Goal: Task Accomplishment & Management: Complete application form

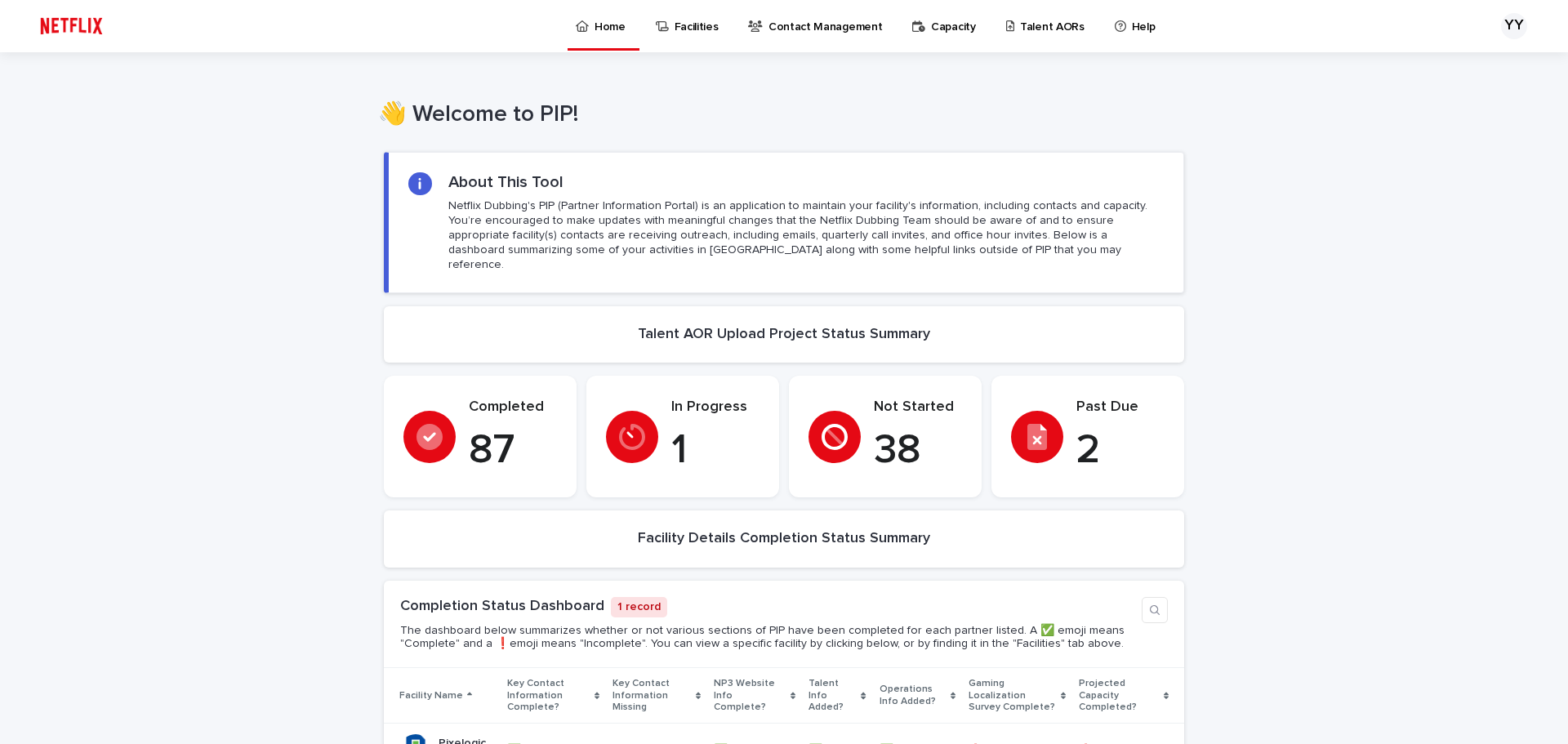
click at [1034, 39] on link "Talent AORs" at bounding box center [1048, 25] width 88 height 51
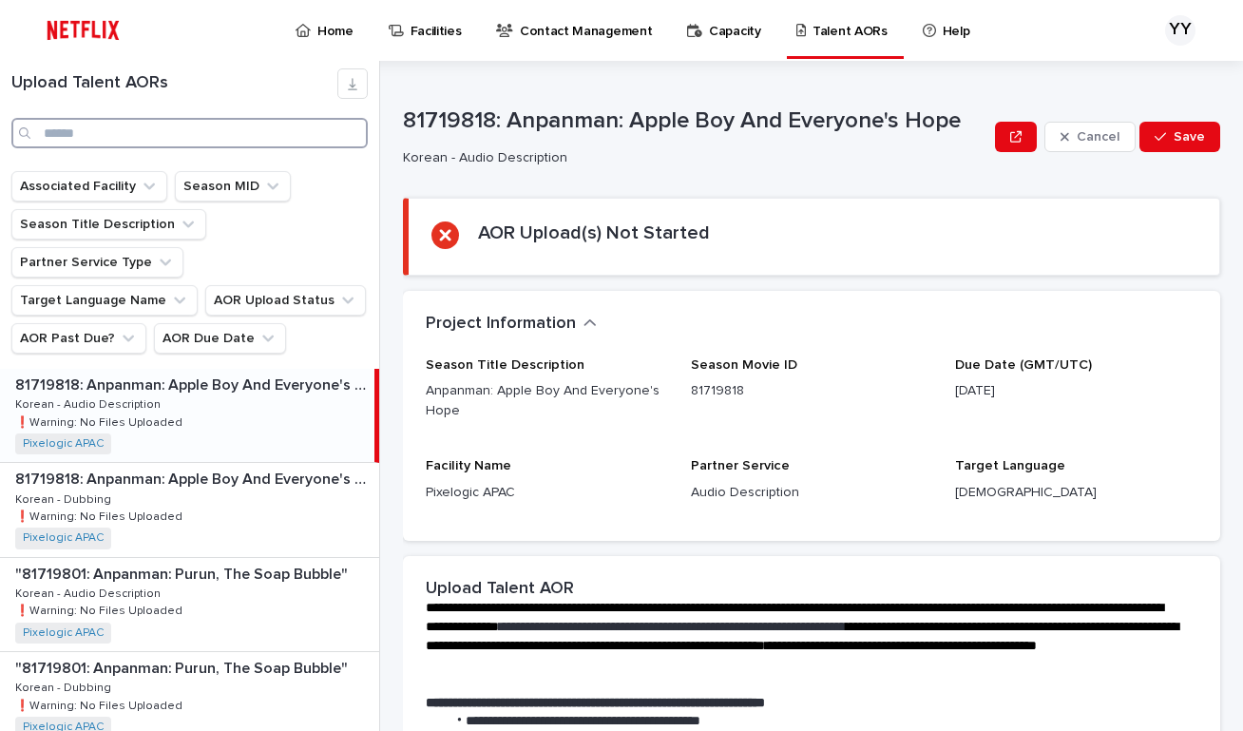
click at [255, 126] on input "Search" at bounding box center [189, 133] width 357 height 30
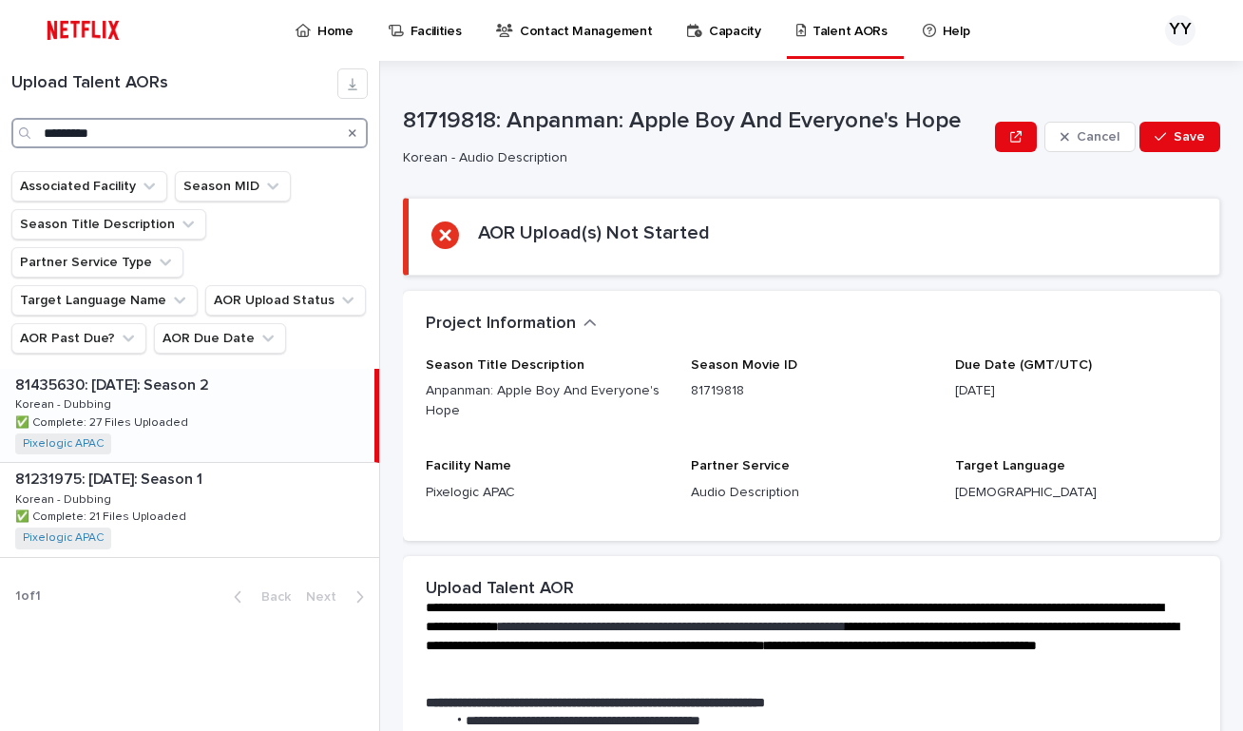
type input "*********"
click at [208, 382] on div "81435630: [DATE]: Season 2 81435630: [DATE]: Season 2 Korean - Dubbing Korean -…" at bounding box center [187, 415] width 375 height 93
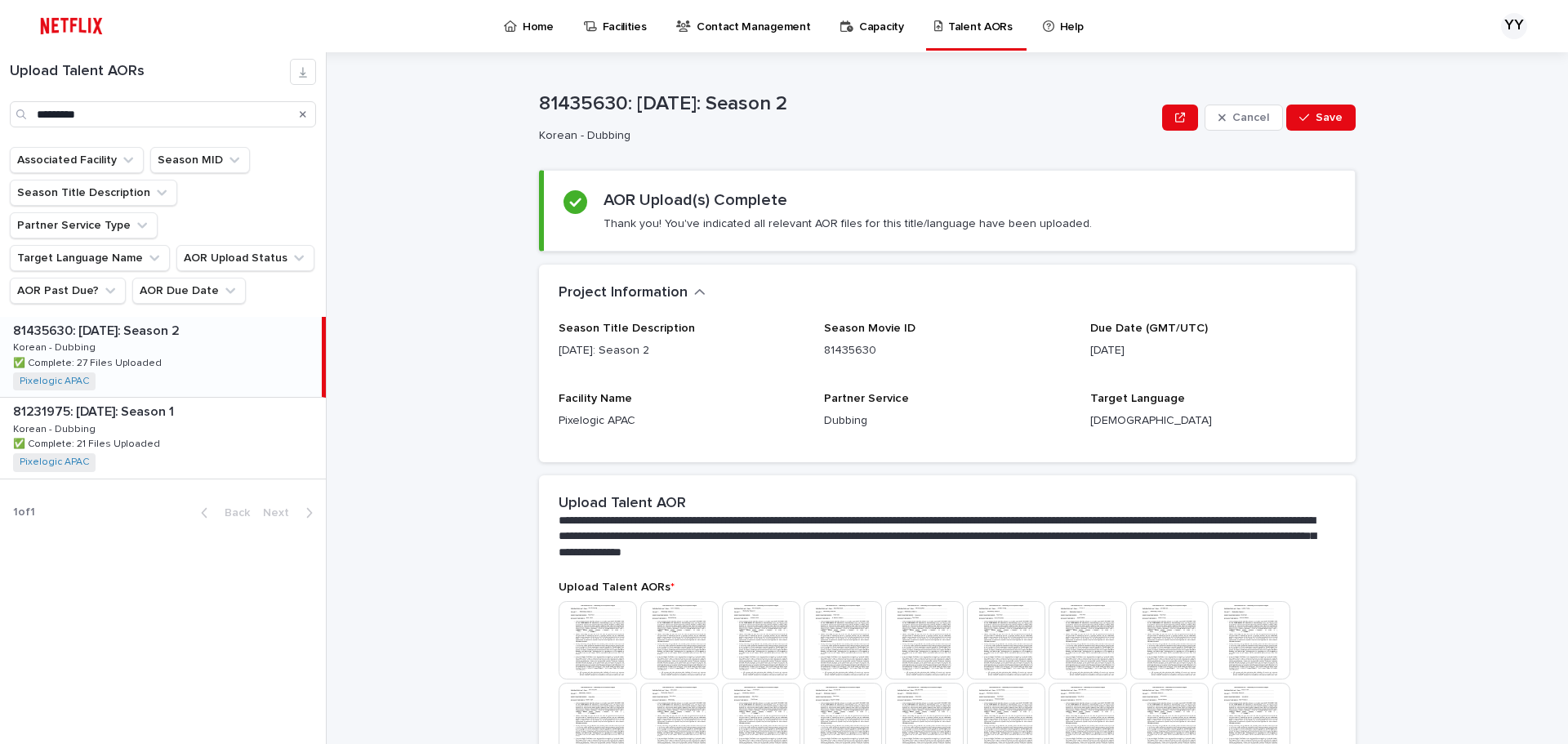
scroll to position [351, 0]
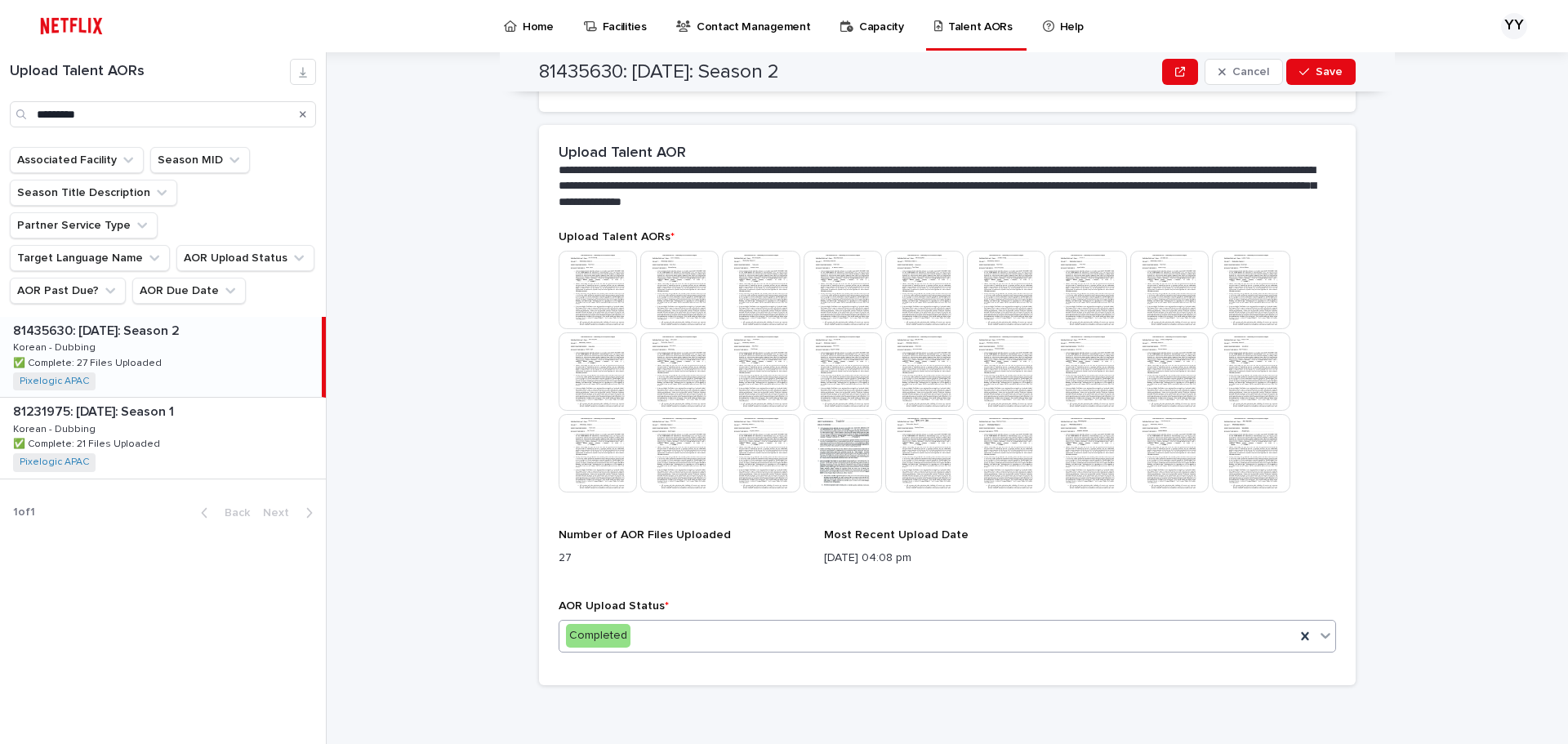
click at [737, 632] on div "Completed" at bounding box center [927, 635] width 736 height 27
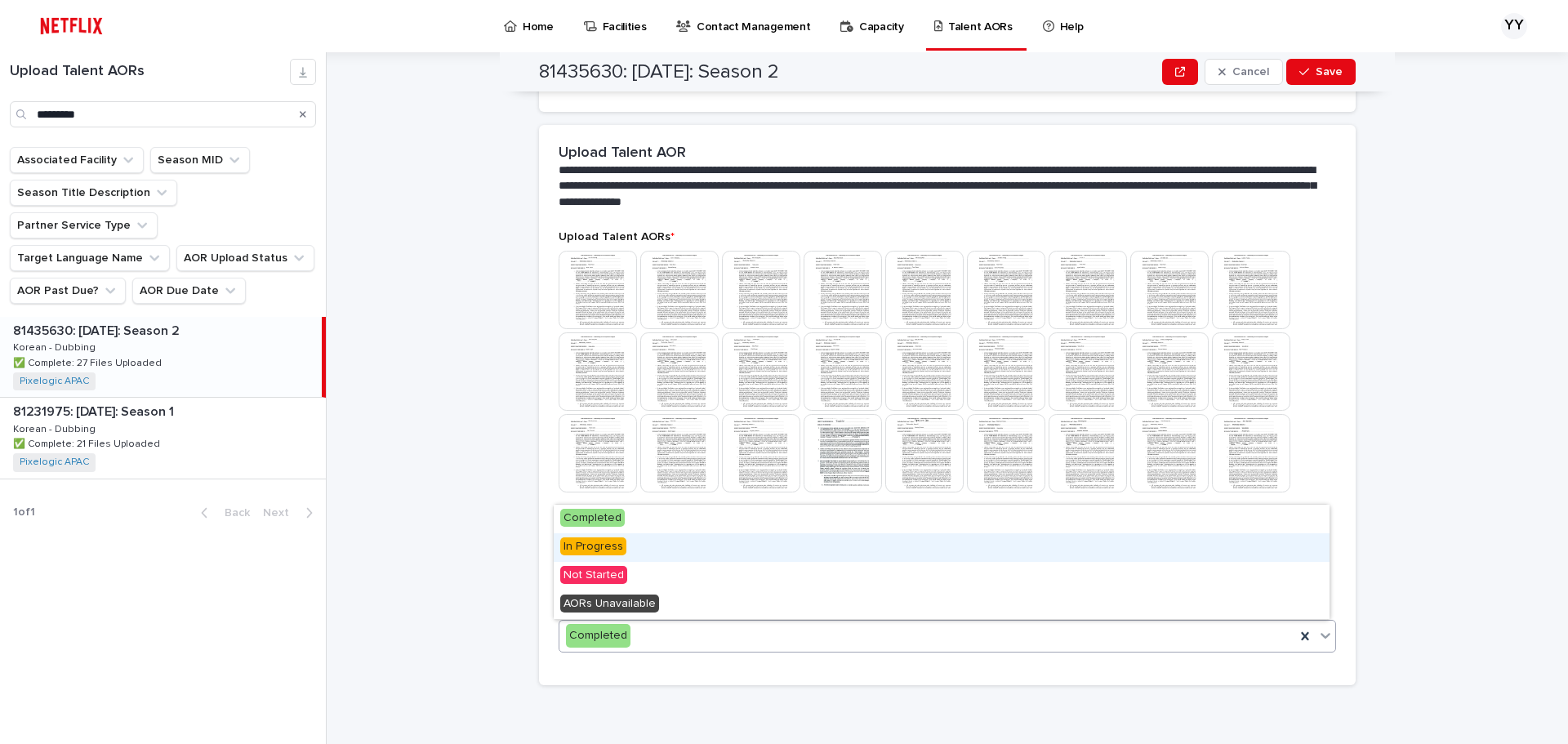
click at [603, 549] on span "In Progress" at bounding box center [593, 546] width 66 height 18
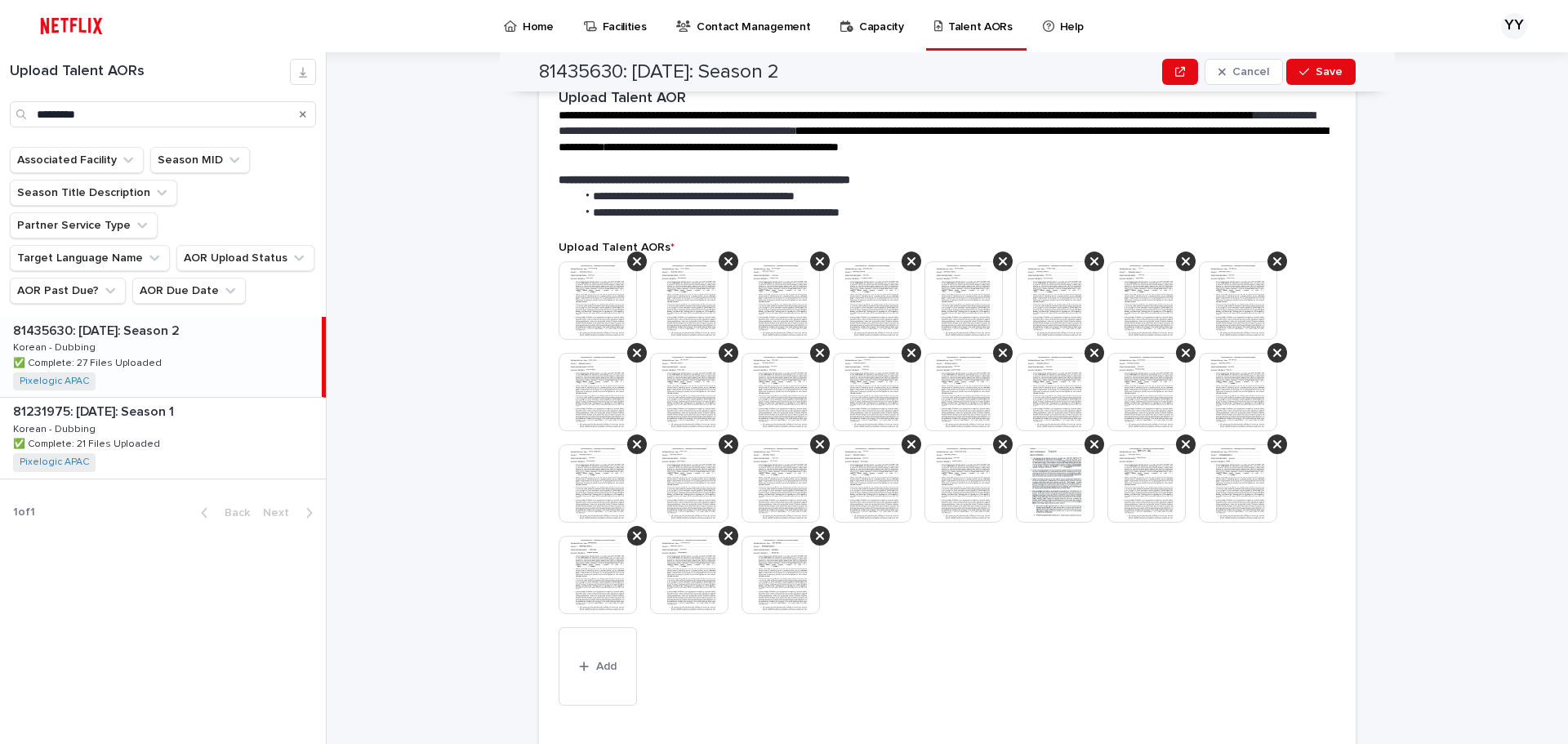
scroll to position [490, 0]
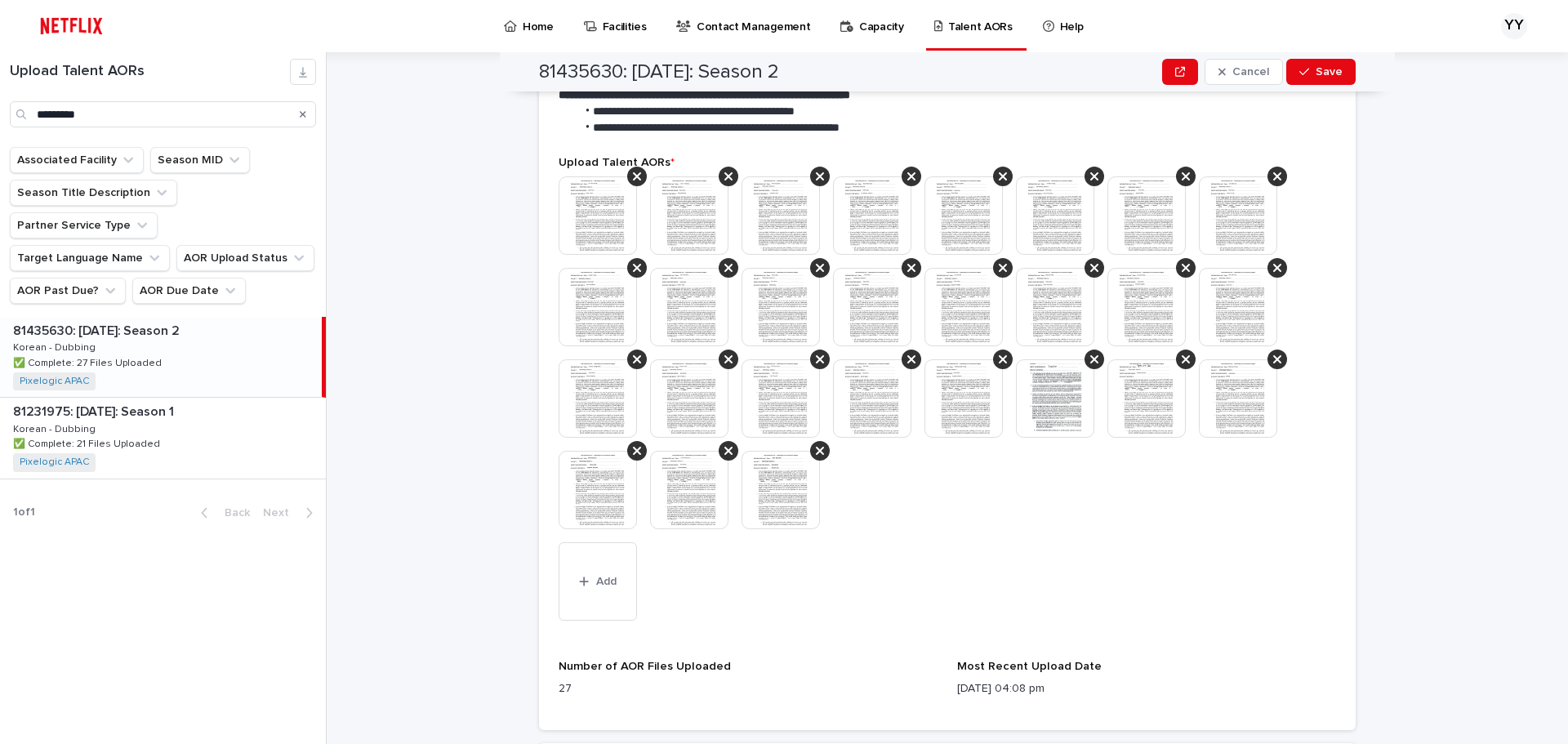
click at [772, 499] on img at bounding box center [780, 490] width 78 height 78
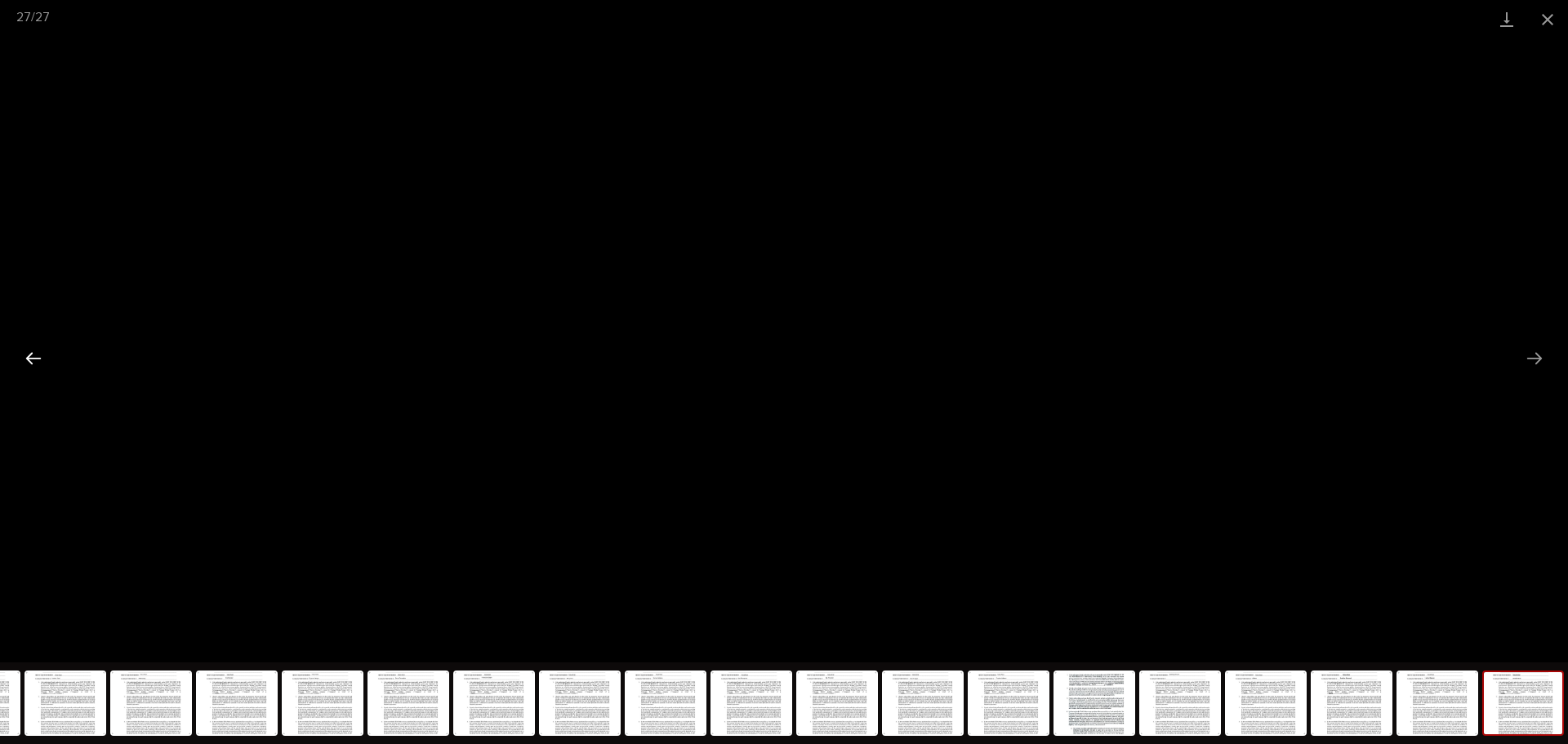
click at [46, 359] on button "Previous slide" at bounding box center [34, 357] width 34 height 32
click at [1547, 23] on button "Close gallery" at bounding box center [1548, 19] width 41 height 39
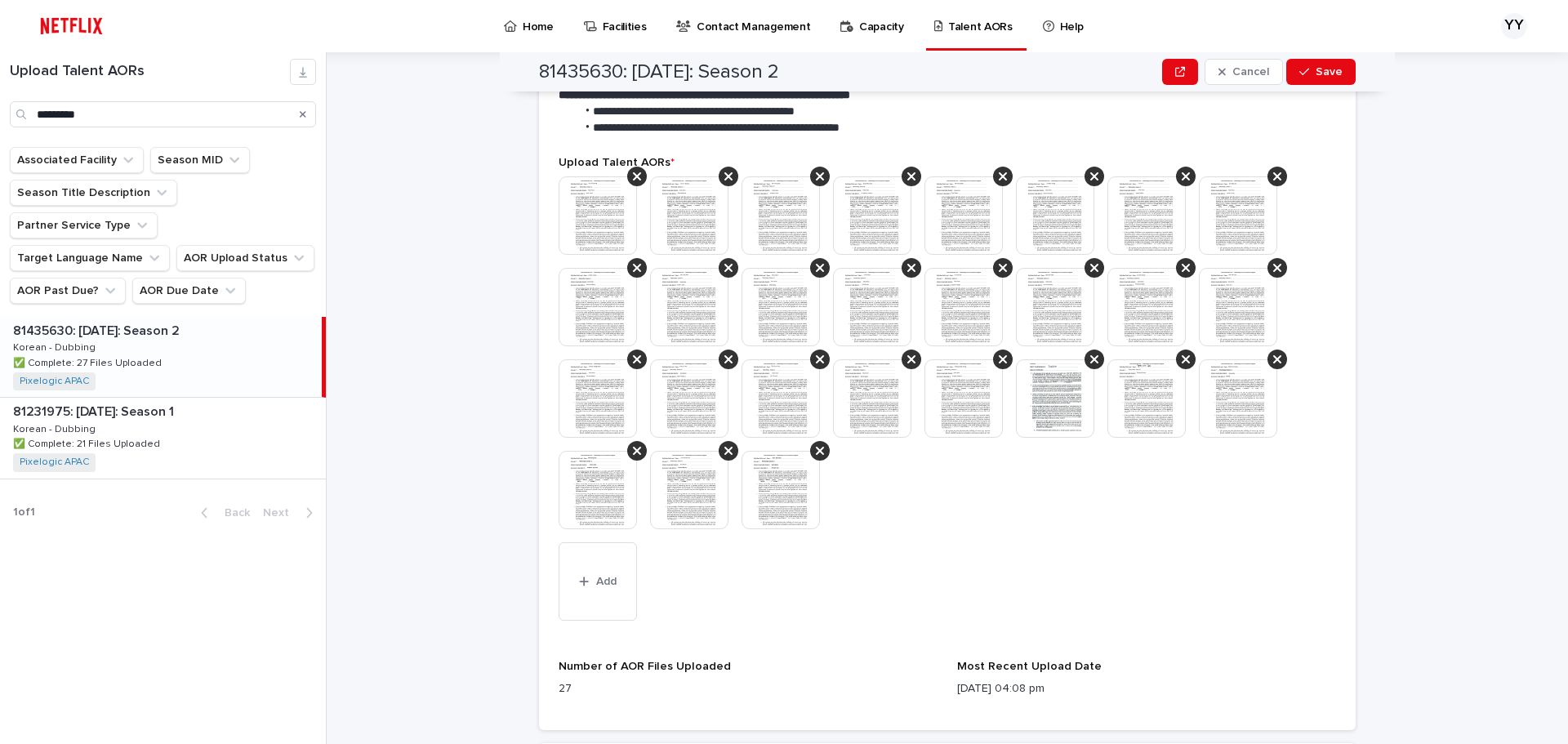
click at [782, 495] on img at bounding box center [780, 490] width 78 height 78
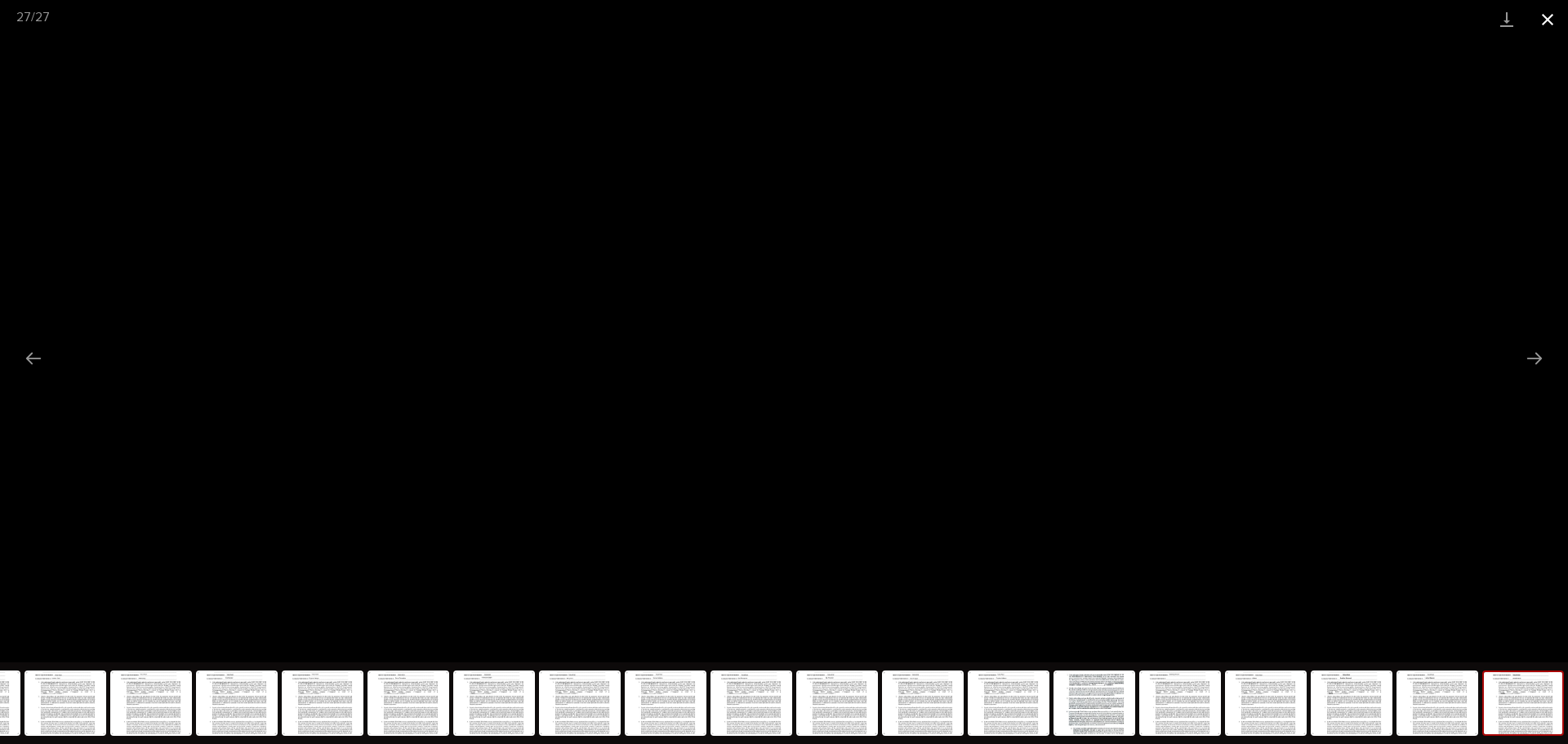
click at [1559, 15] on button "Close gallery" at bounding box center [1548, 19] width 41 height 39
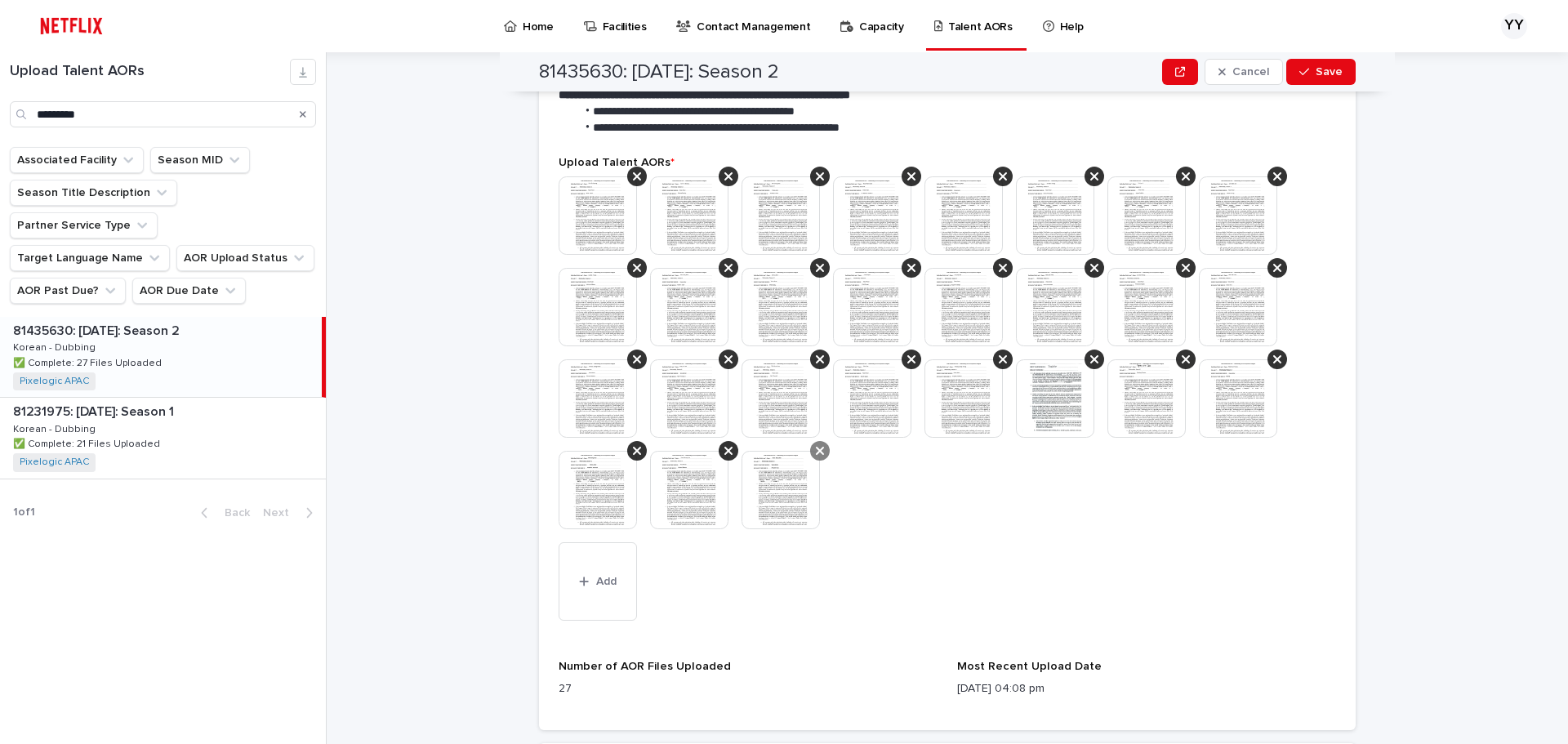
click at [811, 459] on div at bounding box center [820, 450] width 20 height 20
click at [584, 491] on img at bounding box center [597, 490] width 78 height 78
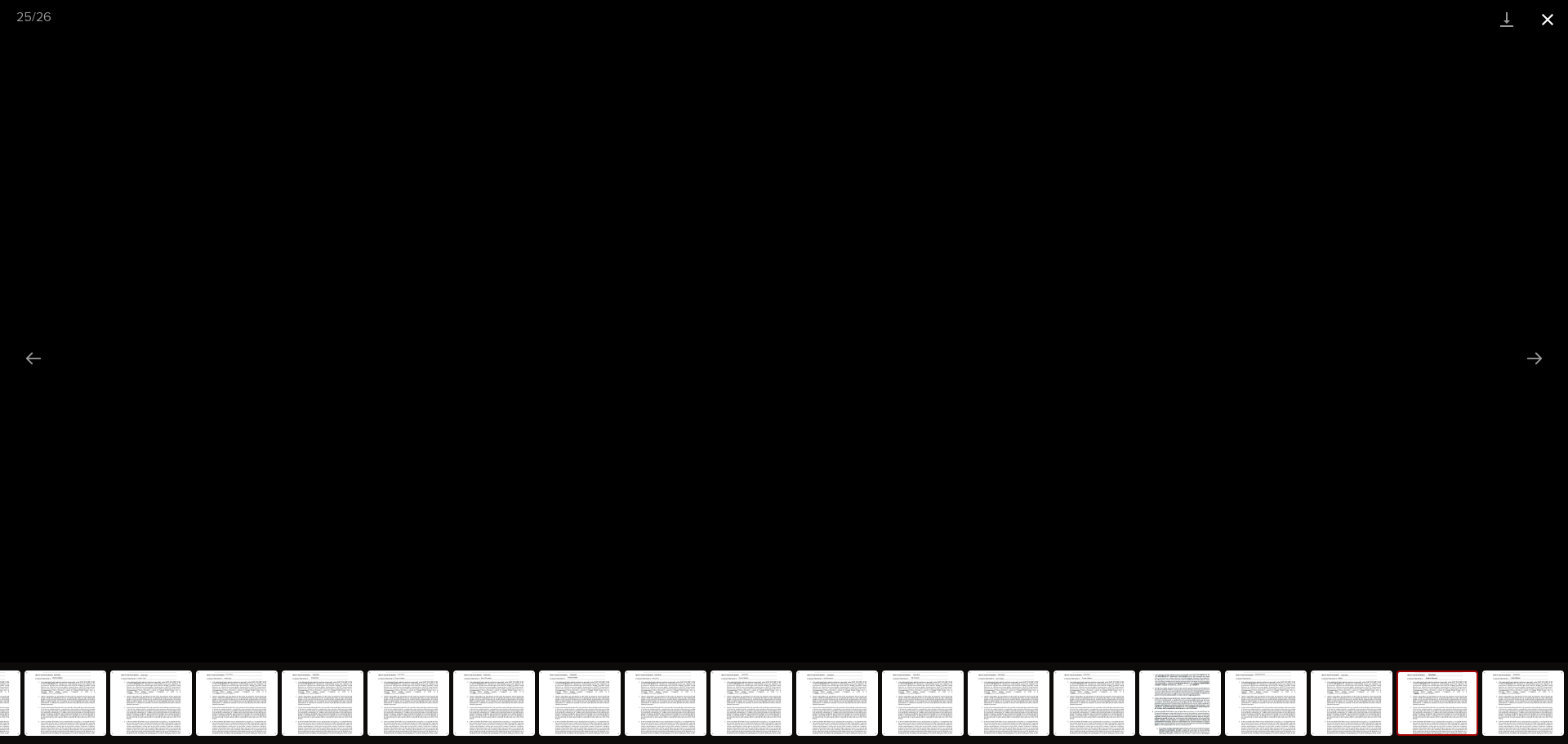
click at [1547, 21] on button "Close gallery" at bounding box center [1548, 19] width 41 height 39
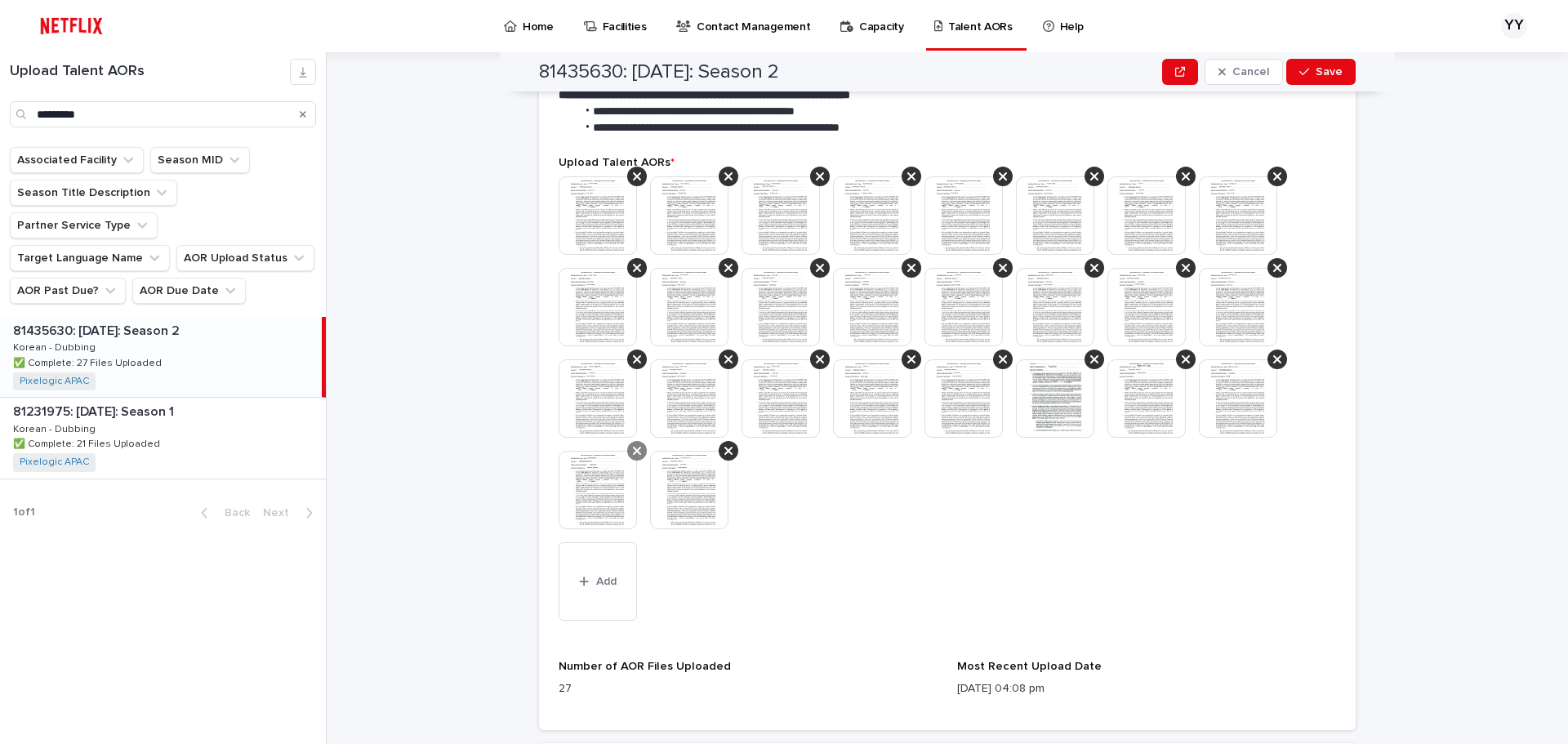
click at [633, 454] on icon at bounding box center [638, 450] width 9 height 13
click at [593, 593] on button "Add" at bounding box center [597, 581] width 78 height 78
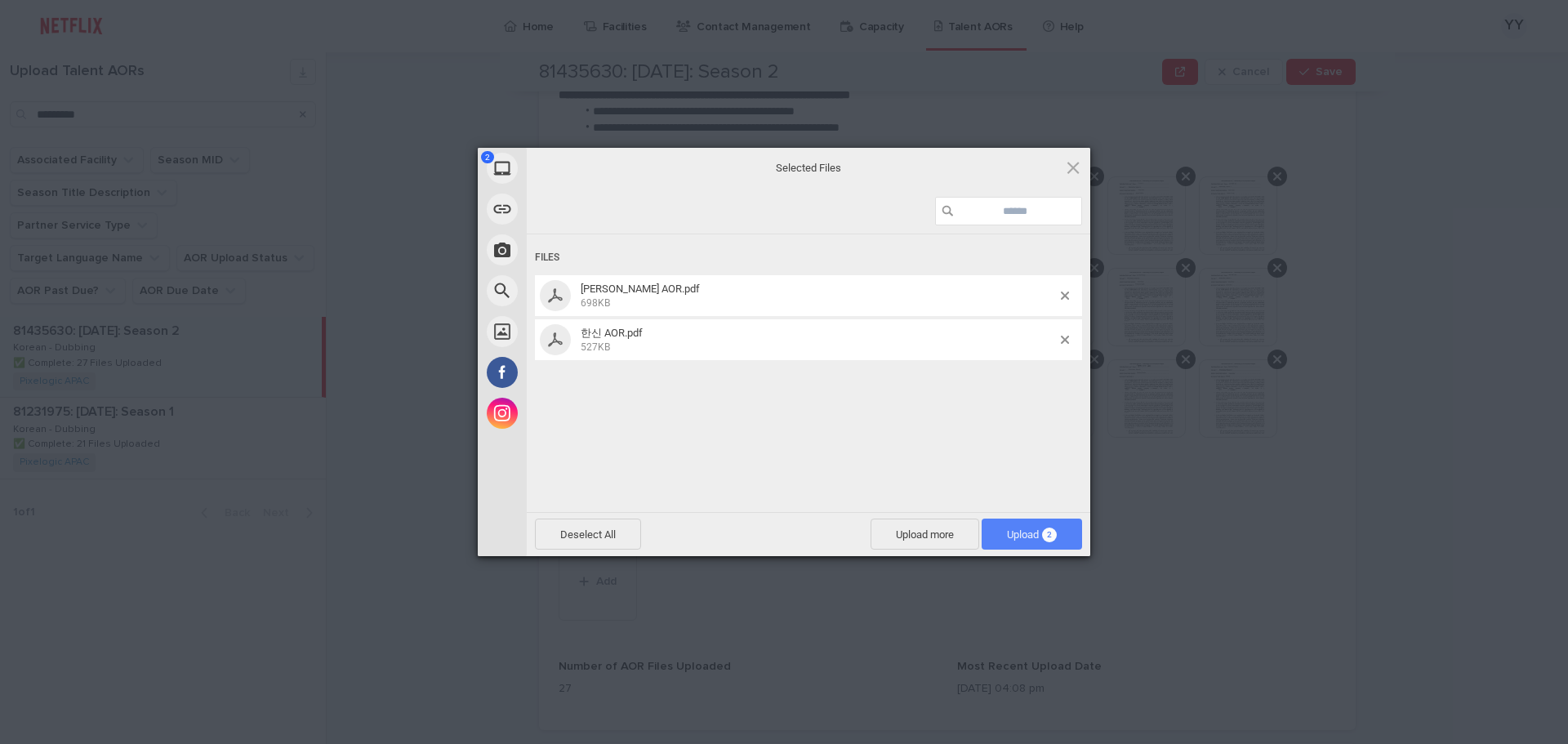
click at [1026, 534] on span "Upload 2" at bounding box center [1032, 534] width 50 height 12
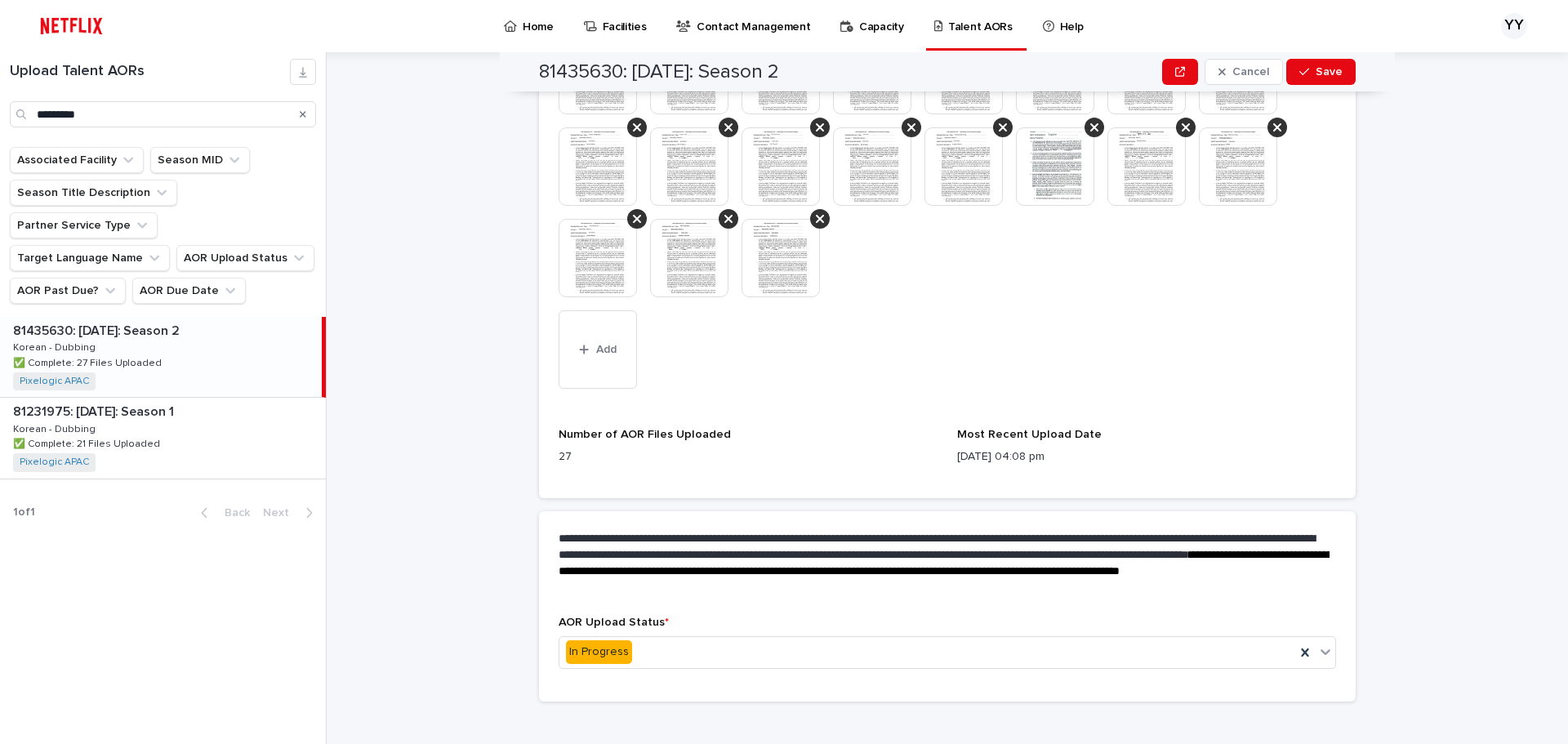
scroll to position [738, 0]
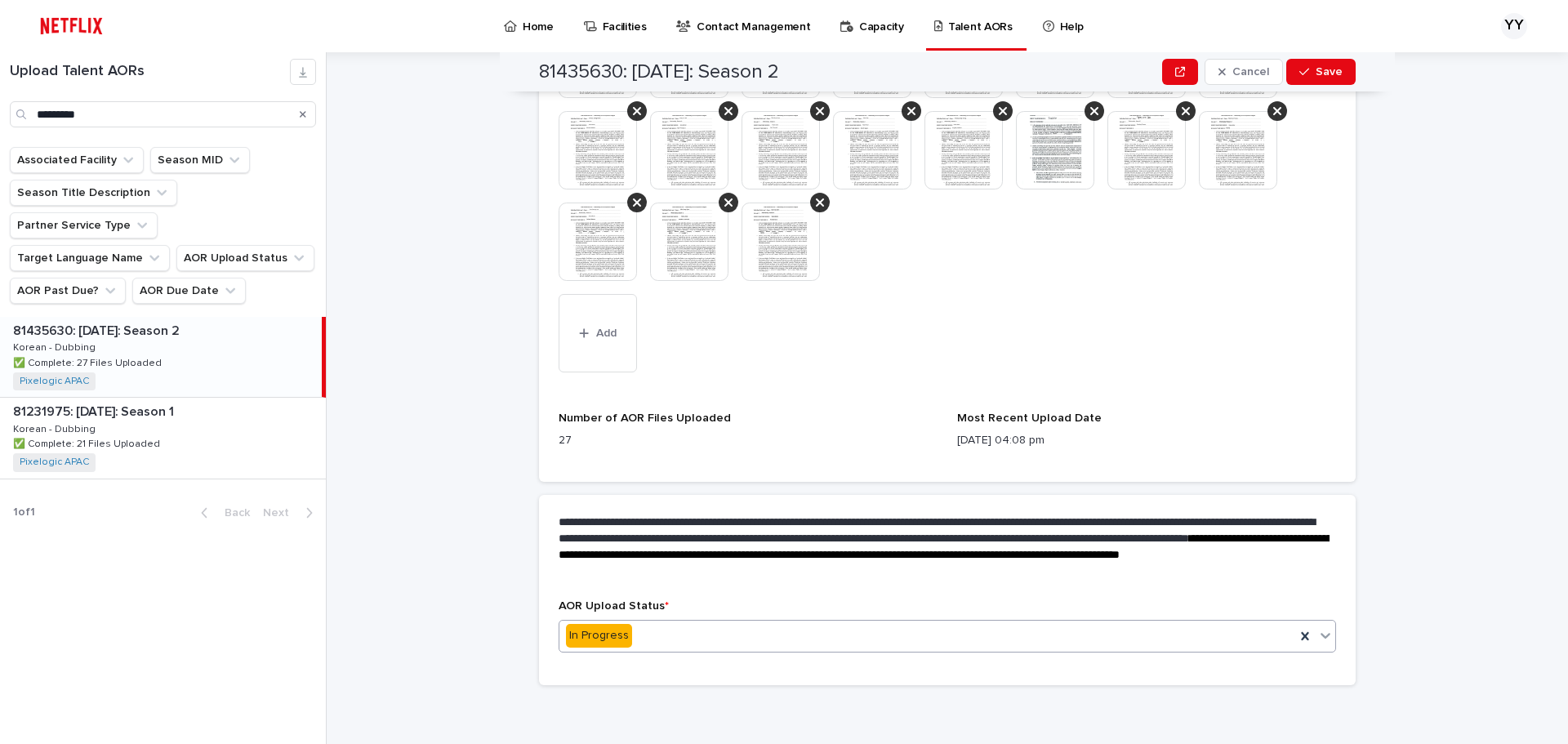
click at [782, 628] on div "In Progress" at bounding box center [927, 635] width 736 height 27
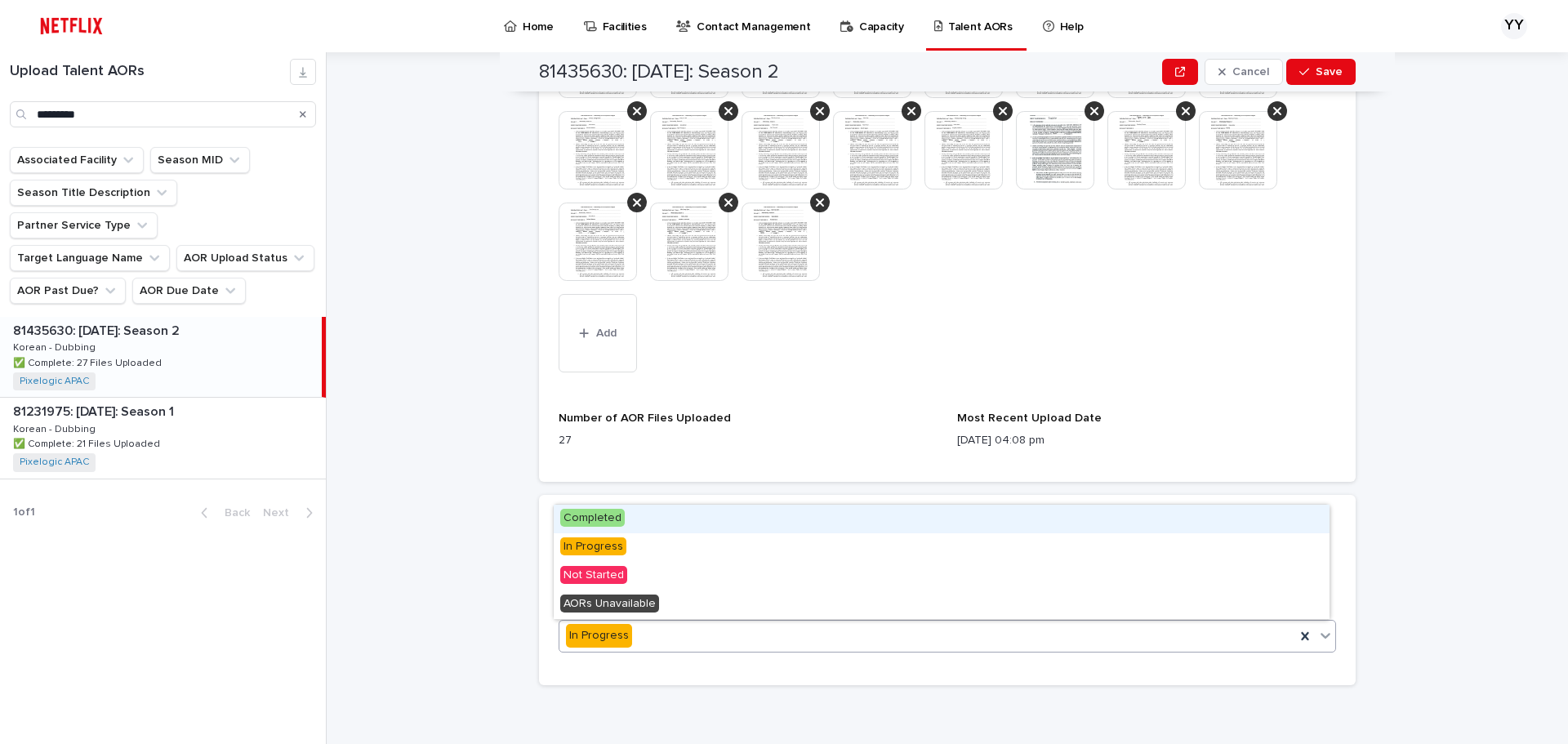
click at [727, 524] on div "Completed" at bounding box center [942, 519] width 776 height 28
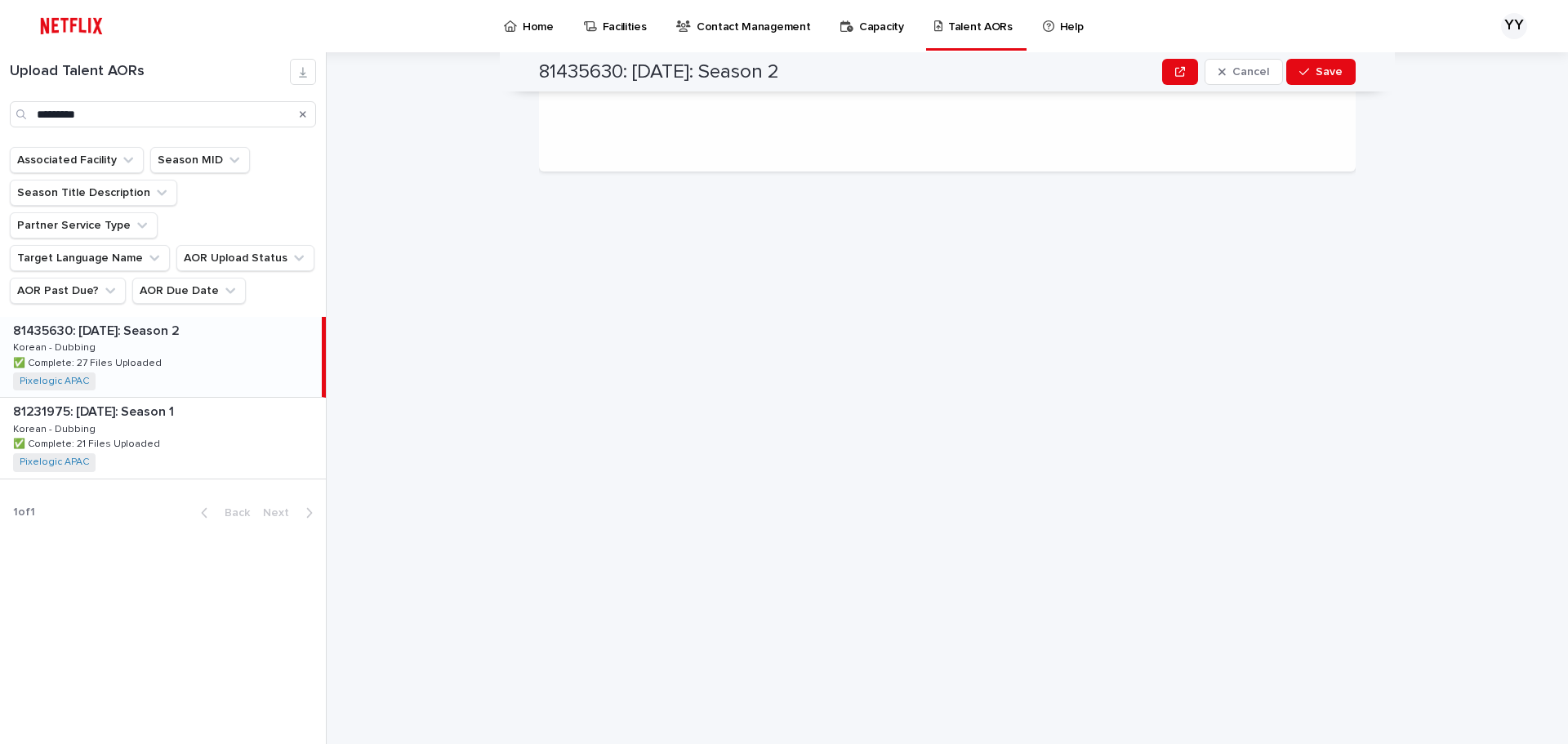
scroll to position [0, 0]
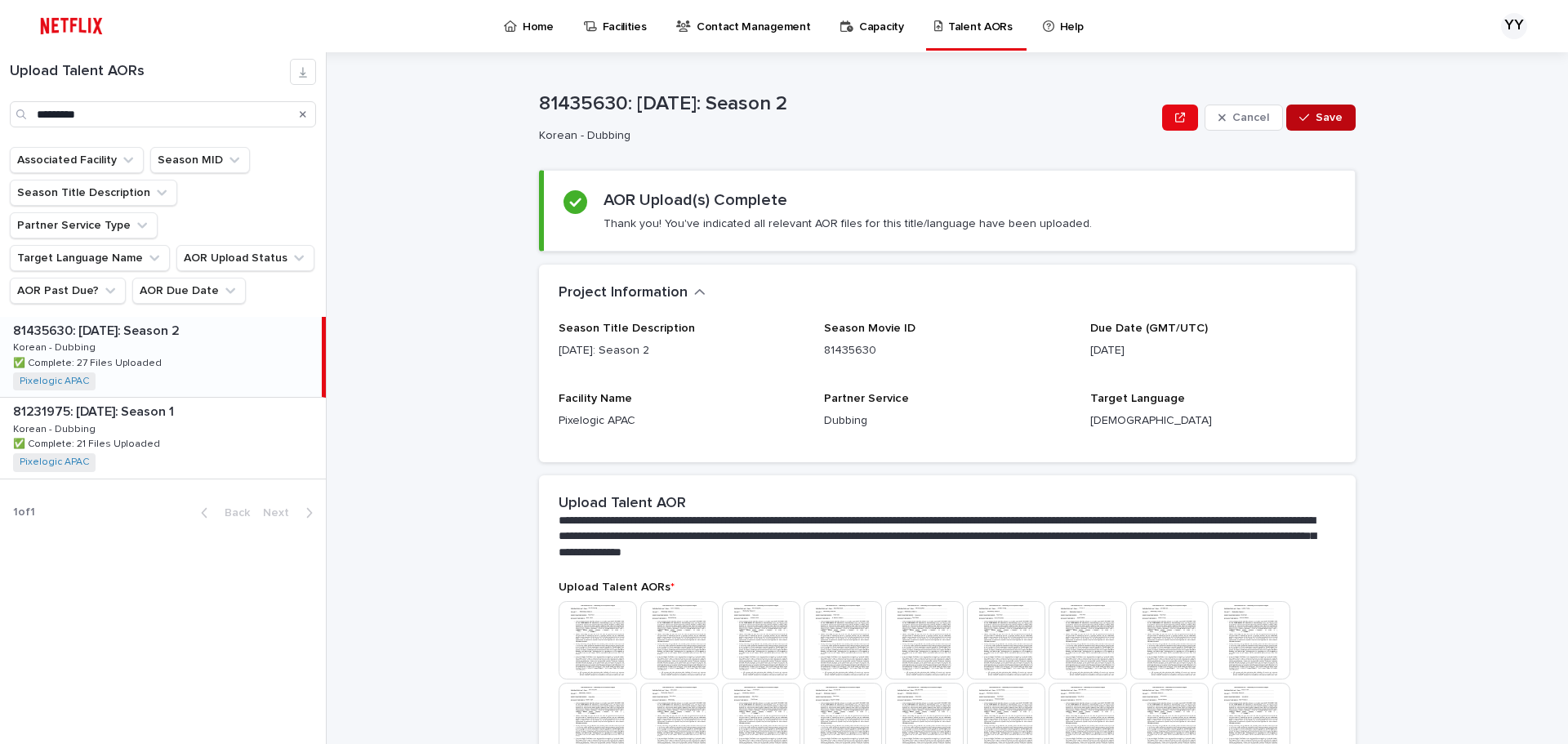
click at [1320, 114] on span "Save" at bounding box center [1329, 117] width 27 height 11
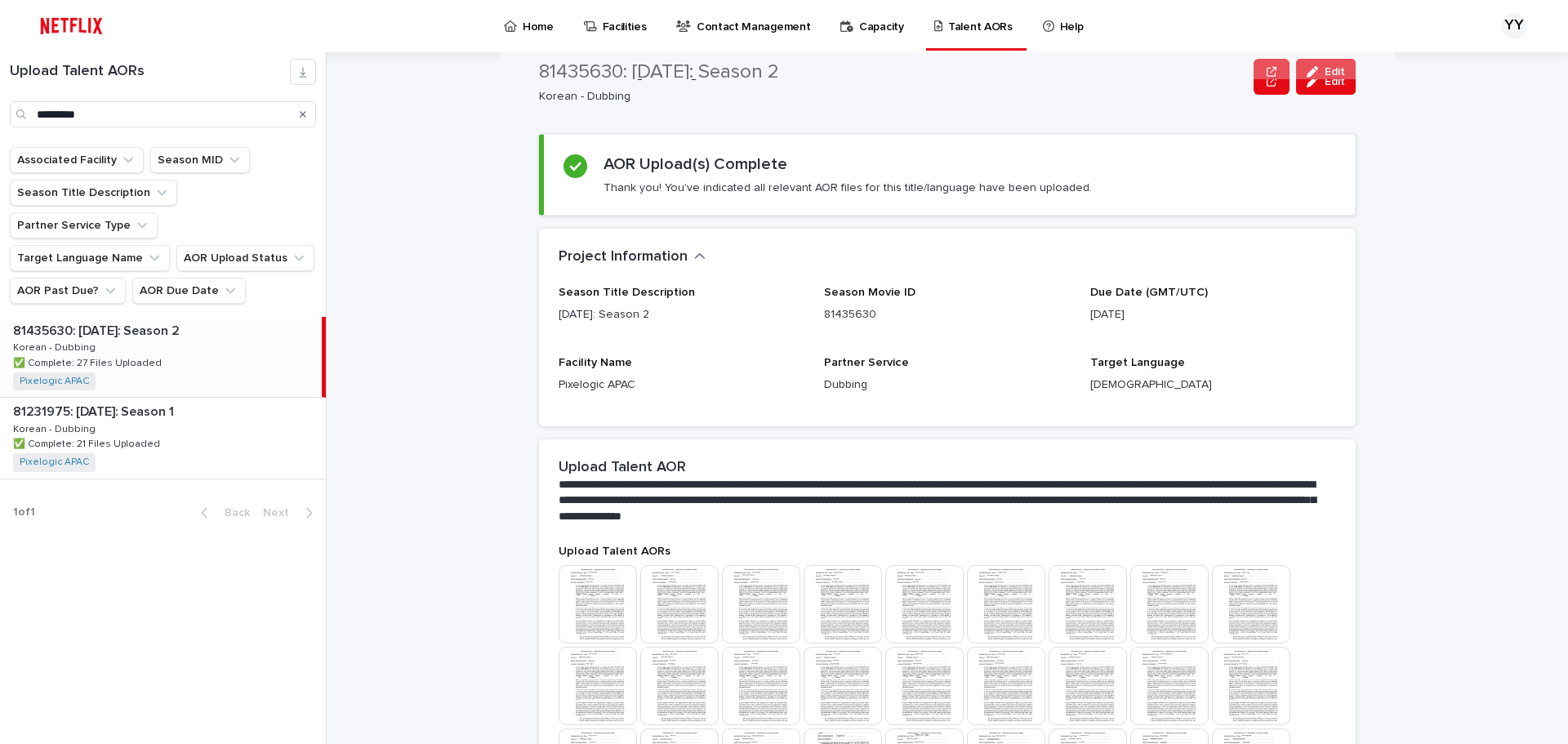
scroll to position [15, 0]
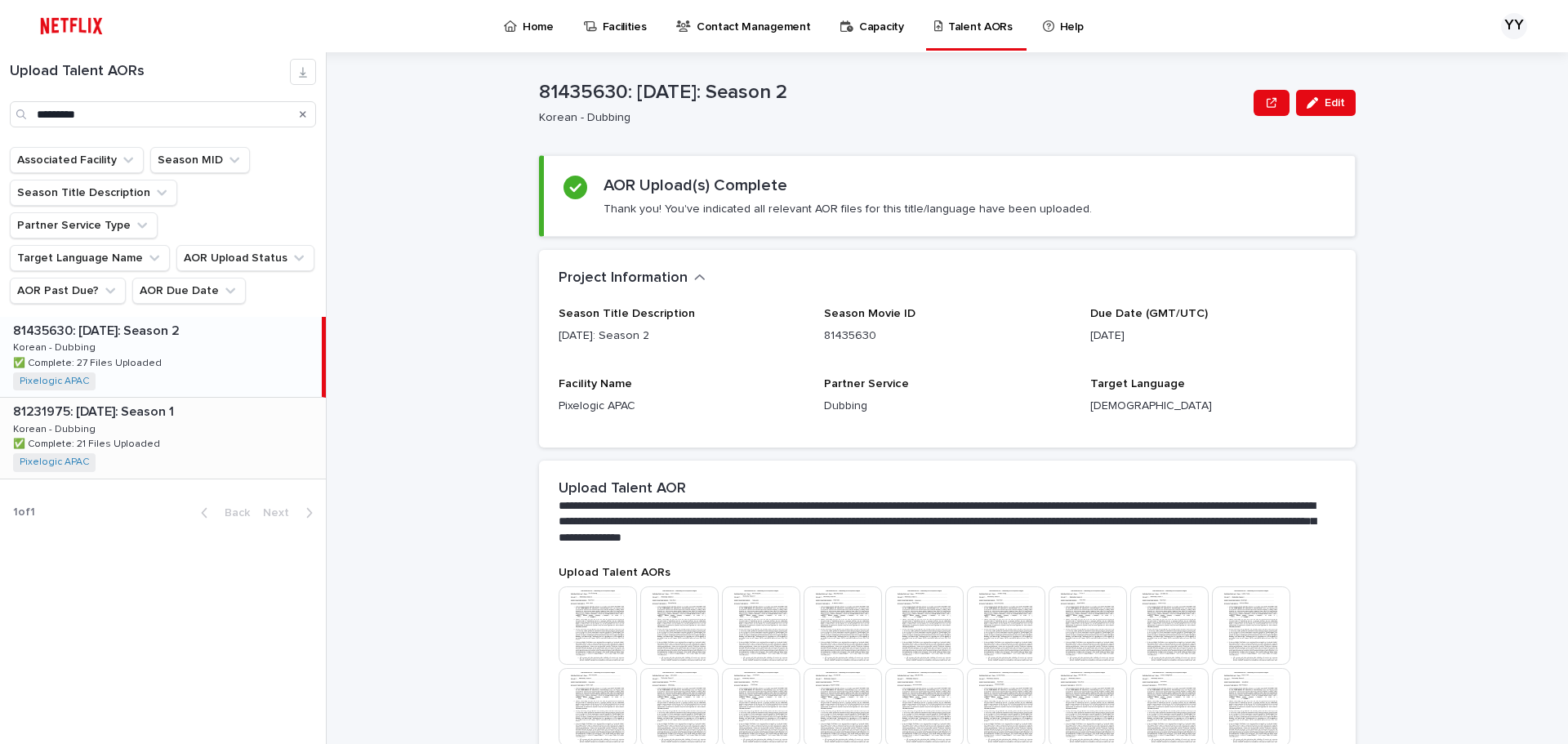
click at [195, 399] on div "81231975: [DATE]: Season 1 81231975: [DATE]: Season 1 Korean - Dubbing Korean -…" at bounding box center [162, 437] width 326 height 80
click at [205, 340] on div "81435630: [DATE]: Season 2 81435630: [DATE]: Season 2 Korean - Dubbing Korean -…" at bounding box center [162, 357] width 326 height 80
click at [211, 398] on div "81231975: [DATE]: Season 1 81231975: [DATE]: Season 1 Korean - Dubbing Korean -…" at bounding box center [162, 437] width 326 height 80
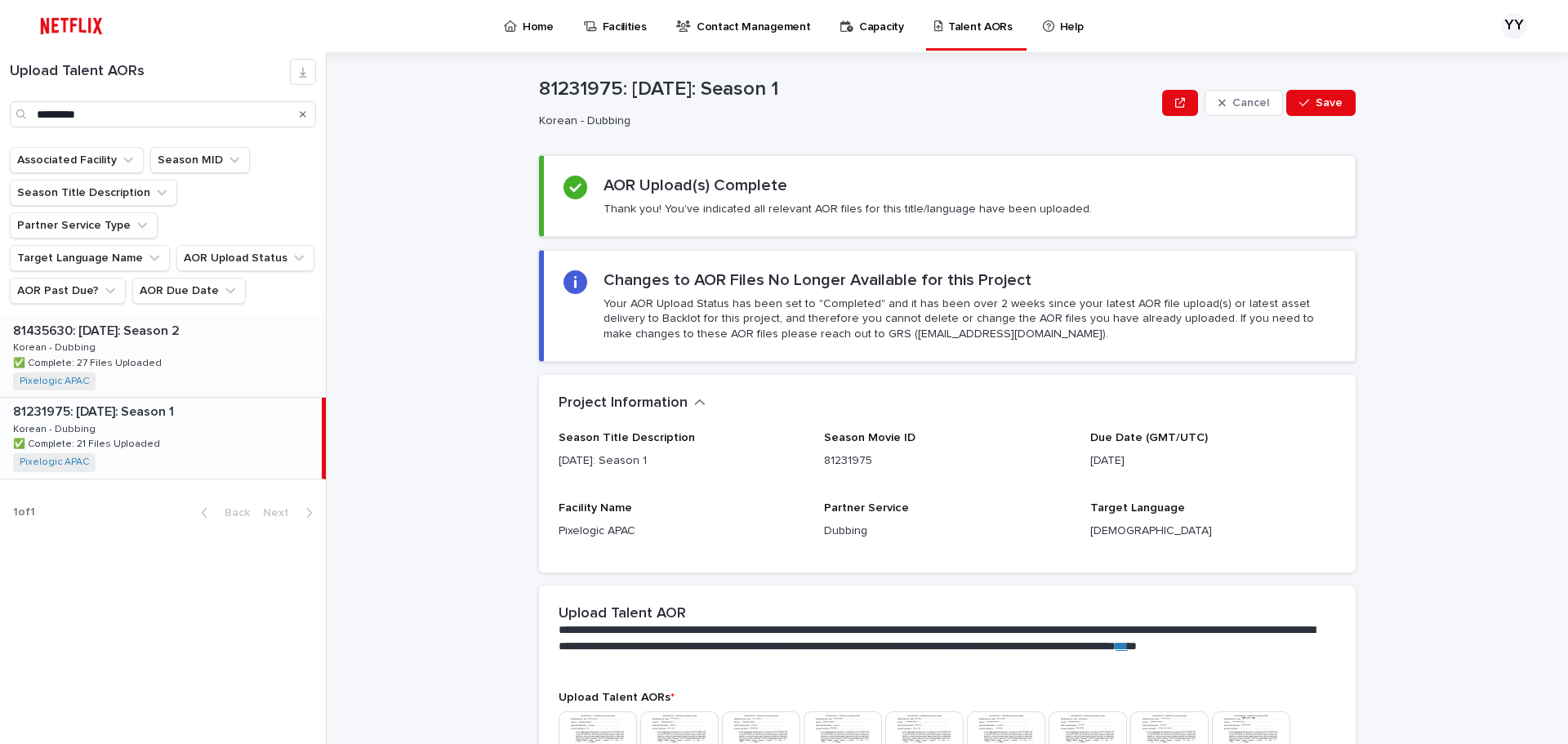
click at [207, 326] on div "81435630: [DATE]: Season 2 81435630: [DATE]: Season 2 Korean - Dubbing Korean -…" at bounding box center [162, 357] width 326 height 80
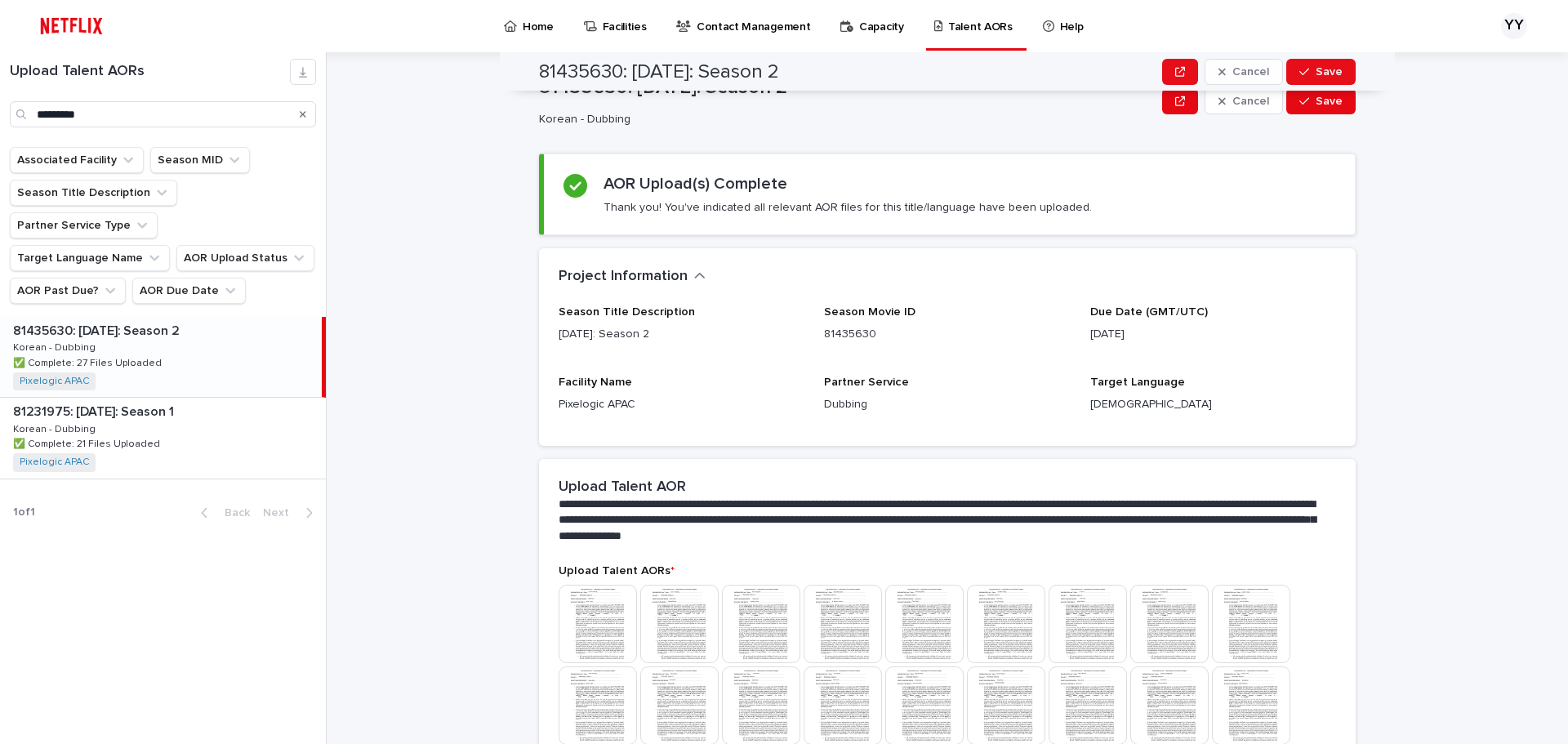
scroll to position [15, 0]
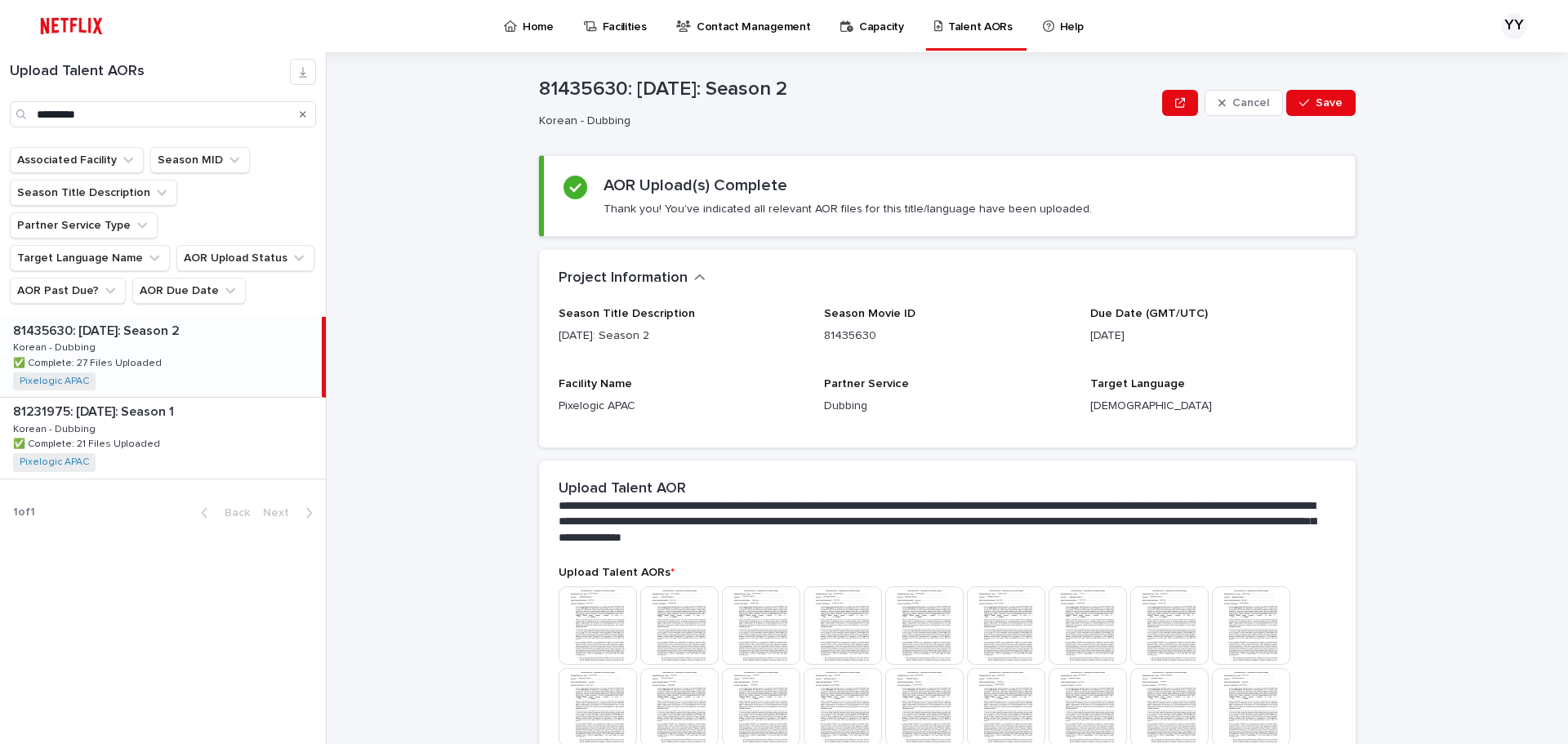
click at [602, 628] on img at bounding box center [597, 625] width 78 height 78
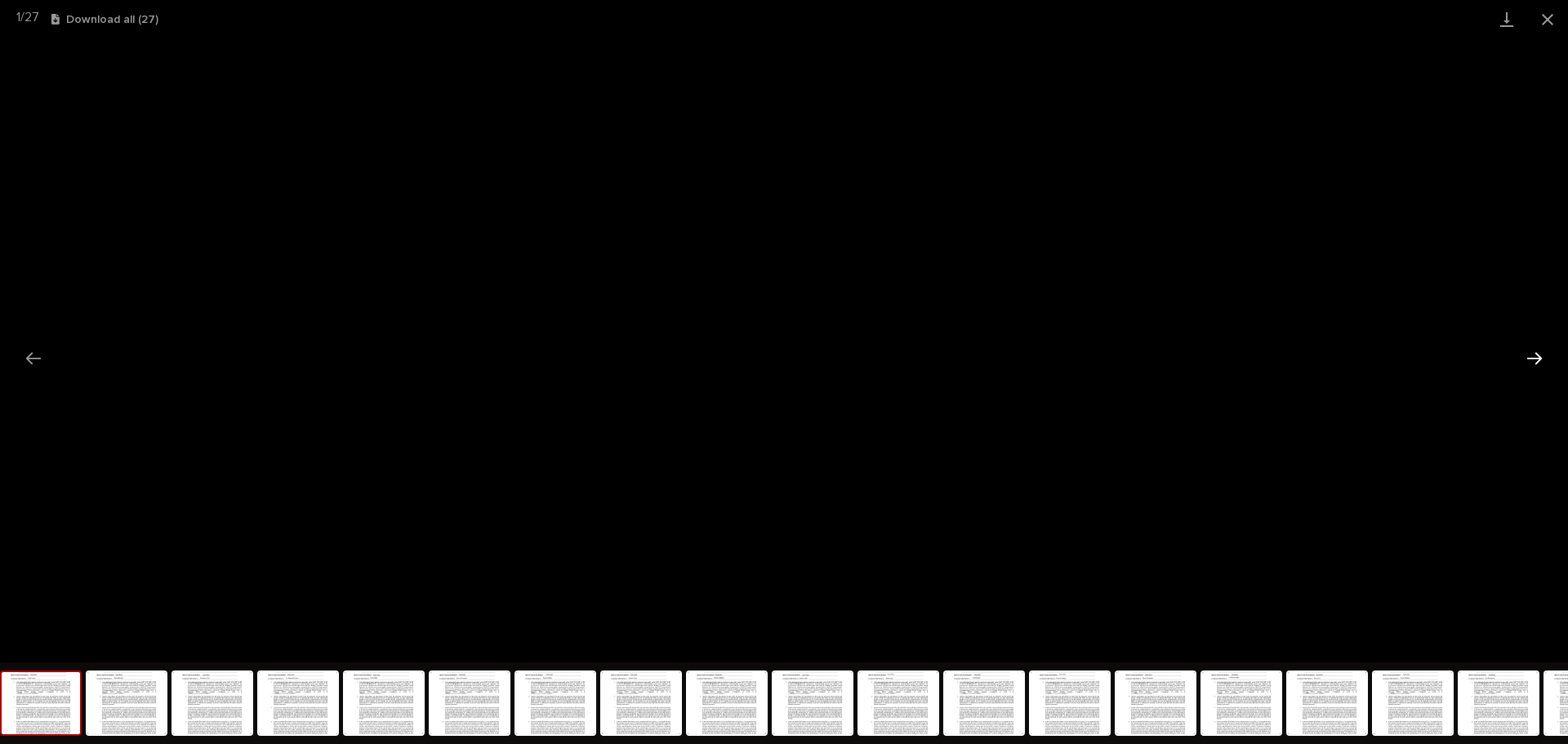
click at [1524, 357] on button "Next slide" at bounding box center [1534, 357] width 34 height 32
click at [1530, 360] on button "Next slide" at bounding box center [1534, 357] width 34 height 32
click at [1549, 23] on button "Close gallery" at bounding box center [1548, 19] width 41 height 39
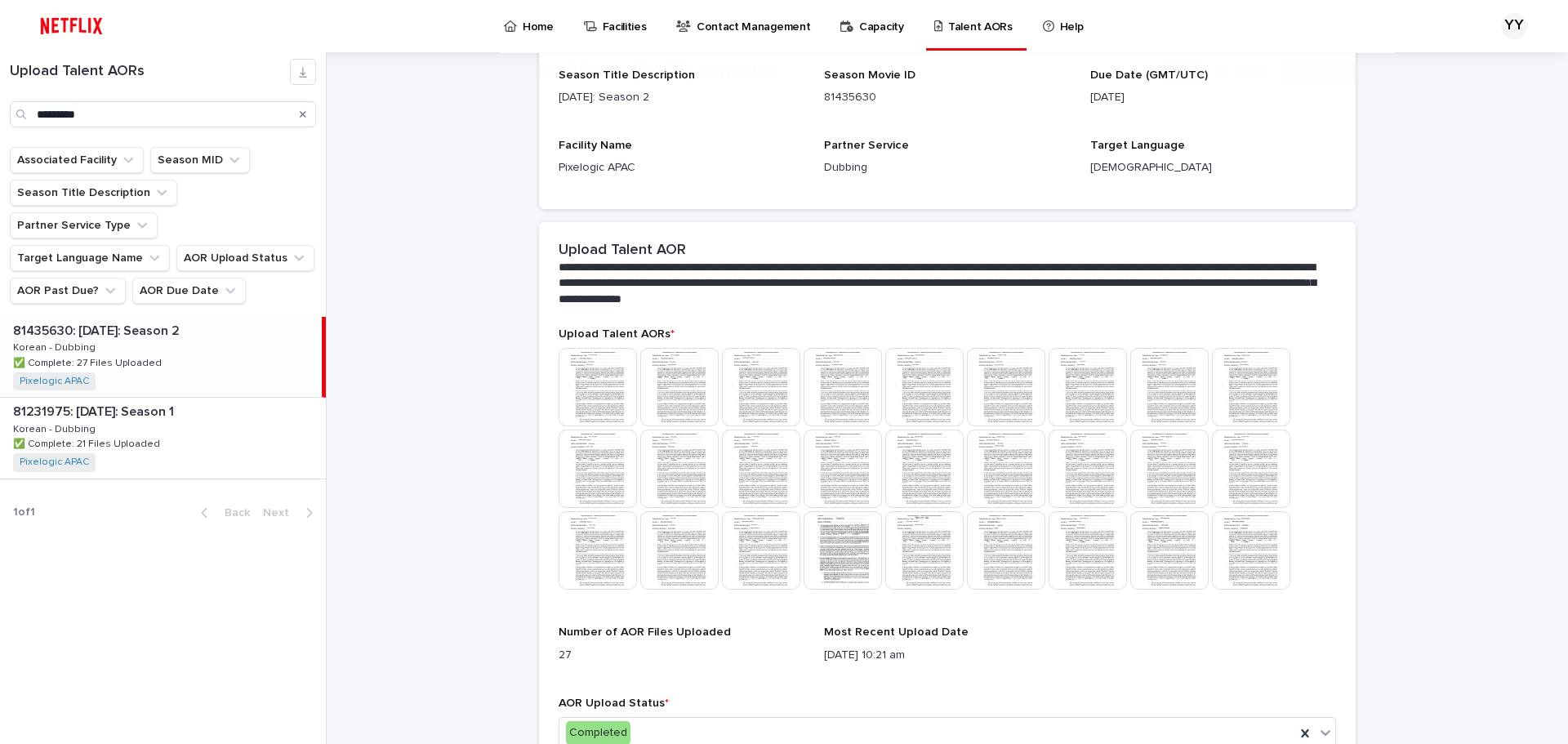
scroll to position [259, 0]
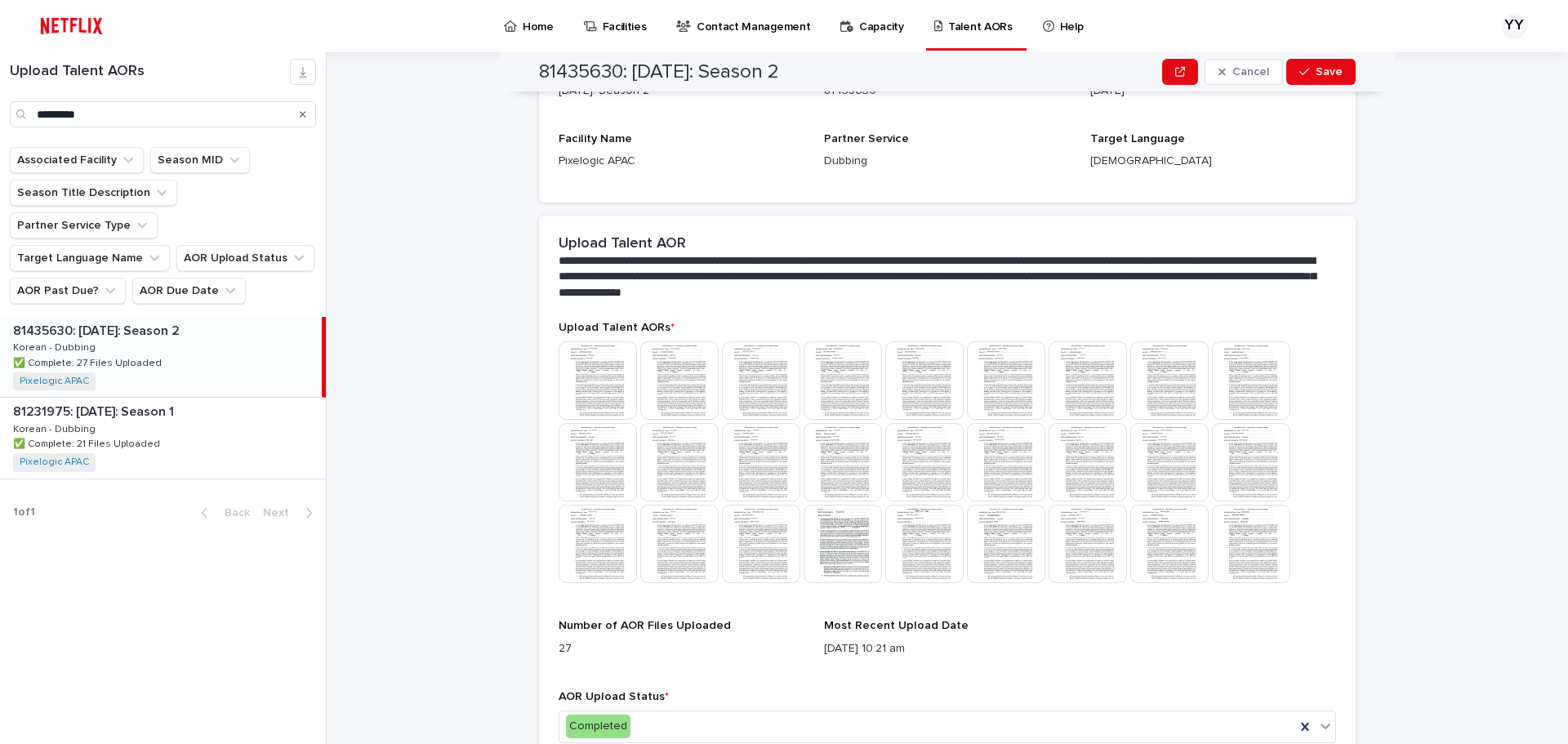
click at [1253, 546] on img at bounding box center [1251, 544] width 78 height 78
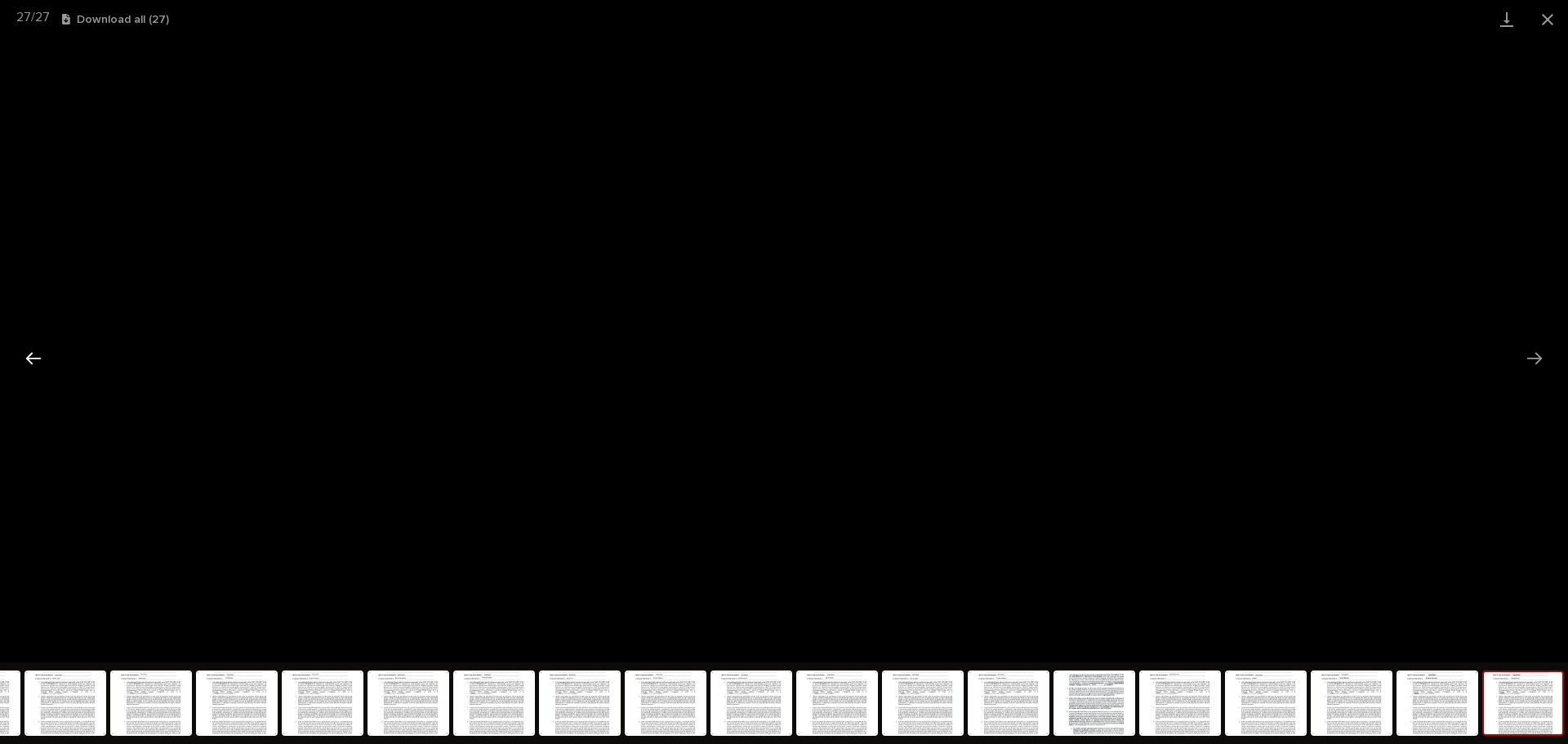
click at [25, 360] on button "Previous slide" at bounding box center [34, 357] width 34 height 32
click at [1543, 26] on button "Close gallery" at bounding box center [1548, 19] width 41 height 39
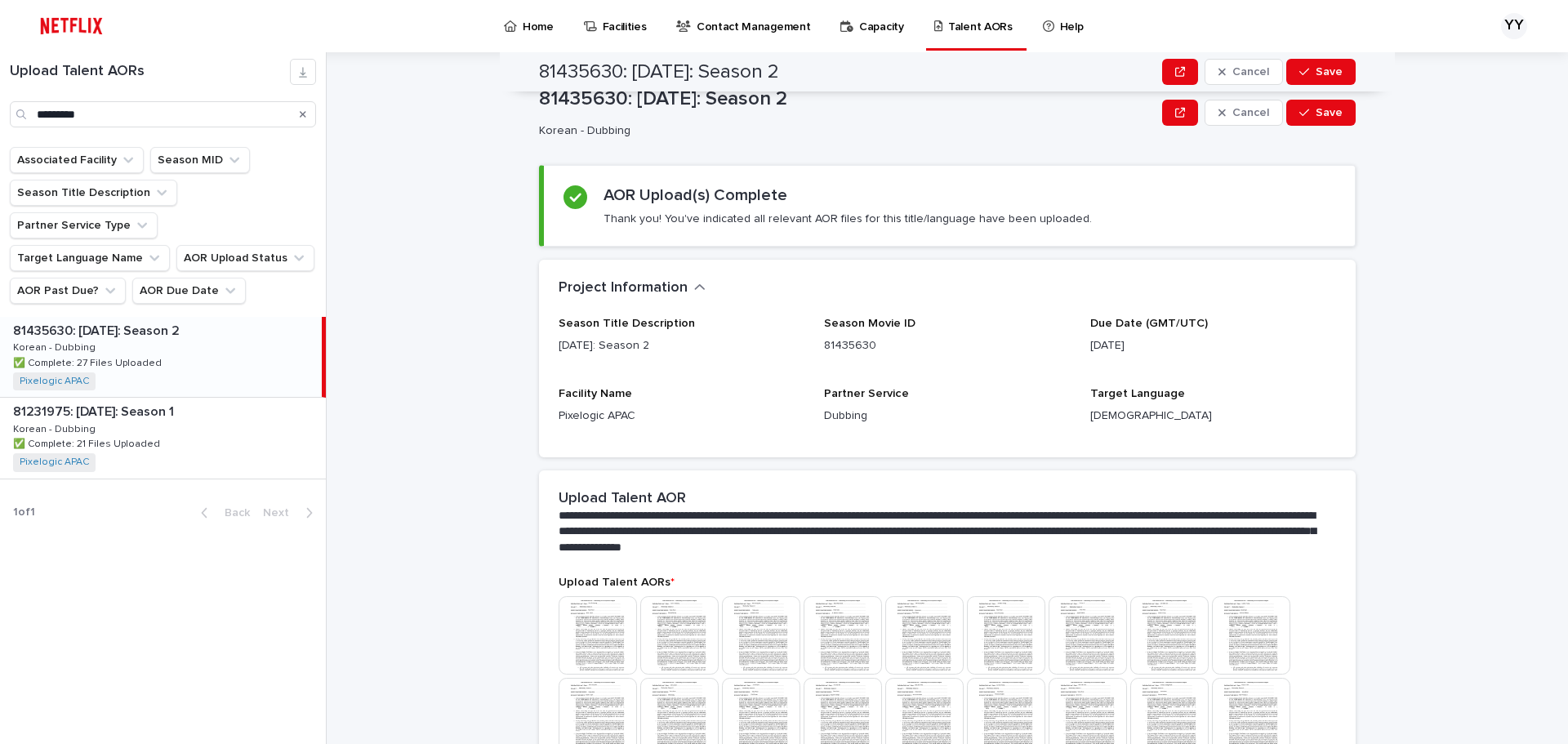
scroll to position [0, 0]
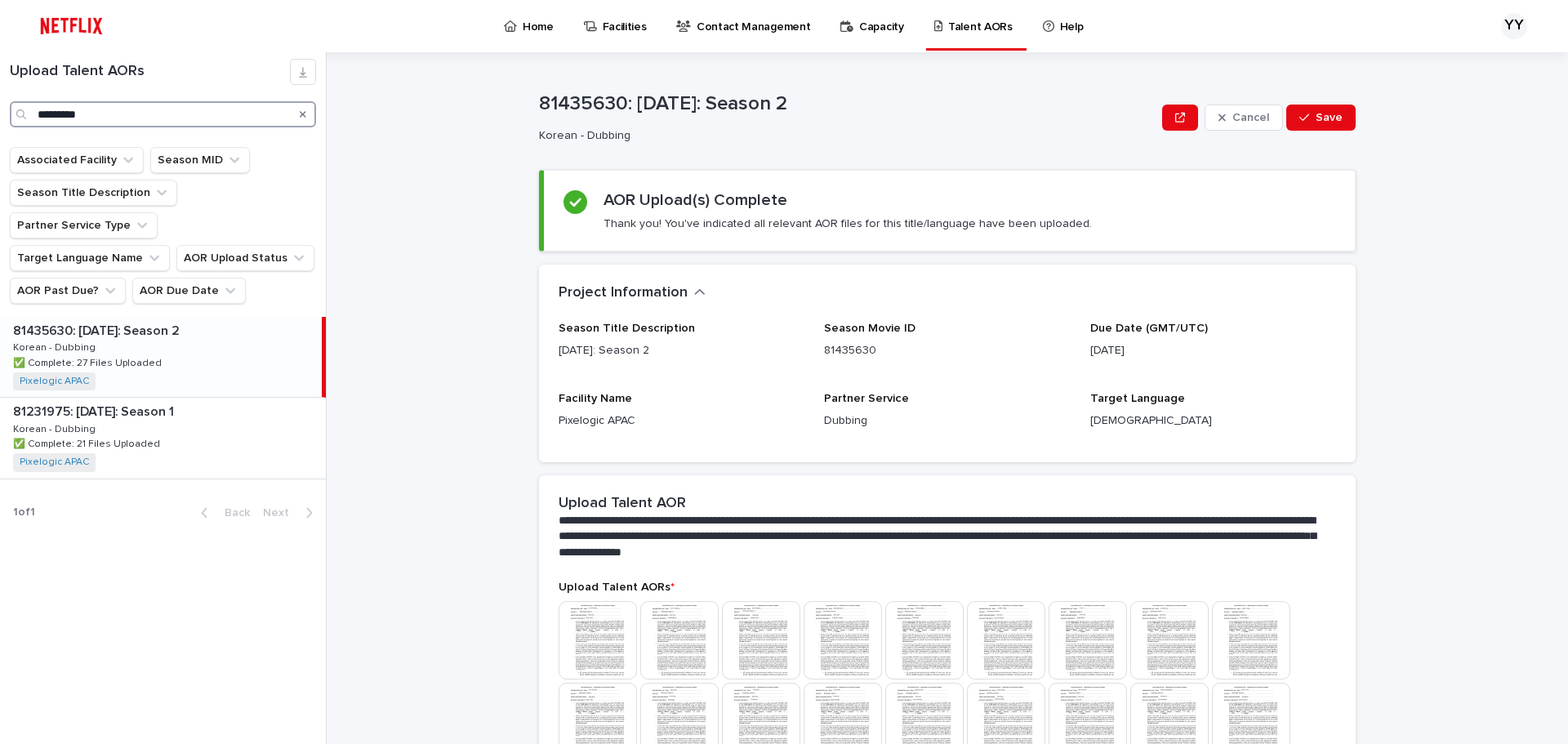
click at [249, 113] on input "*********" at bounding box center [162, 114] width 307 height 26
click at [0, 117] on div "Upload Talent AORs *********" at bounding box center [162, 93] width 326 height 69
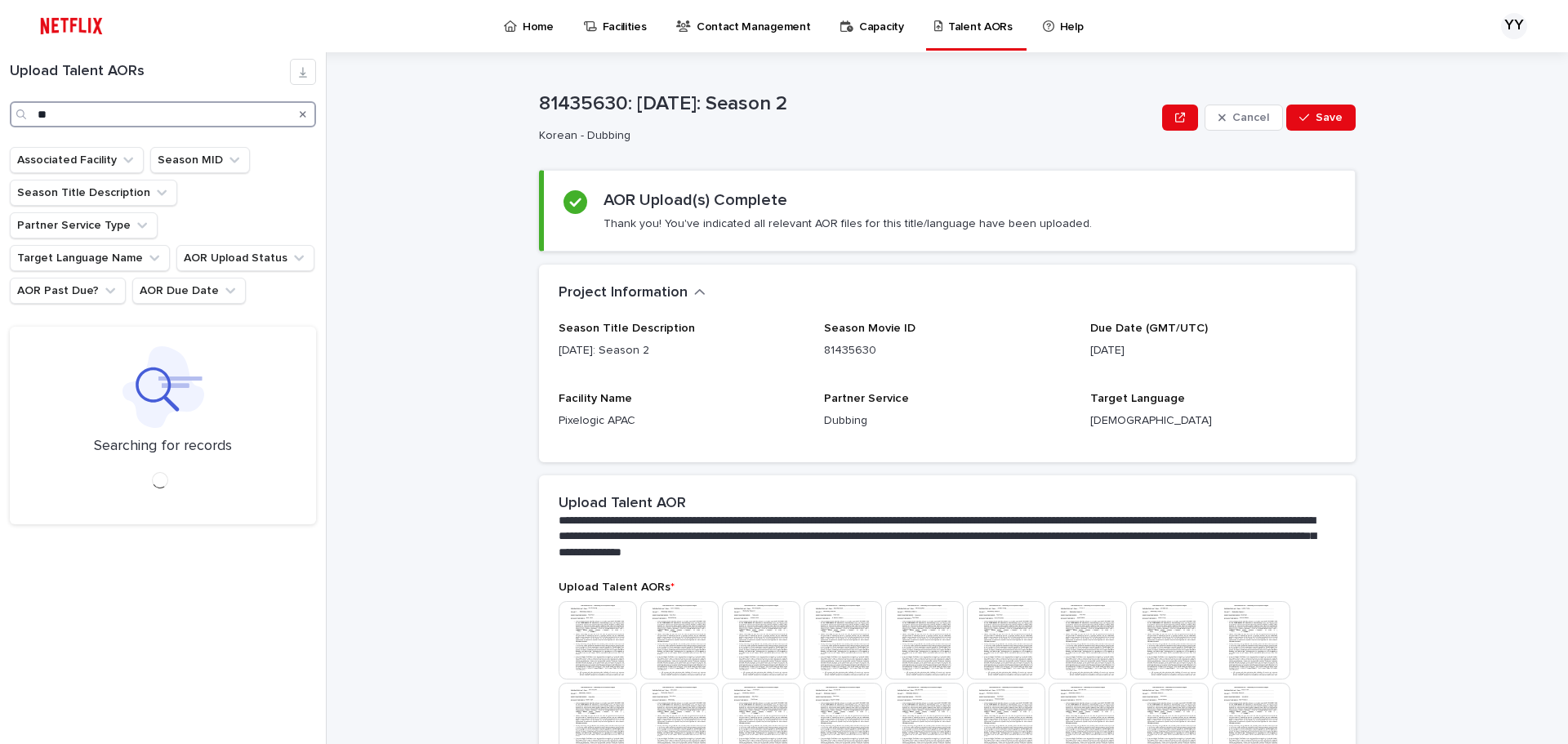
type input "*"
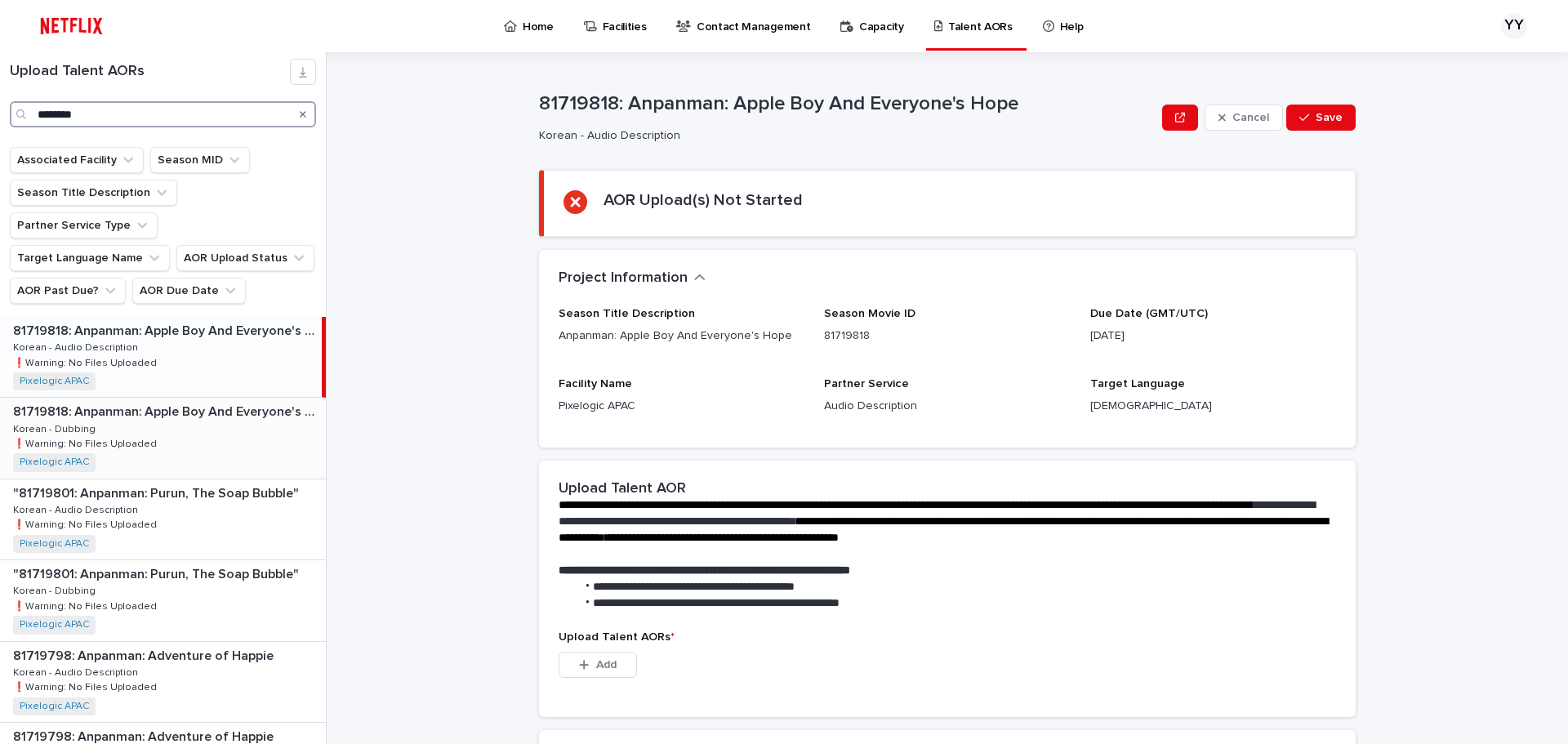
type input "********"
click at [131, 398] on div "81719818: Anpanman: Apple Boy And Everyone's Hope 81719818: Anpanman: Apple Boy…" at bounding box center [162, 437] width 326 height 80
click at [1070, 447] on div "Season Title Description Anpanman: Apple Boy And Everyone's Hope Season Movie I…" at bounding box center [947, 377] width 817 height 141
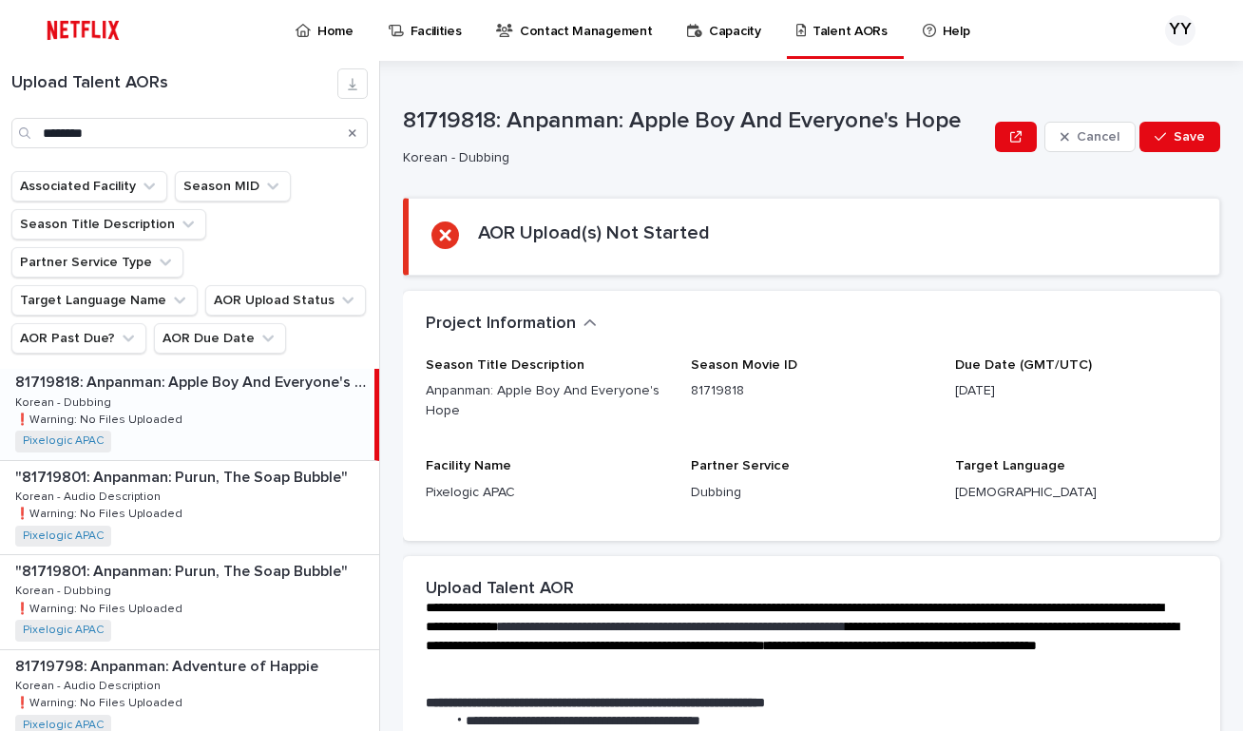
scroll to position [95, 0]
click at [1133, 262] on section "AOR Upload(s) Not Started" at bounding box center [812, 237] width 818 height 78
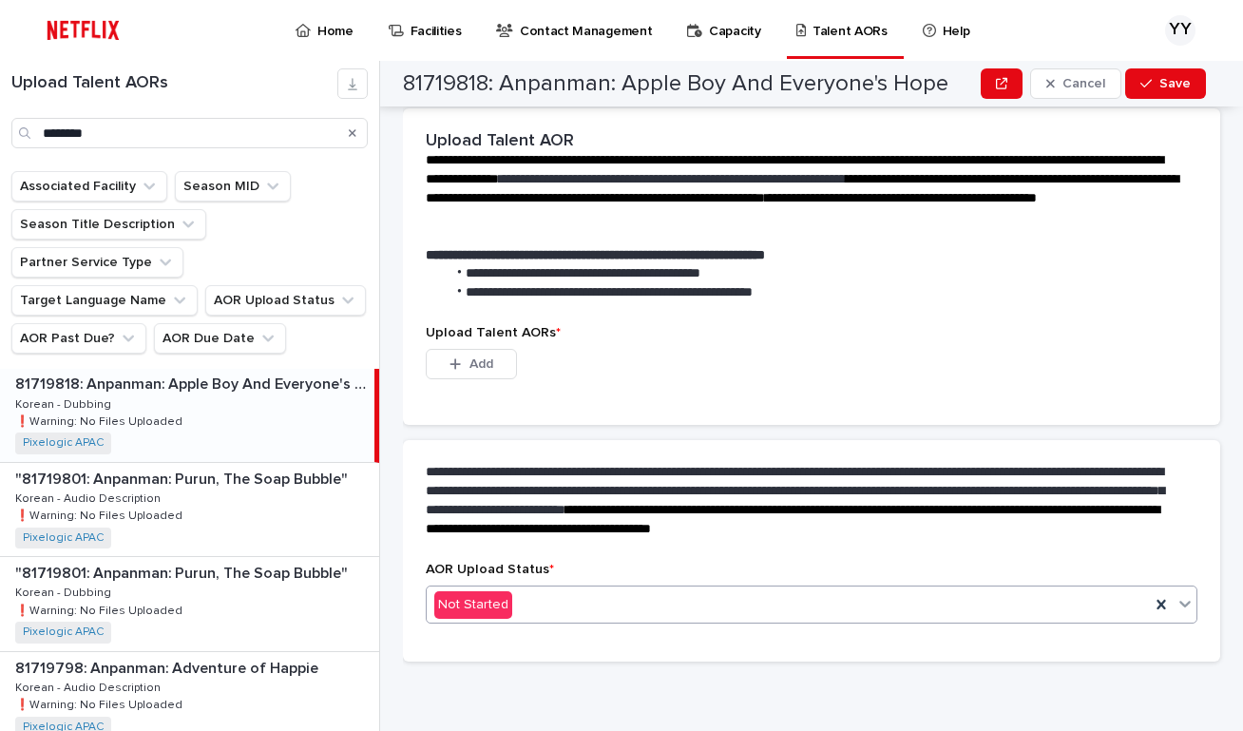
click at [631, 609] on div "Not Started" at bounding box center [788, 604] width 723 height 31
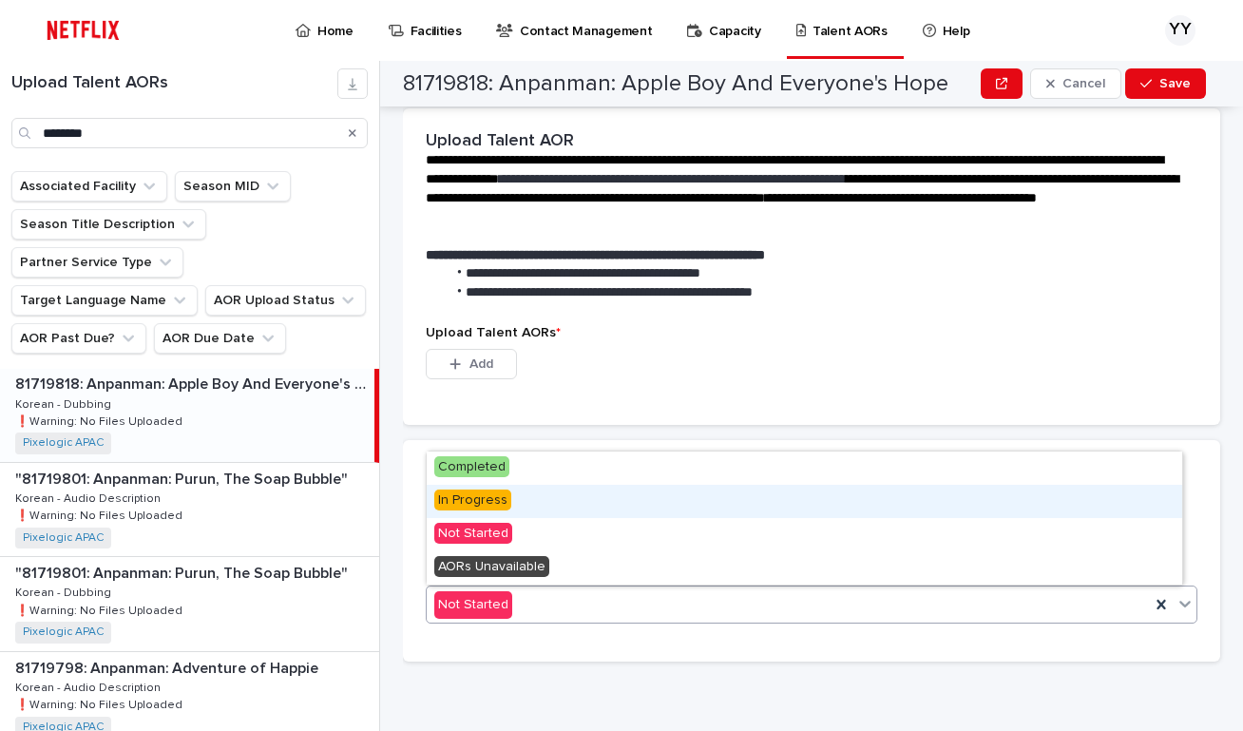
click at [527, 507] on div "In Progress" at bounding box center [805, 501] width 756 height 33
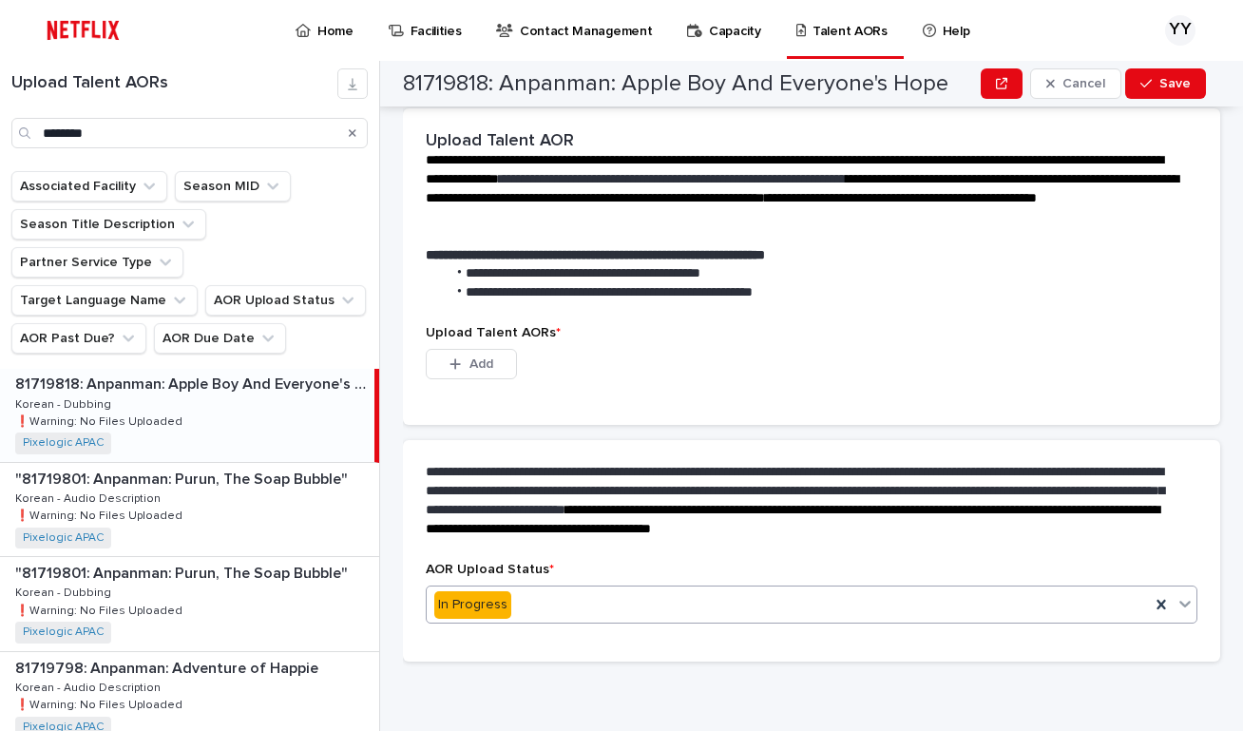
scroll to position [355, 0]
click at [499, 361] on button "Add" at bounding box center [471, 364] width 91 height 30
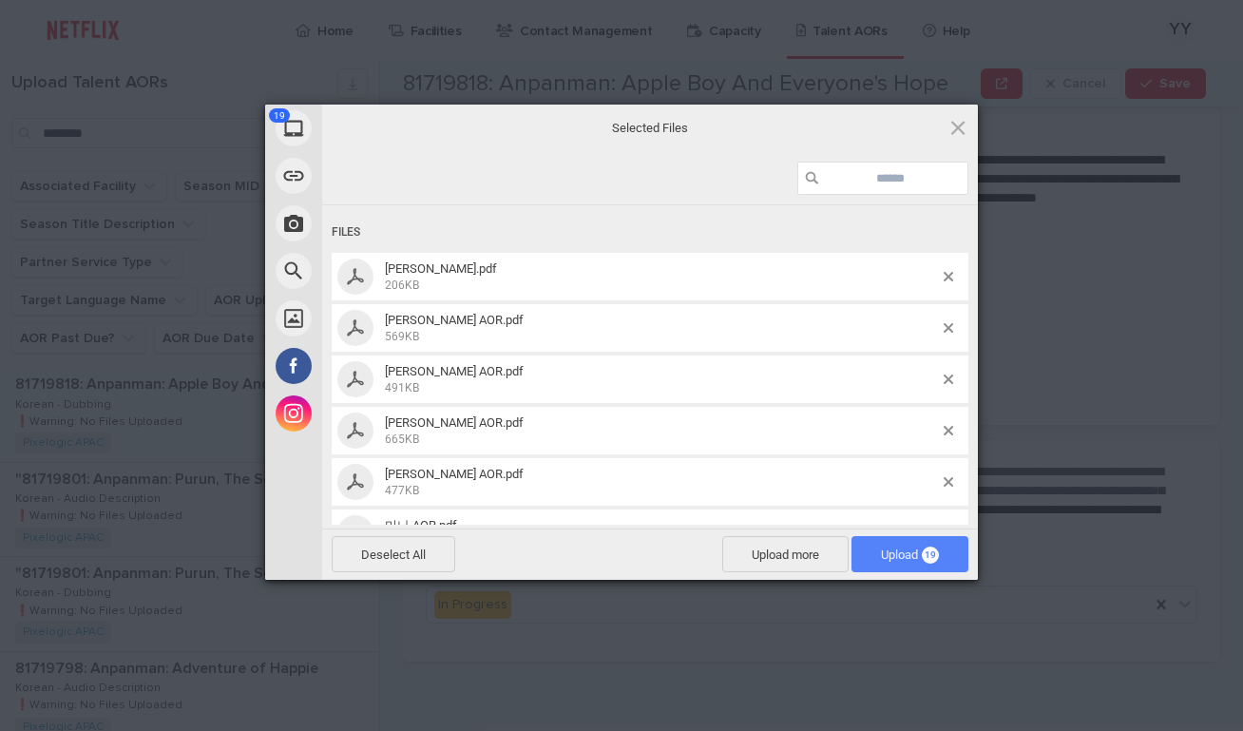
click at [871, 563] on span "Upload 19" at bounding box center [910, 554] width 117 height 36
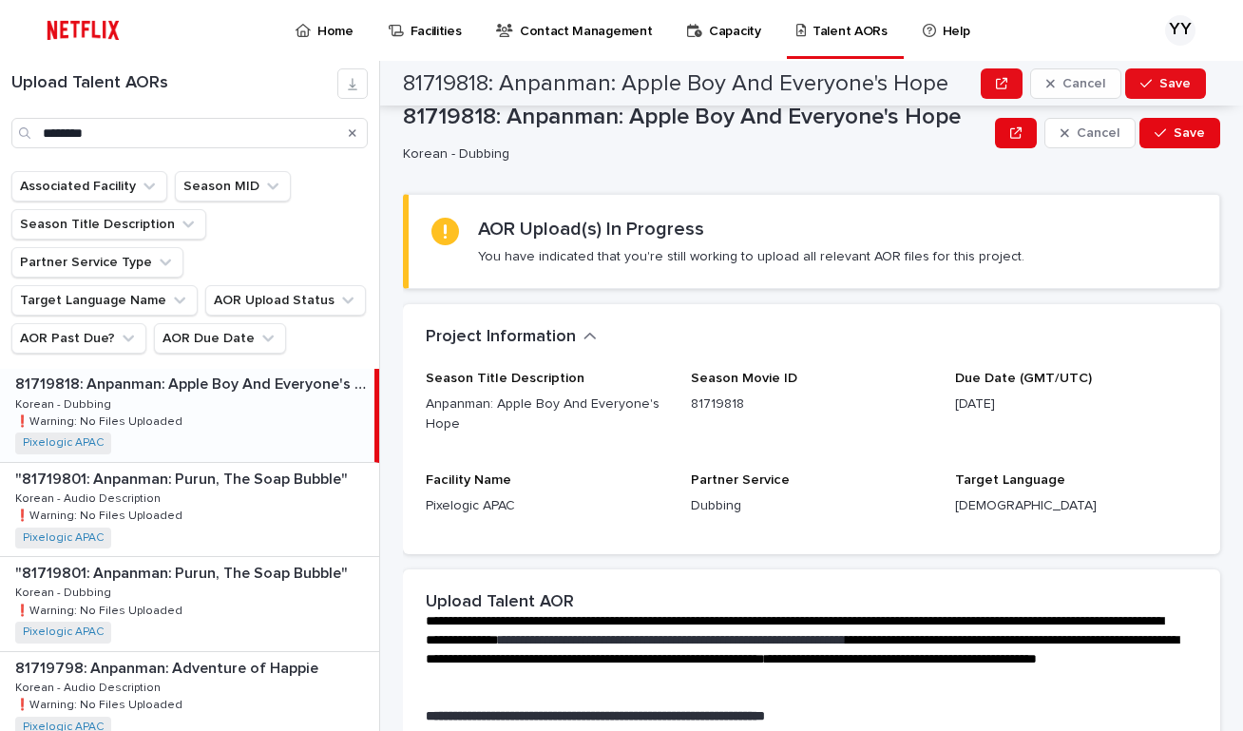
scroll to position [0, 0]
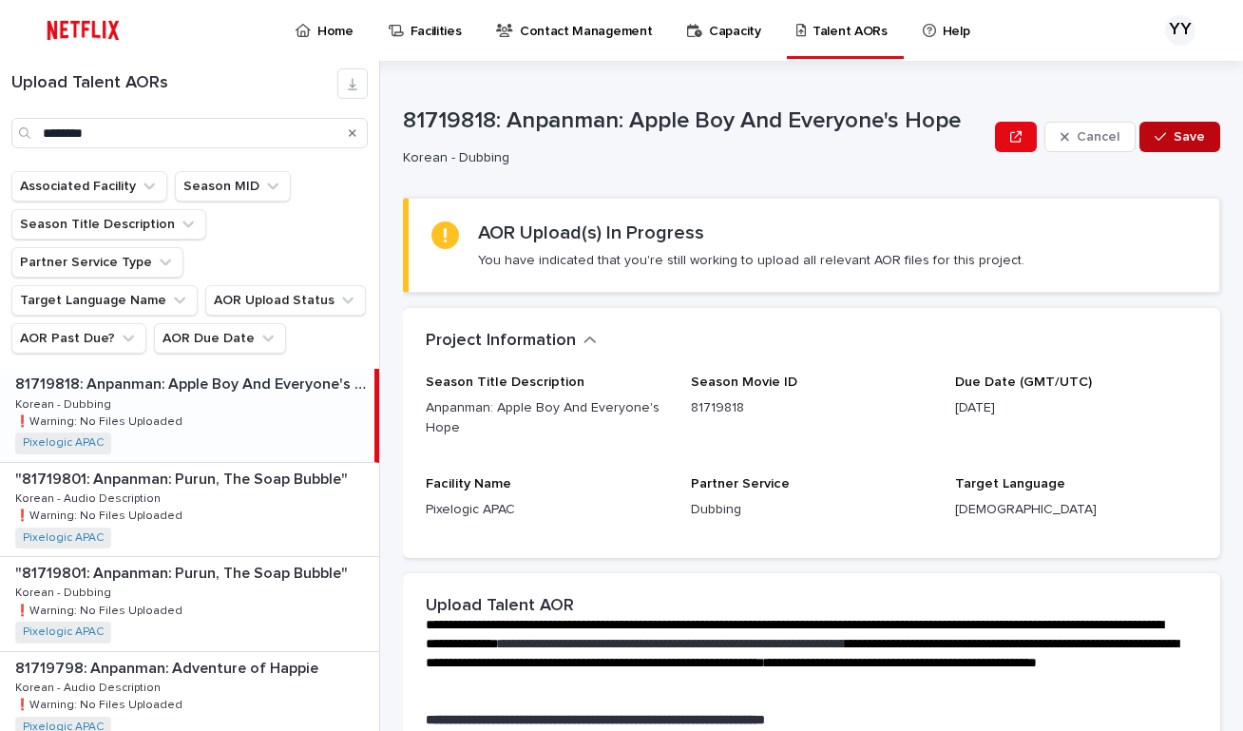
click at [1174, 138] on span "Save" at bounding box center [1189, 136] width 31 height 13
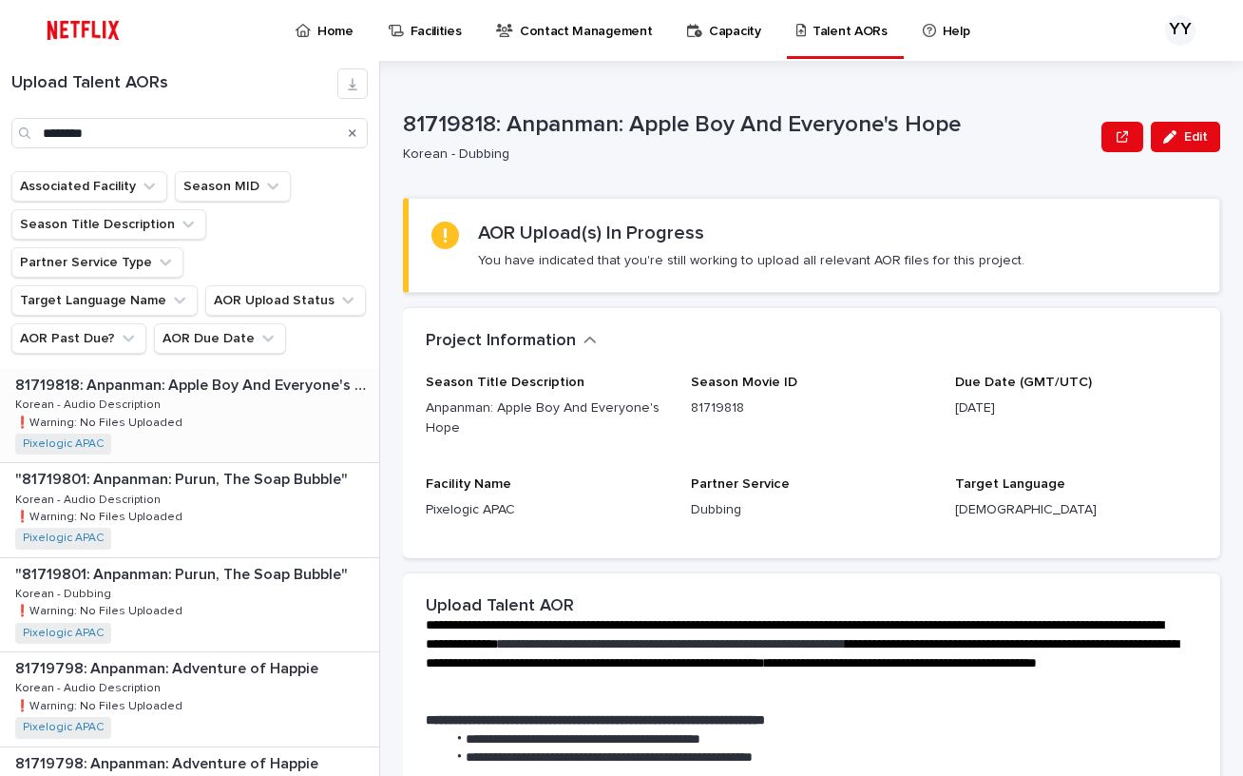
click at [250, 382] on div "81719818: Anpanman: Apple Boy And Everyone's Hope 81719818: Anpanman: Apple Boy…" at bounding box center [189, 415] width 379 height 93
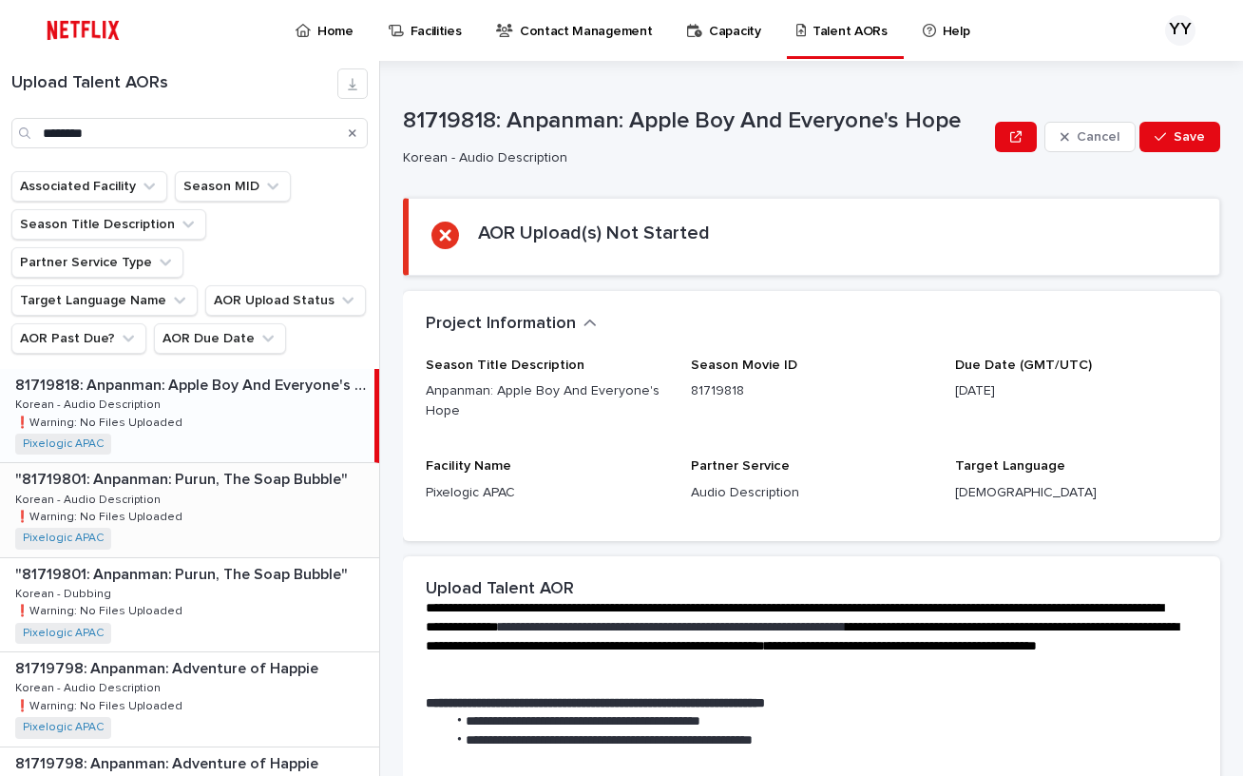
click at [259, 490] on div ""81719801: Anpanman: Purun, The Soap Bubble" "81719801: Anpanman: Purun, The So…" at bounding box center [189, 509] width 379 height 93
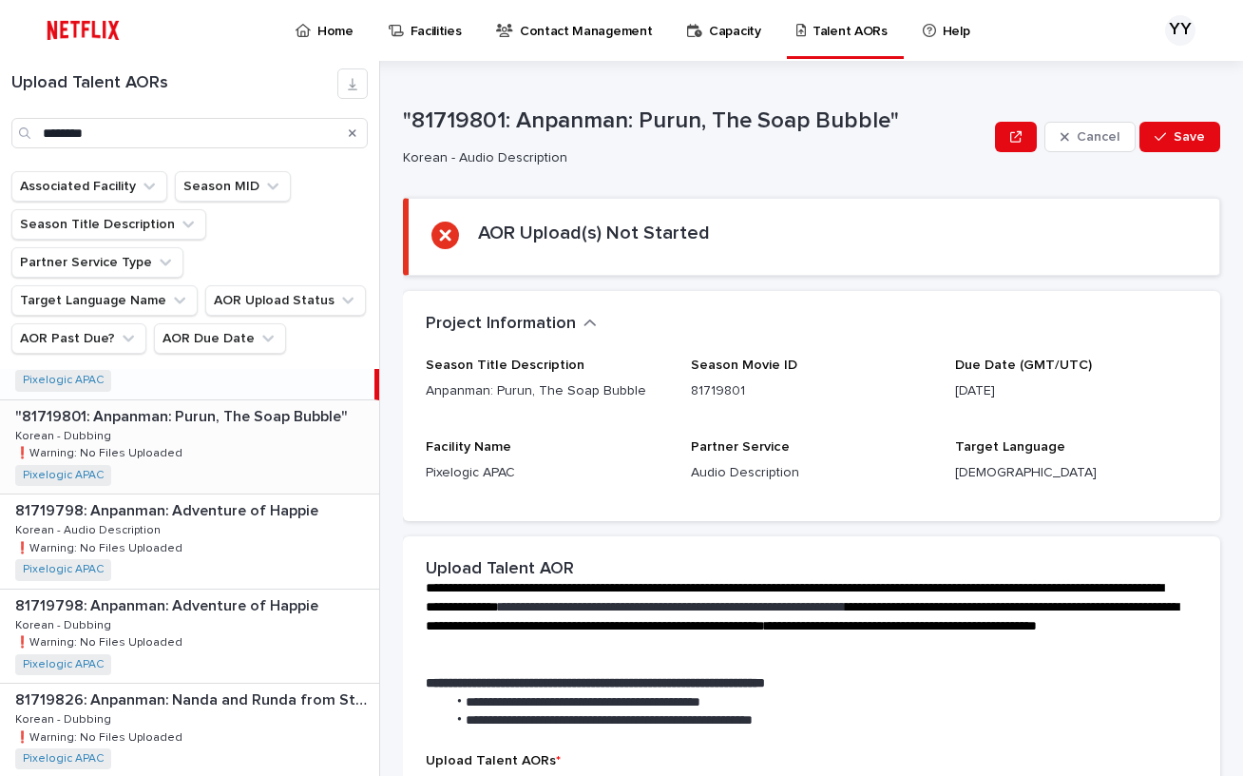
scroll to position [190, 0]
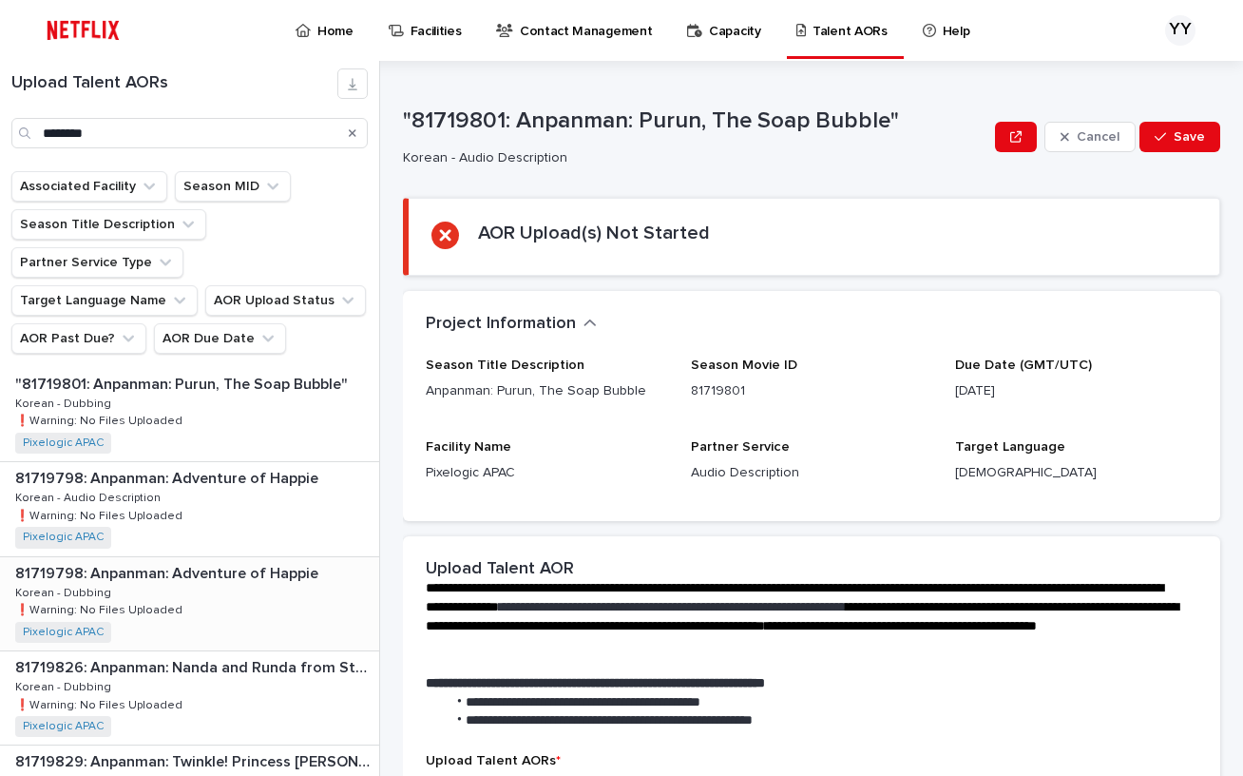
click at [300, 565] on div "81719798: Anpanman: Adventure of Happie 81719798: Anpanman: Adventure of Happie…" at bounding box center [189, 603] width 379 height 93
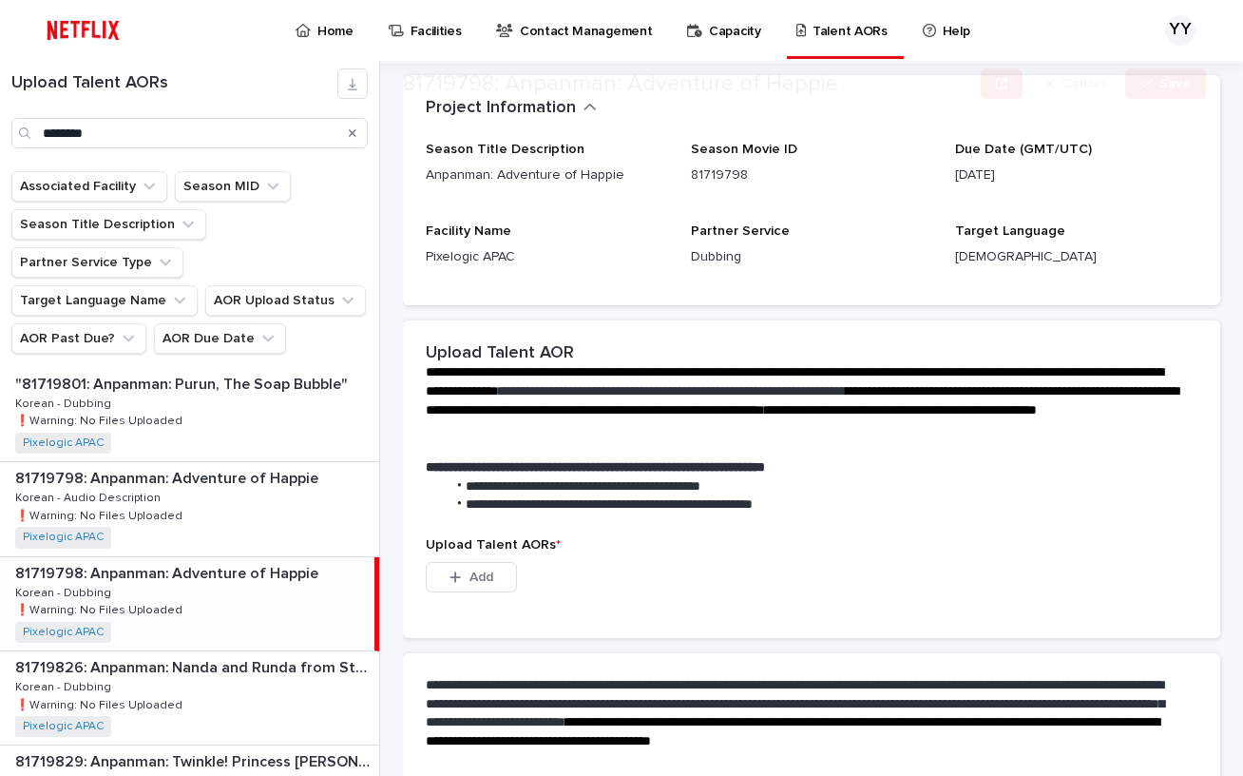
scroll to position [383, 0]
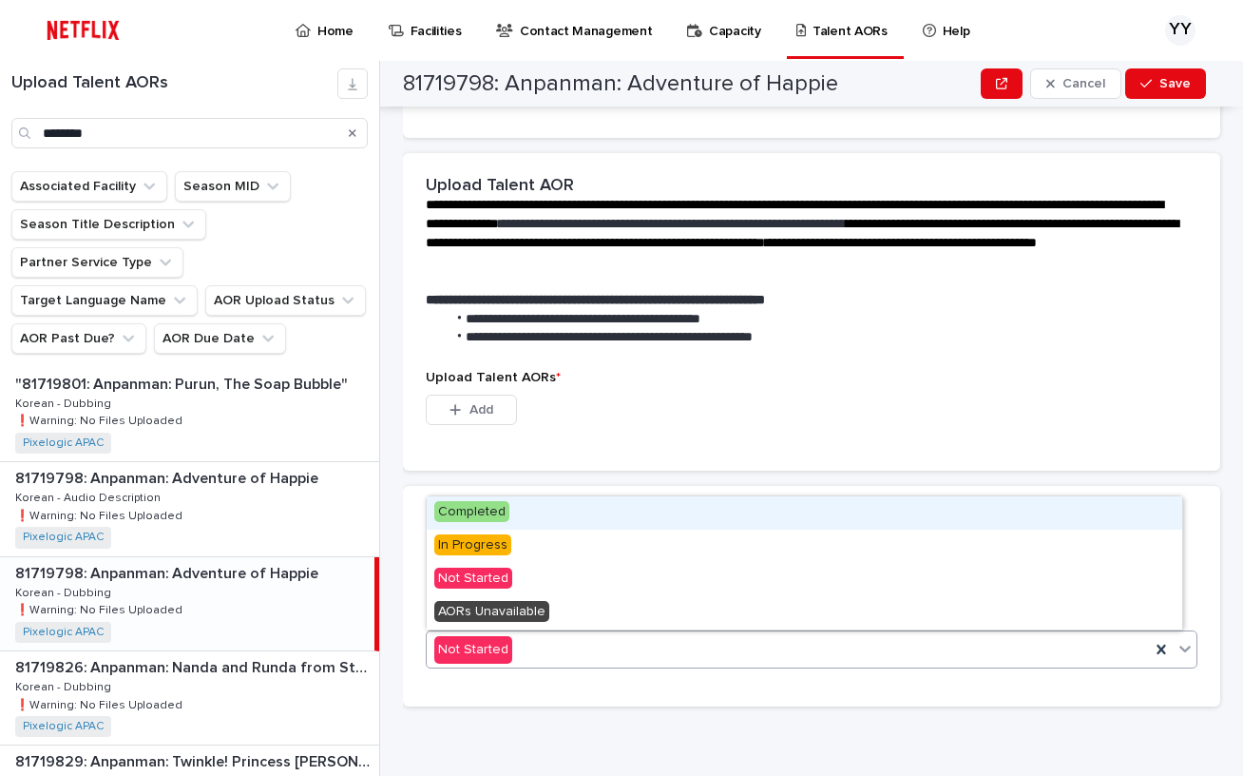
click at [611, 644] on div "Not Started" at bounding box center [788, 649] width 723 height 31
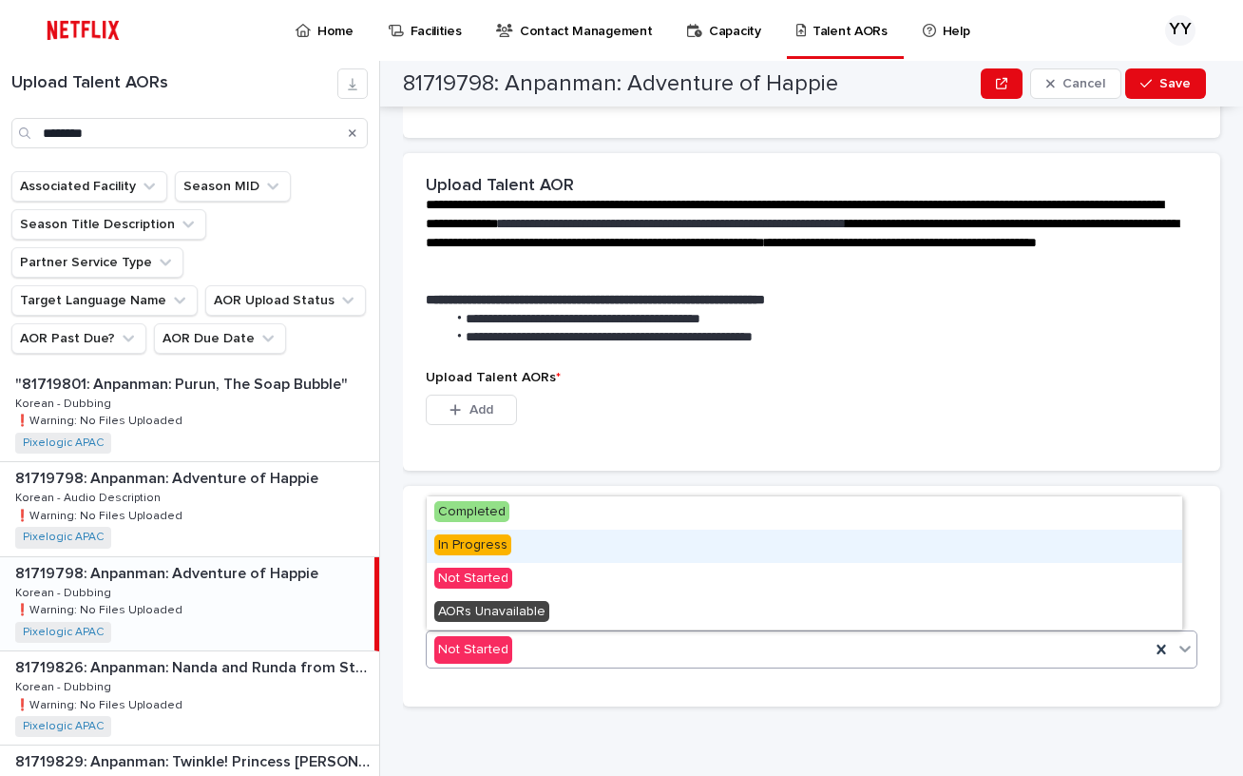
click at [555, 551] on div "In Progress" at bounding box center [805, 546] width 756 height 33
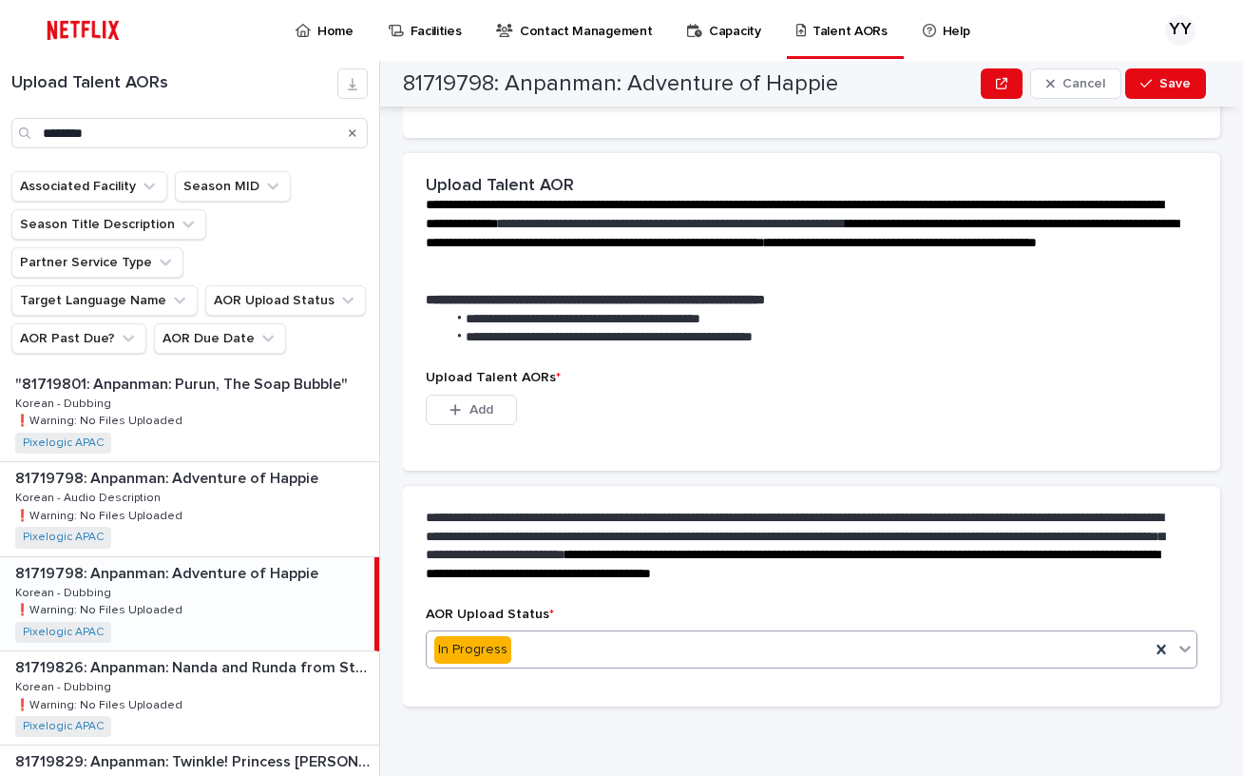
scroll to position [290, 0]
click at [504, 412] on button "Add" at bounding box center [471, 410] width 91 height 30
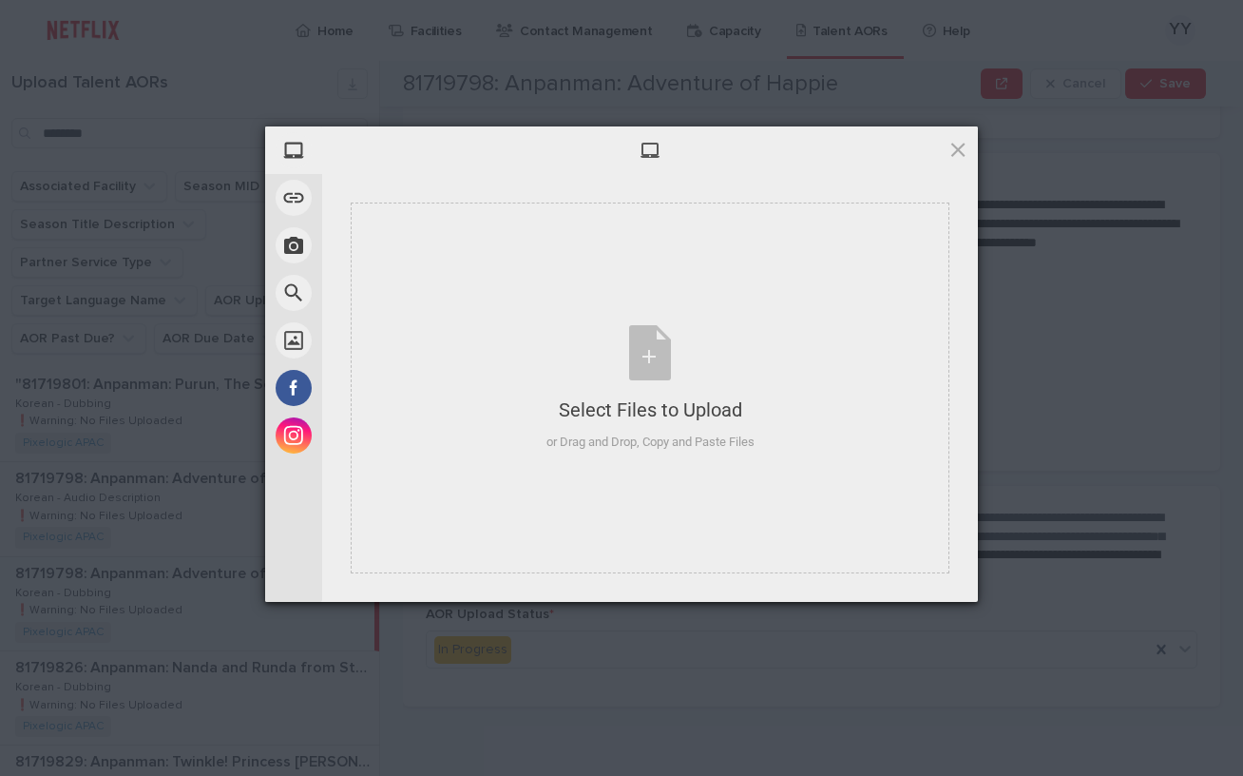
drag, startPoint x: 1196, startPoint y: 278, endPoint x: 1174, endPoint y: 245, distance: 39.0
click at [1196, 275] on div "My Device Link (URL) Take Photo Web Search Unsplash Facebook Instagram Select F…" at bounding box center [621, 388] width 1243 height 776
click at [950, 144] on span at bounding box center [958, 149] width 21 height 21
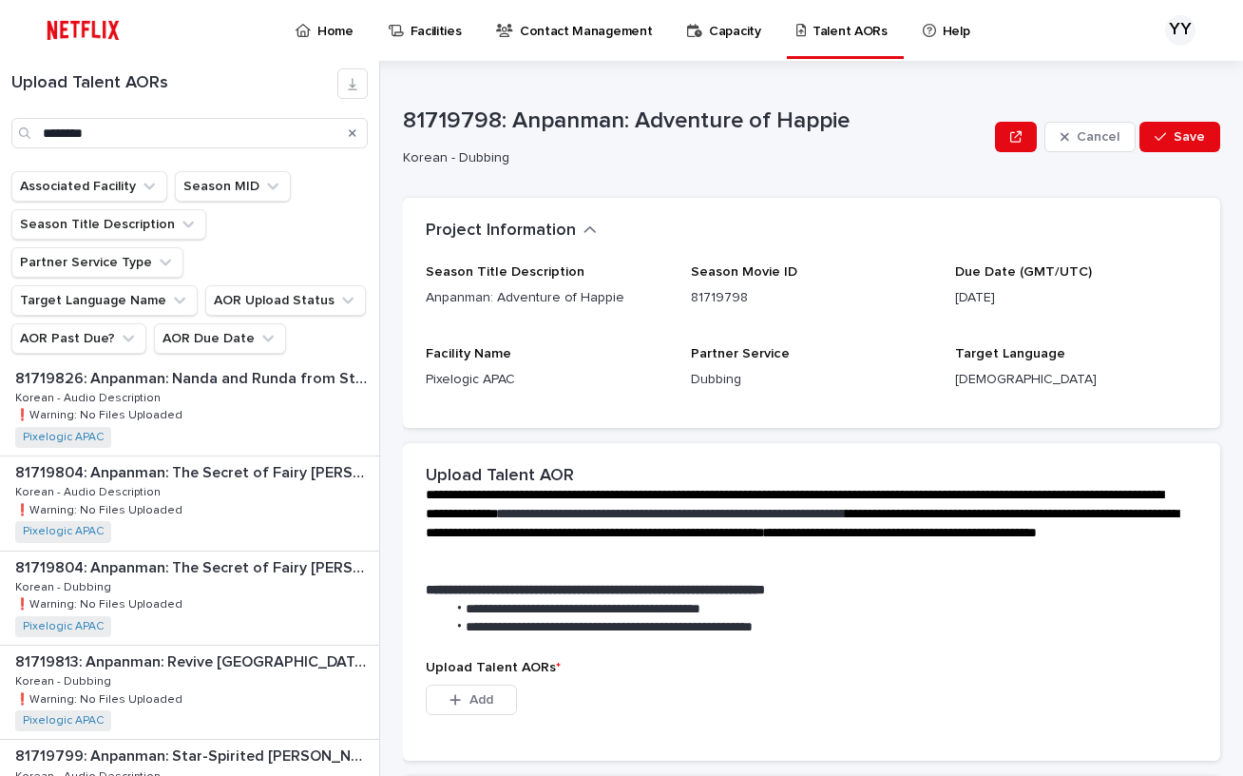
scroll to position [1508, 0]
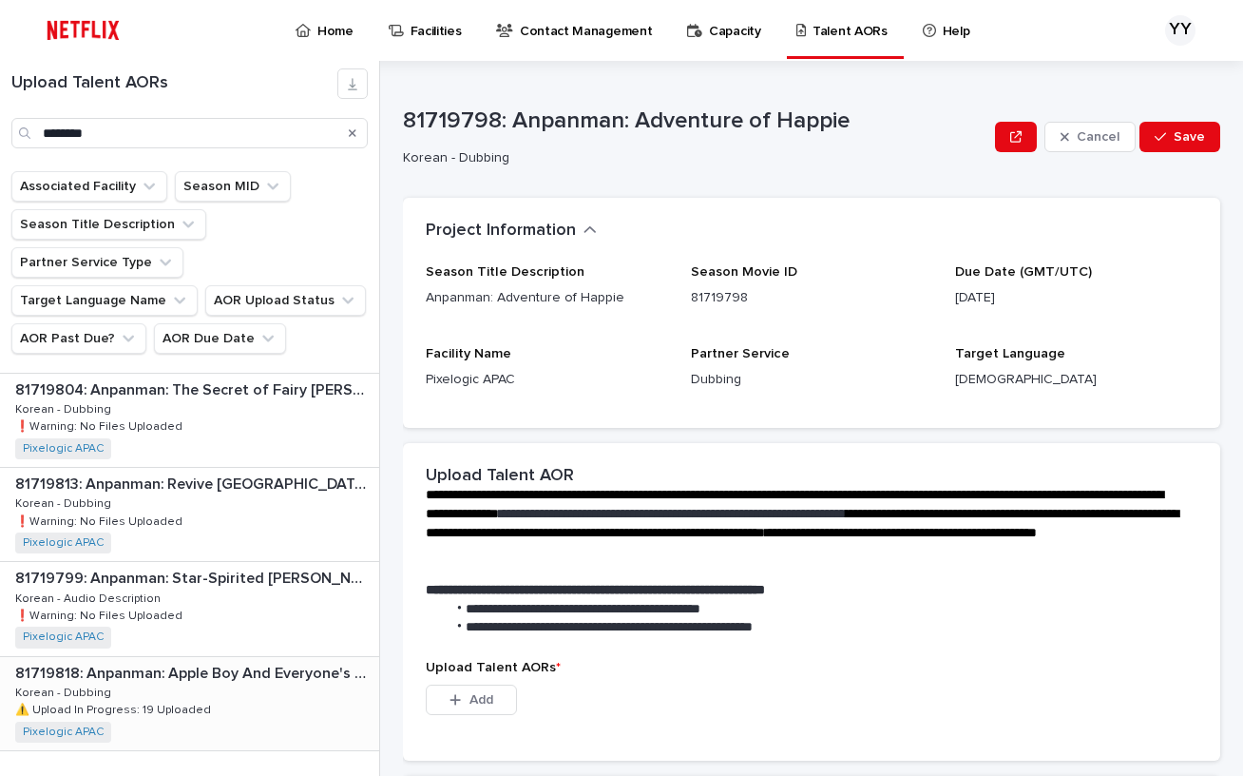
click at [226, 659] on div "81719818: Anpanman: Apple Boy And Everyone's Hope 81719818: Anpanman: Apple Boy…" at bounding box center [189, 703] width 379 height 93
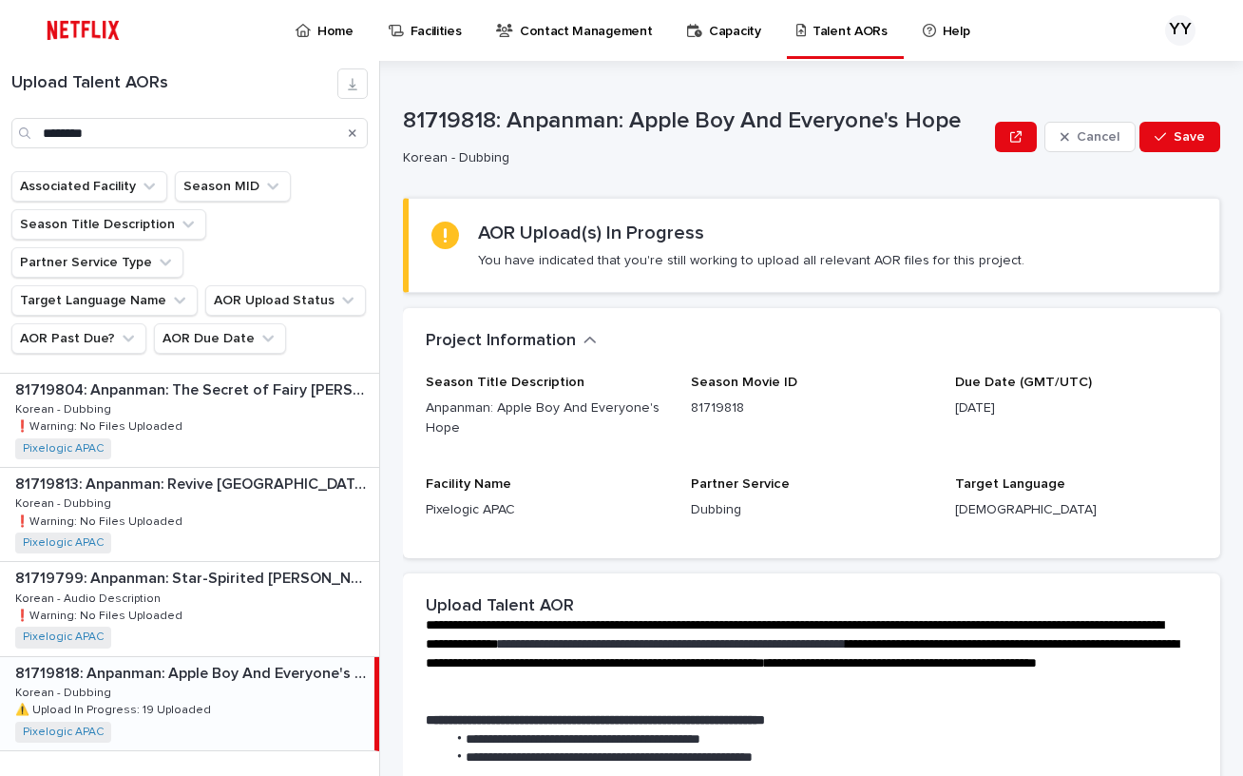
click at [1146, 488] on p "Target Language" at bounding box center [1076, 484] width 242 height 16
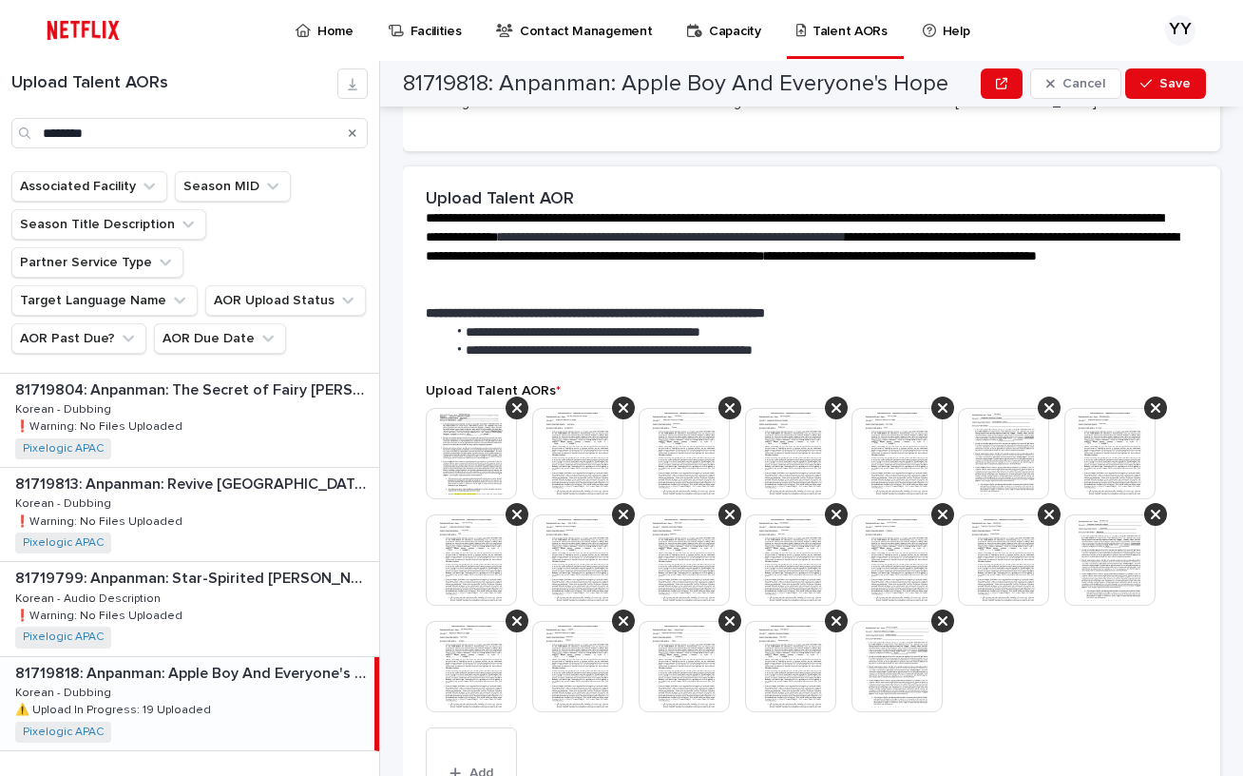
scroll to position [502, 0]
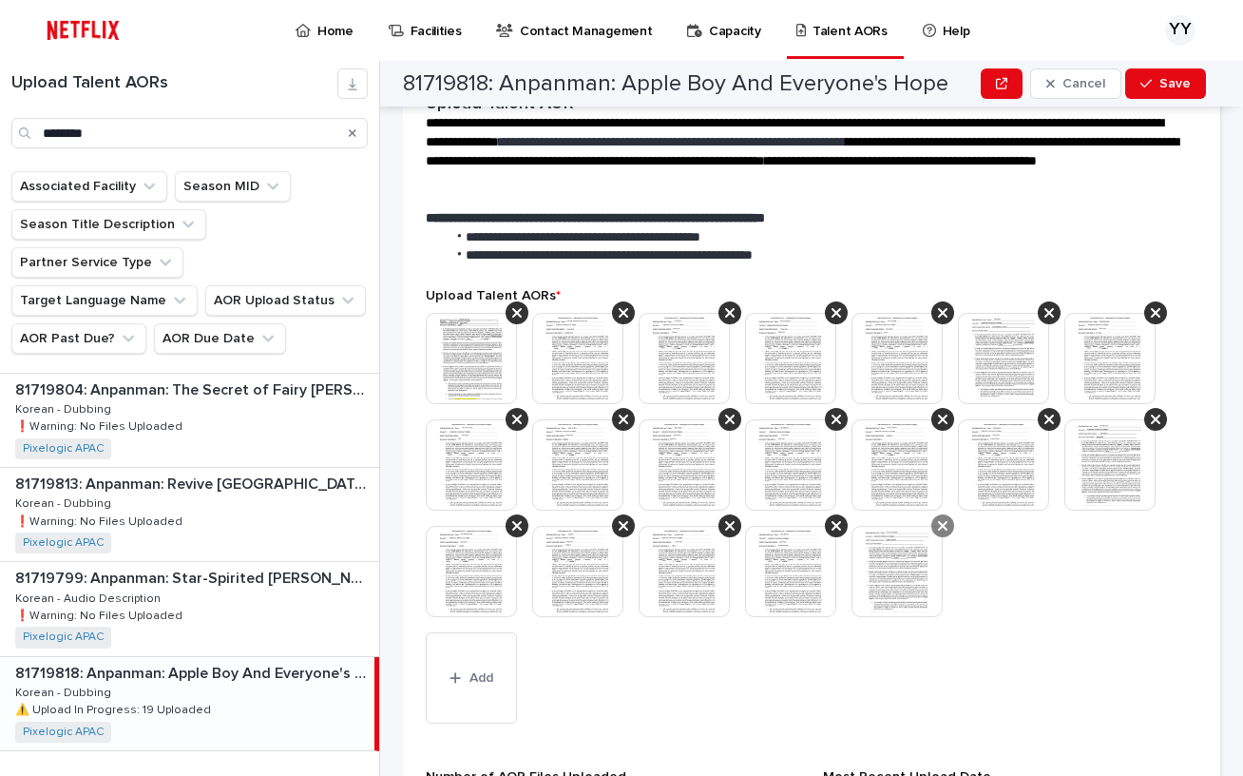
click at [938, 529] on icon at bounding box center [943, 525] width 10 height 15
click at [844, 521] on div at bounding box center [836, 525] width 23 height 23
click at [719, 518] on div at bounding box center [812, 472] width 772 height 319
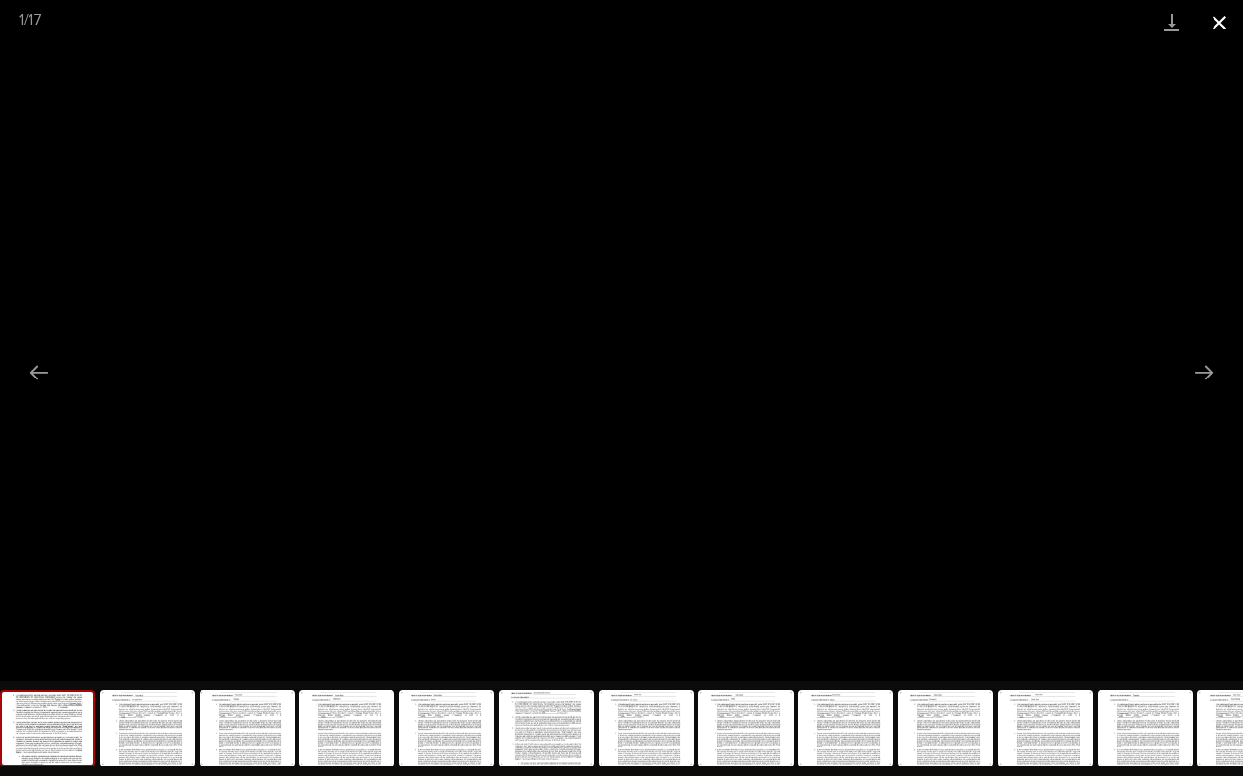
click at [1215, 31] on button "Close gallery" at bounding box center [1220, 22] width 48 height 45
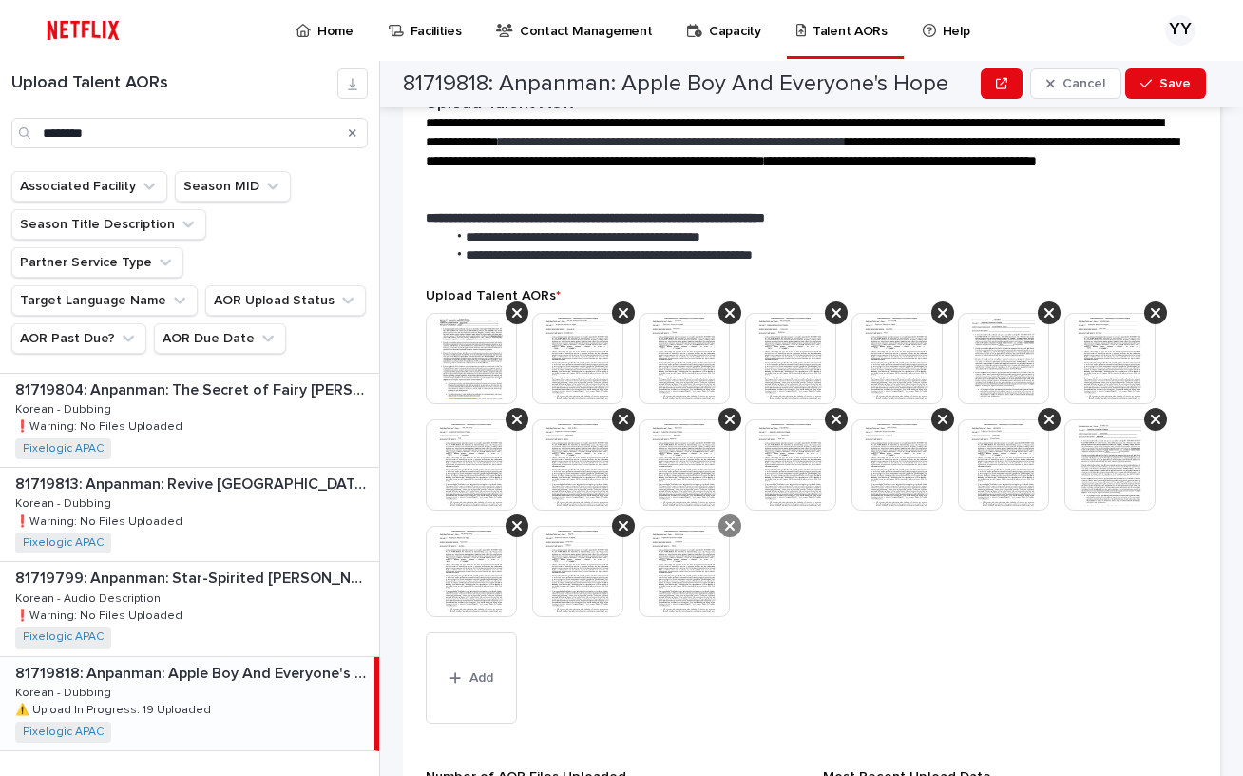
click at [739, 525] on div at bounding box center [730, 525] width 23 height 23
click at [738, 429] on div at bounding box center [692, 464] width 106 height 91
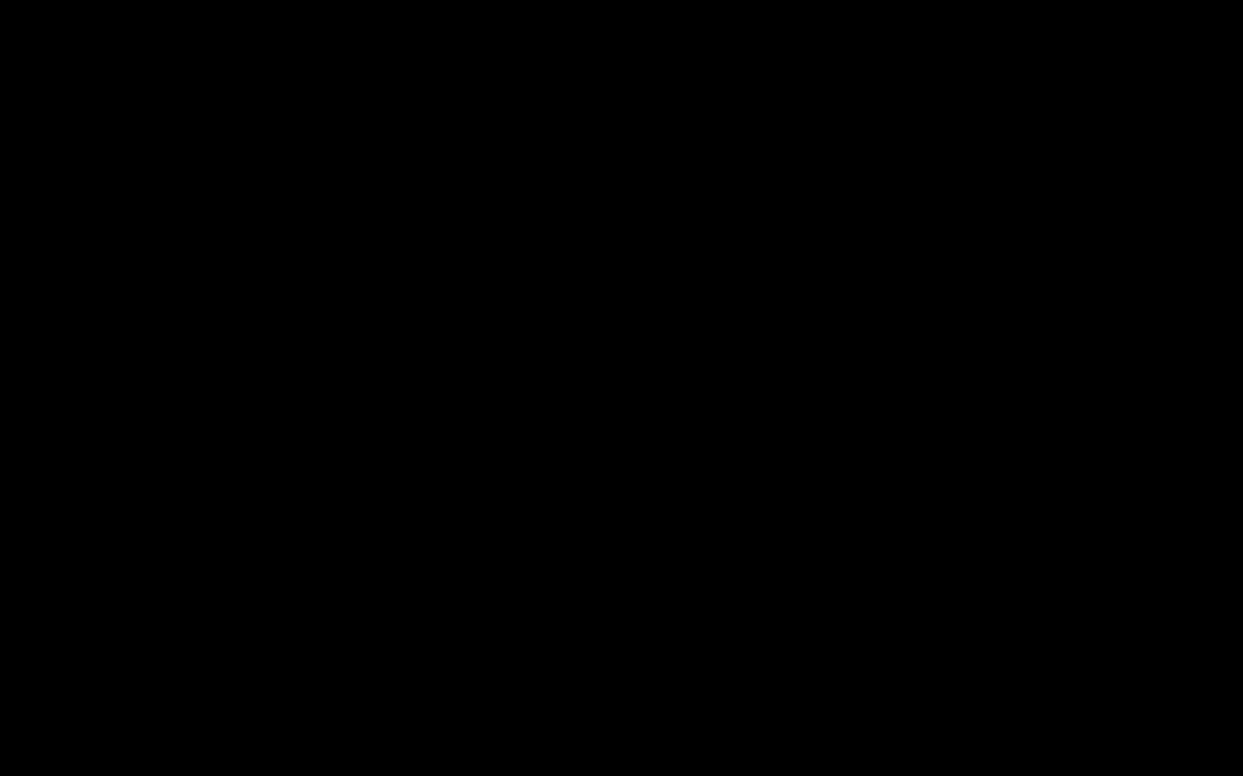
scroll to position [597, 0]
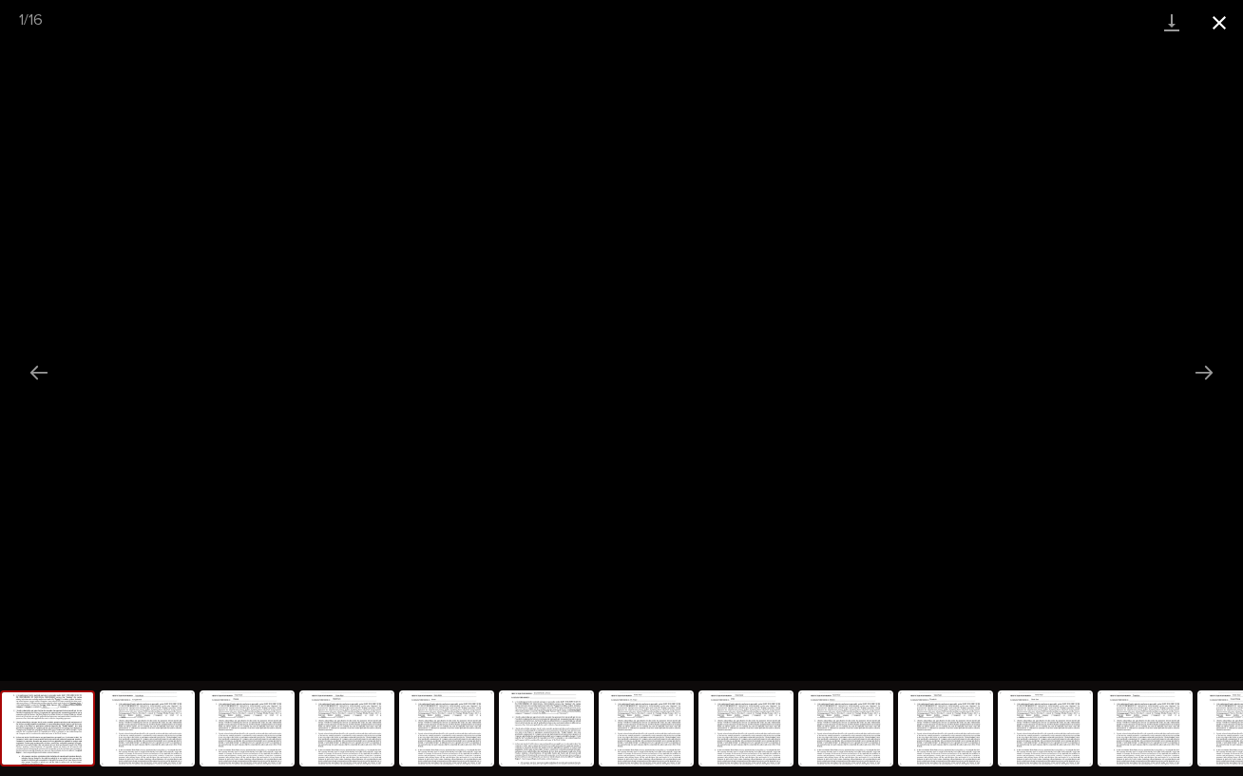
click at [1219, 29] on button "Close gallery" at bounding box center [1220, 22] width 48 height 45
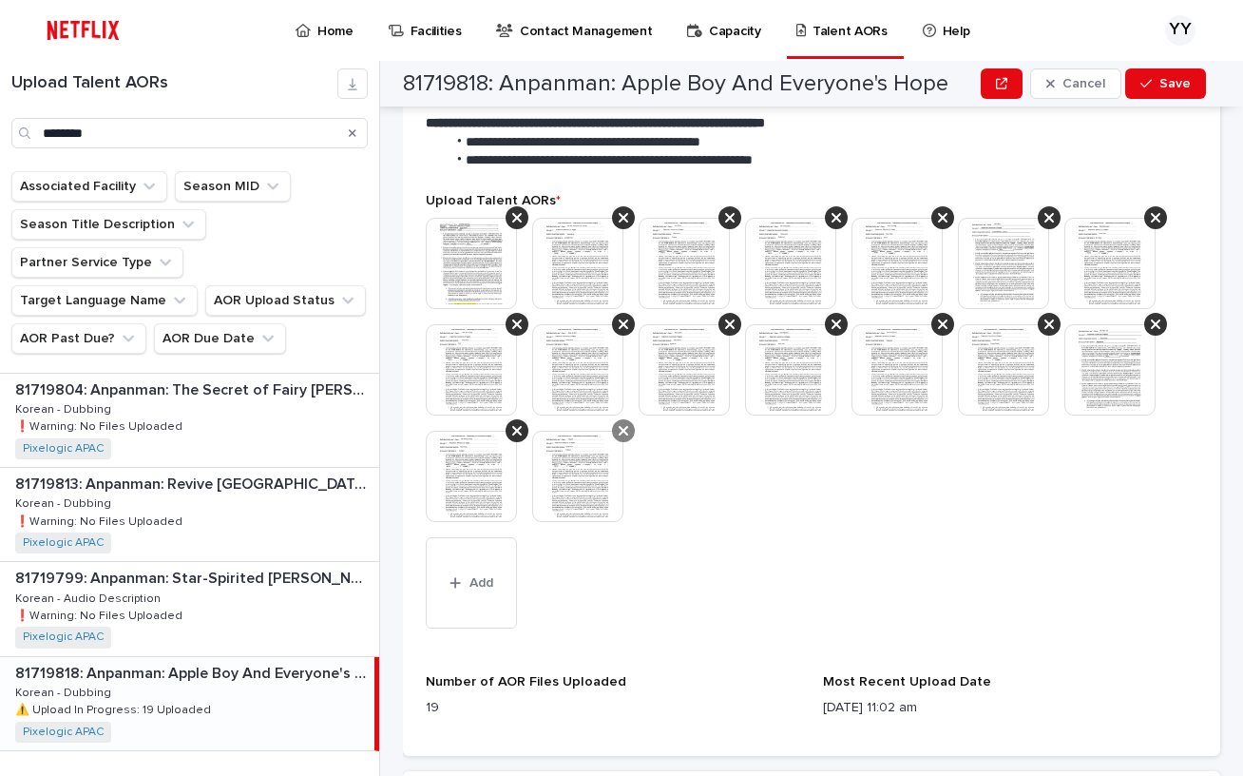
click at [621, 431] on icon at bounding box center [624, 430] width 10 height 15
click at [510, 434] on div at bounding box center [517, 430] width 23 height 23
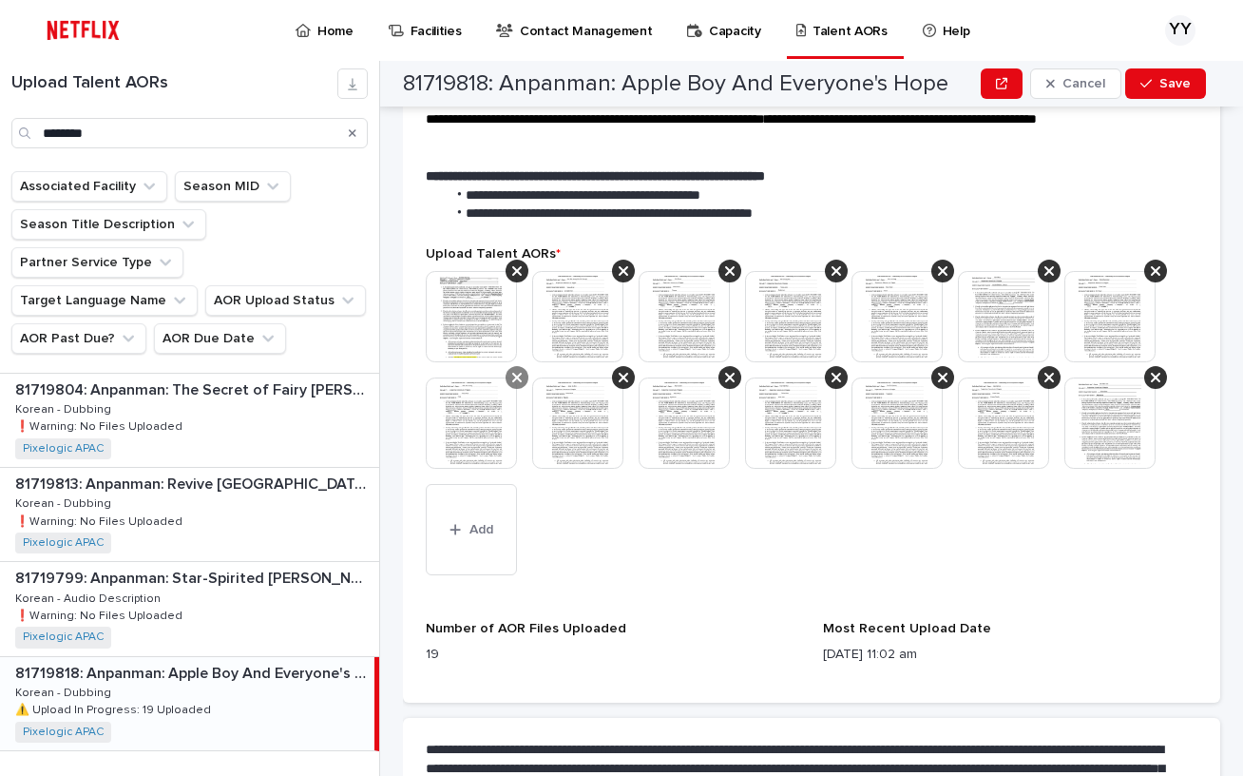
click at [513, 384] on icon at bounding box center [517, 377] width 10 height 15
click at [524, 374] on div at bounding box center [517, 377] width 23 height 23
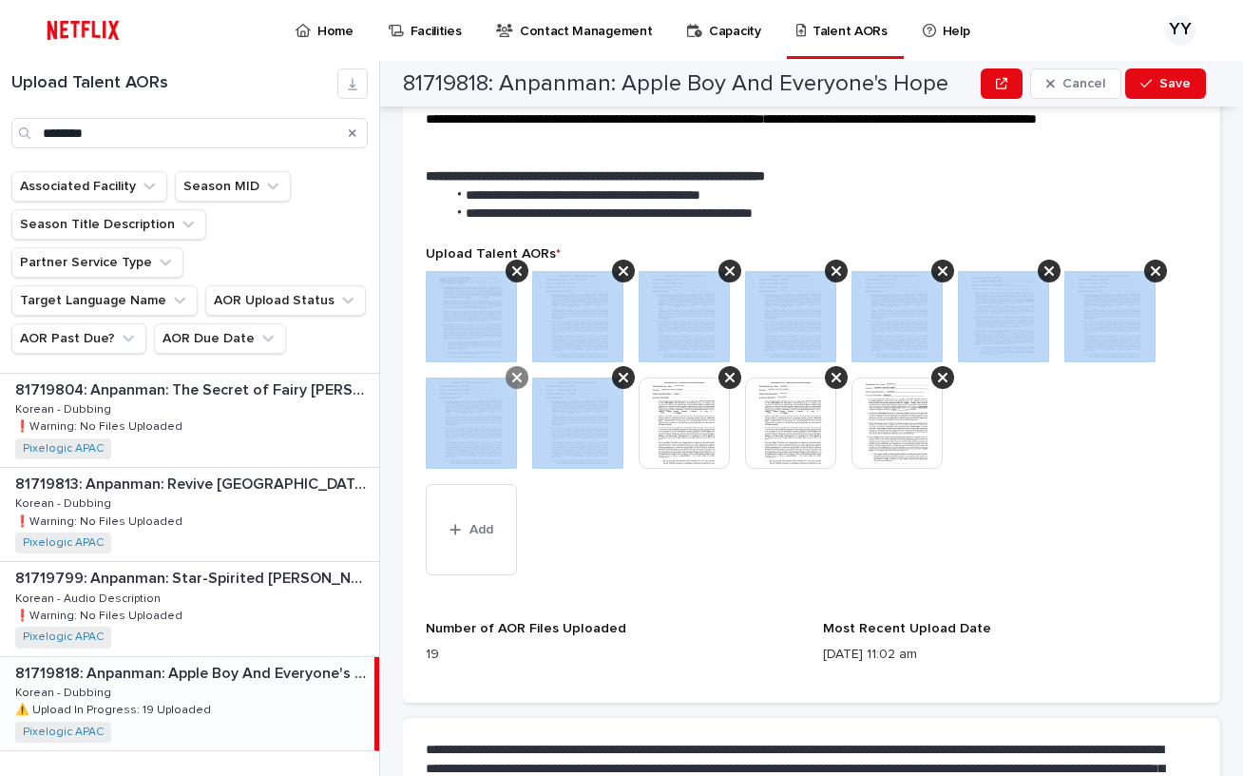
click at [523, 374] on div at bounding box center [517, 377] width 23 height 23
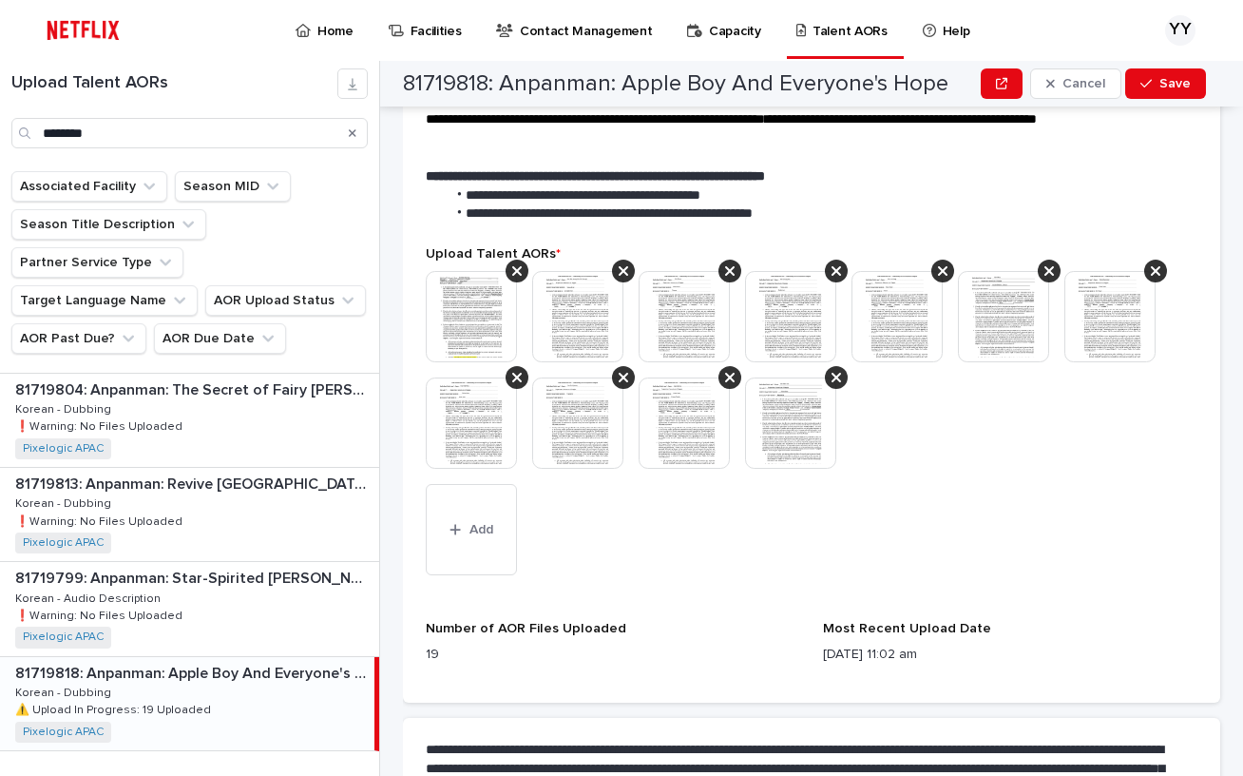
click at [523, 374] on div at bounding box center [517, 377] width 23 height 23
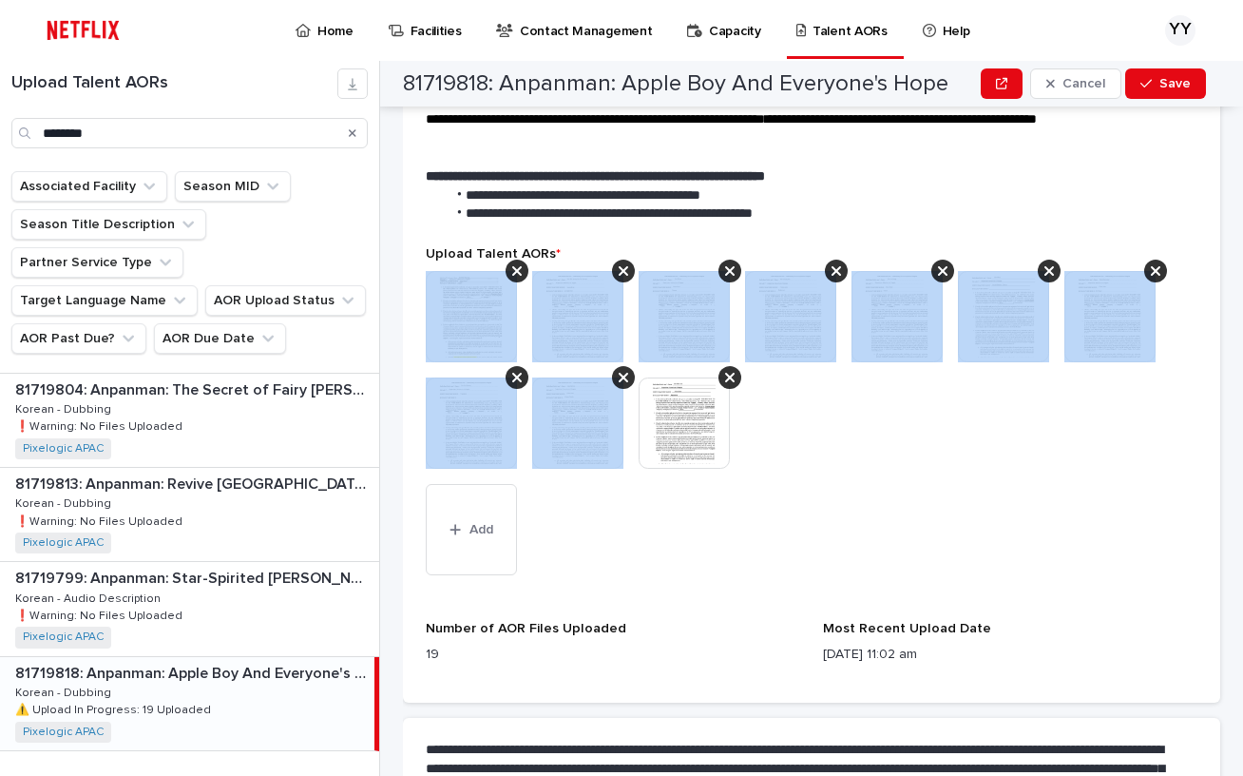
click at [523, 374] on div at bounding box center [517, 377] width 23 height 23
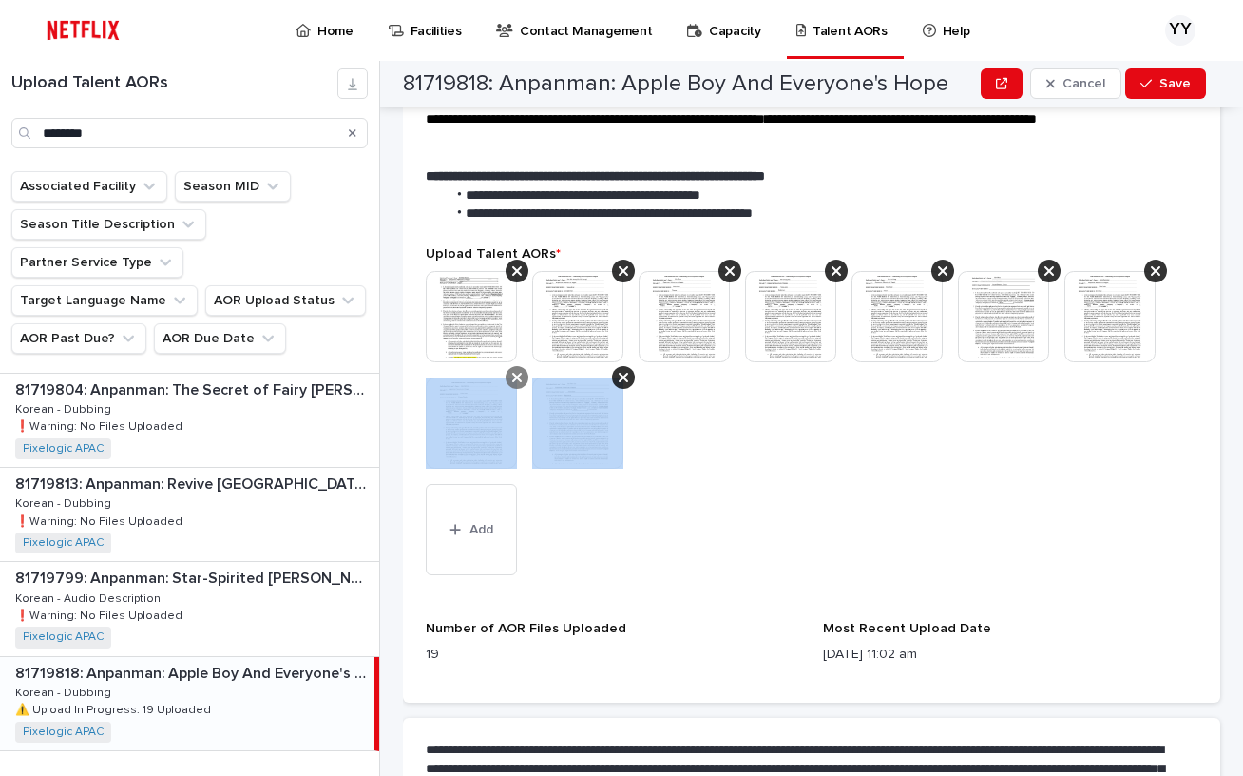
click at [523, 373] on div at bounding box center [517, 377] width 23 height 23
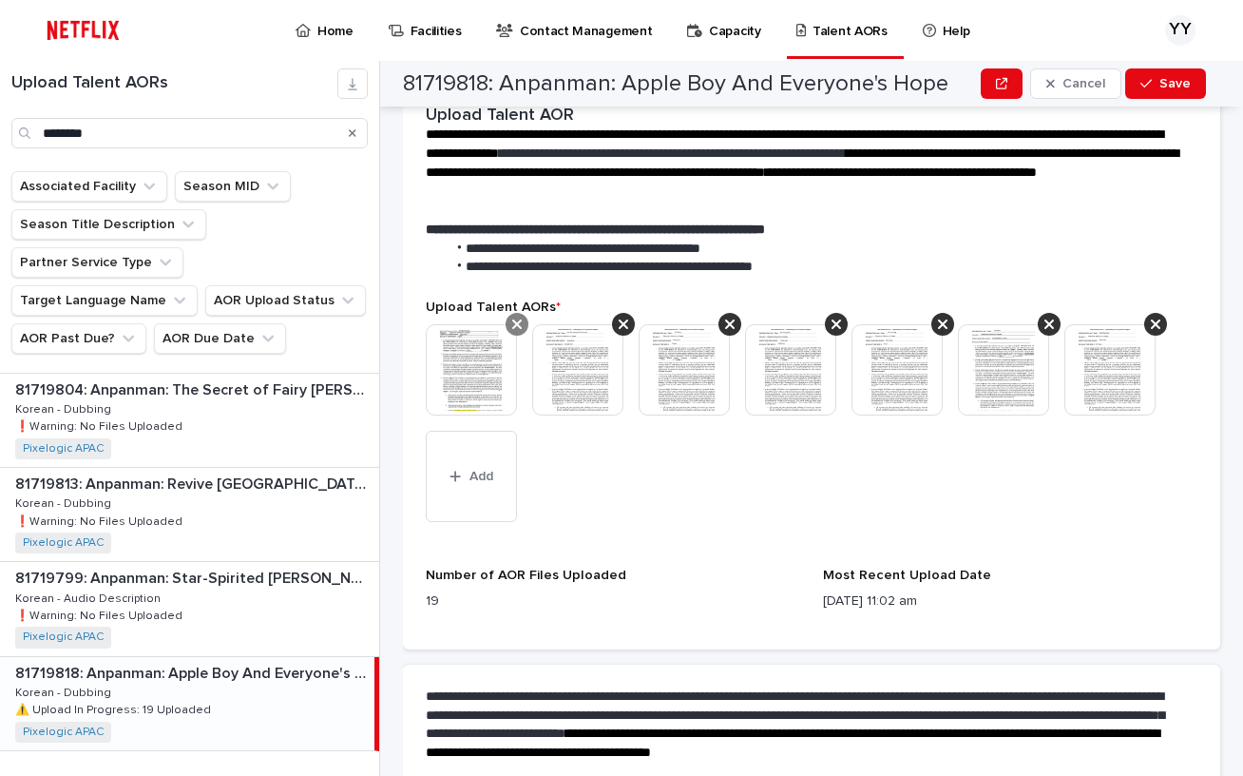
click at [520, 326] on icon at bounding box center [517, 324] width 10 height 10
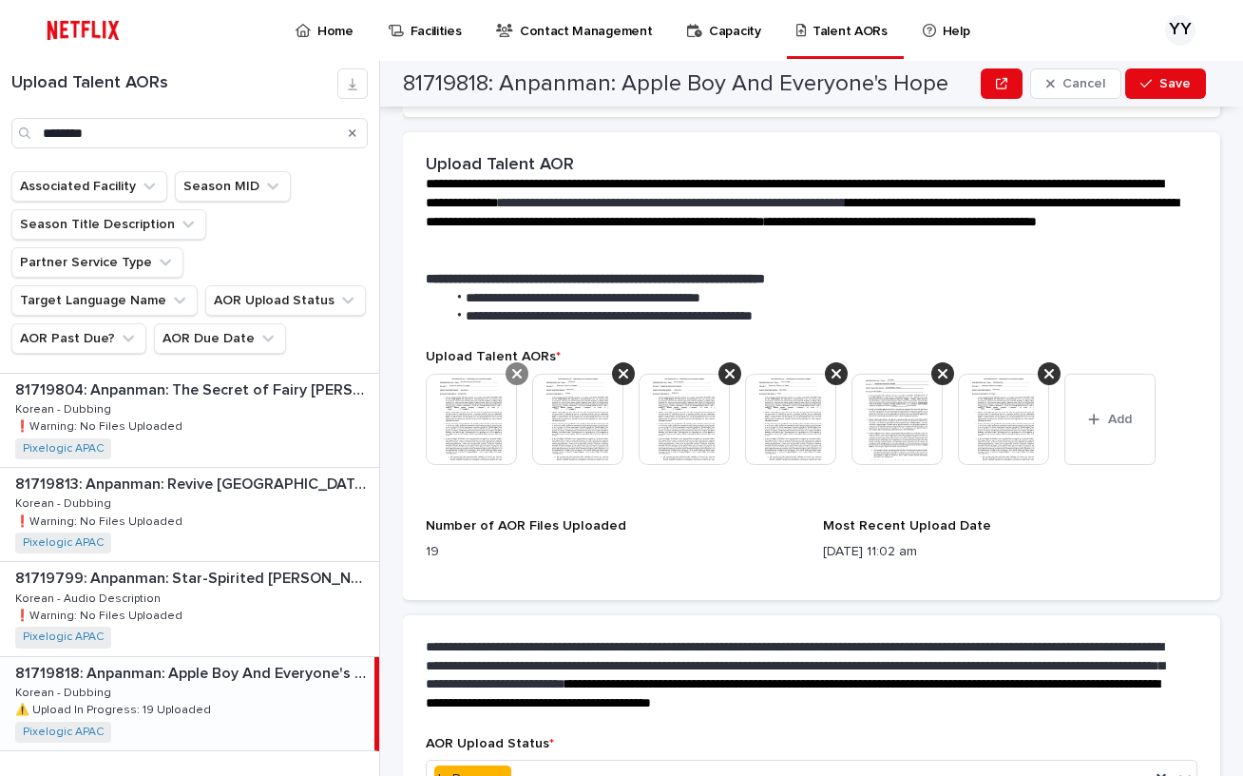
click at [522, 375] on div at bounding box center [517, 373] width 23 height 23
click at [523, 378] on div at bounding box center [517, 373] width 23 height 23
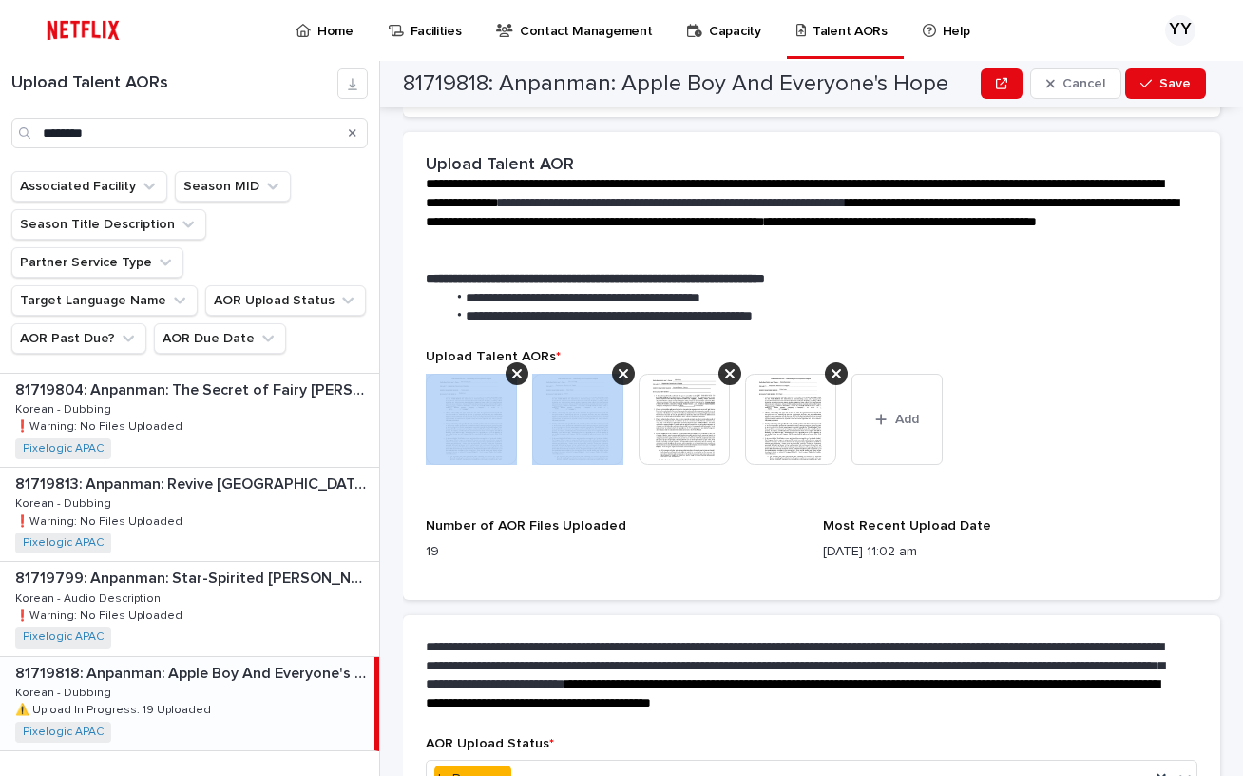
click at [523, 378] on div at bounding box center [517, 373] width 23 height 23
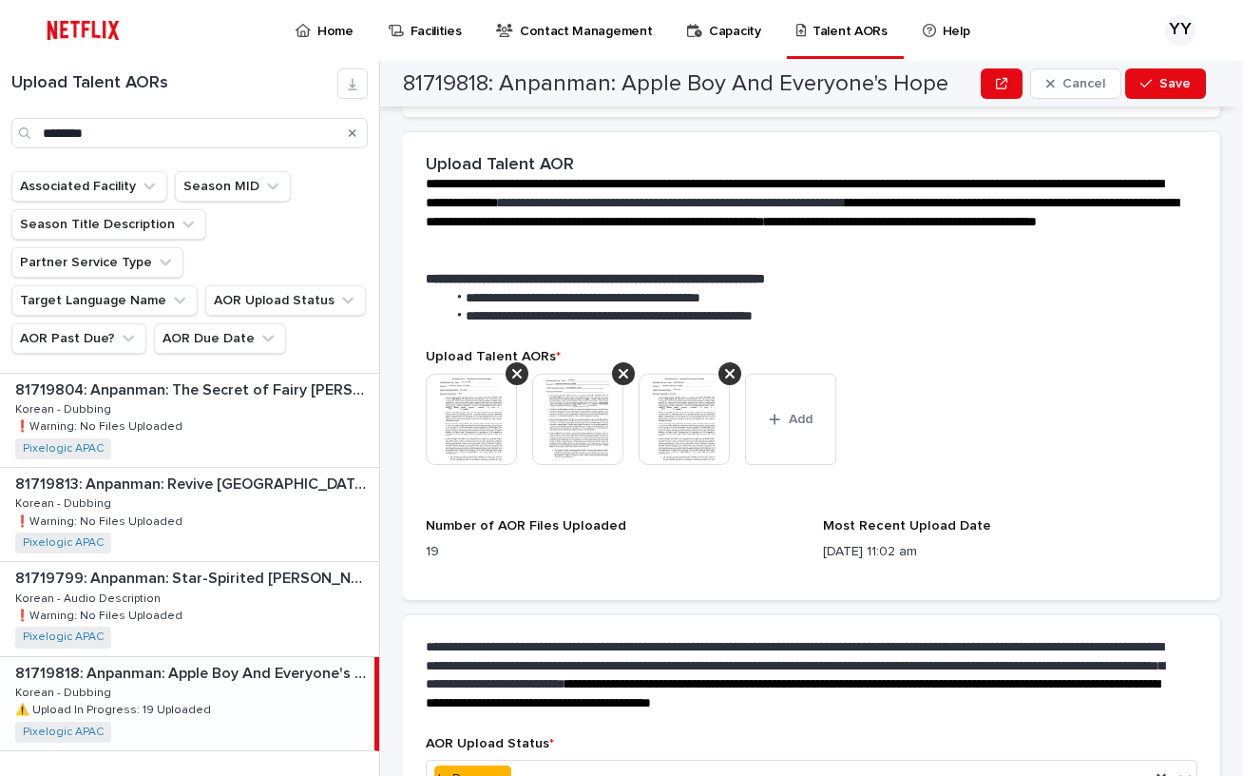
click at [523, 378] on div at bounding box center [517, 373] width 23 height 23
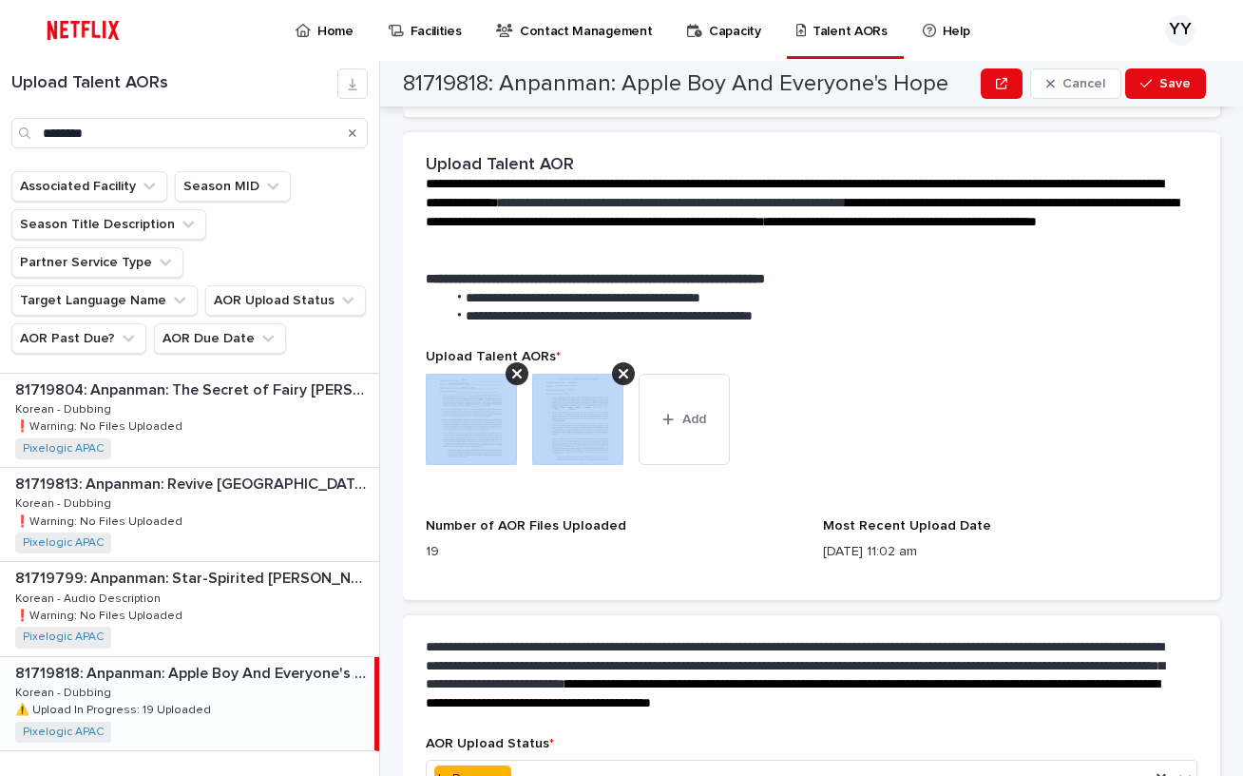
click at [523, 378] on div at bounding box center [517, 373] width 23 height 23
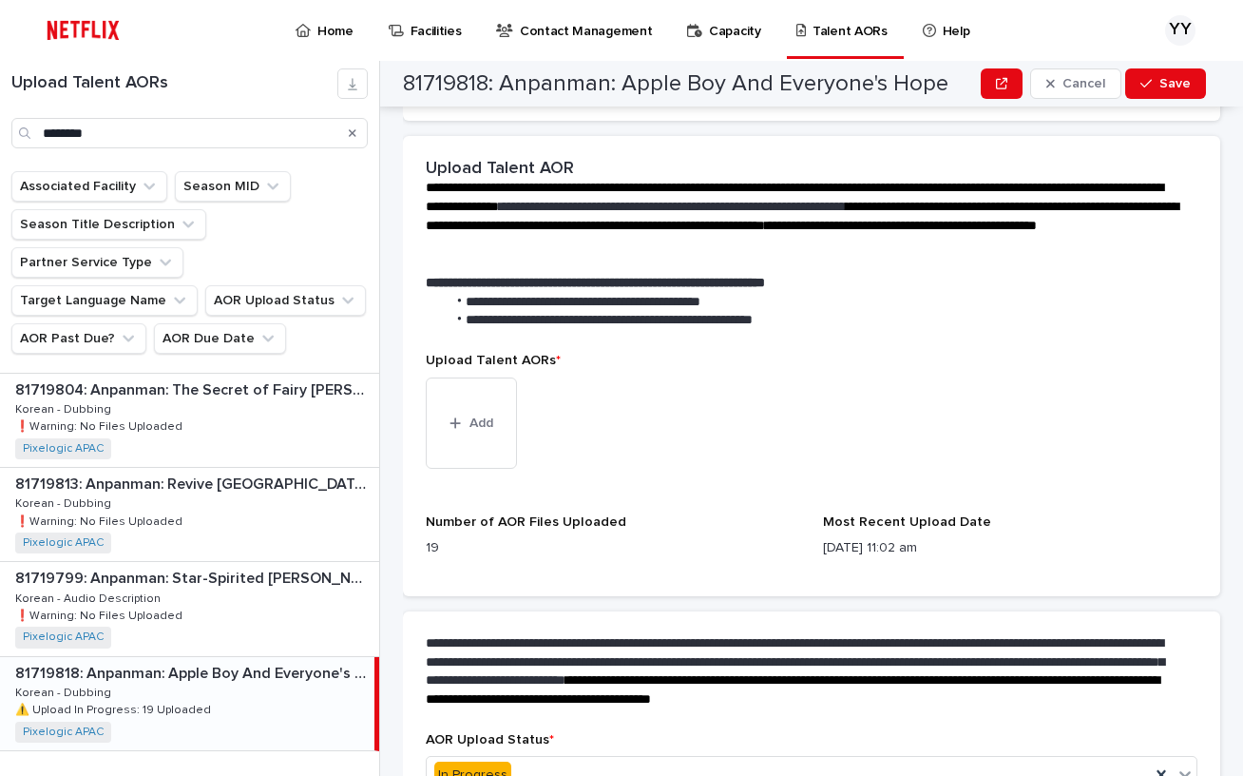
scroll to position [310, 0]
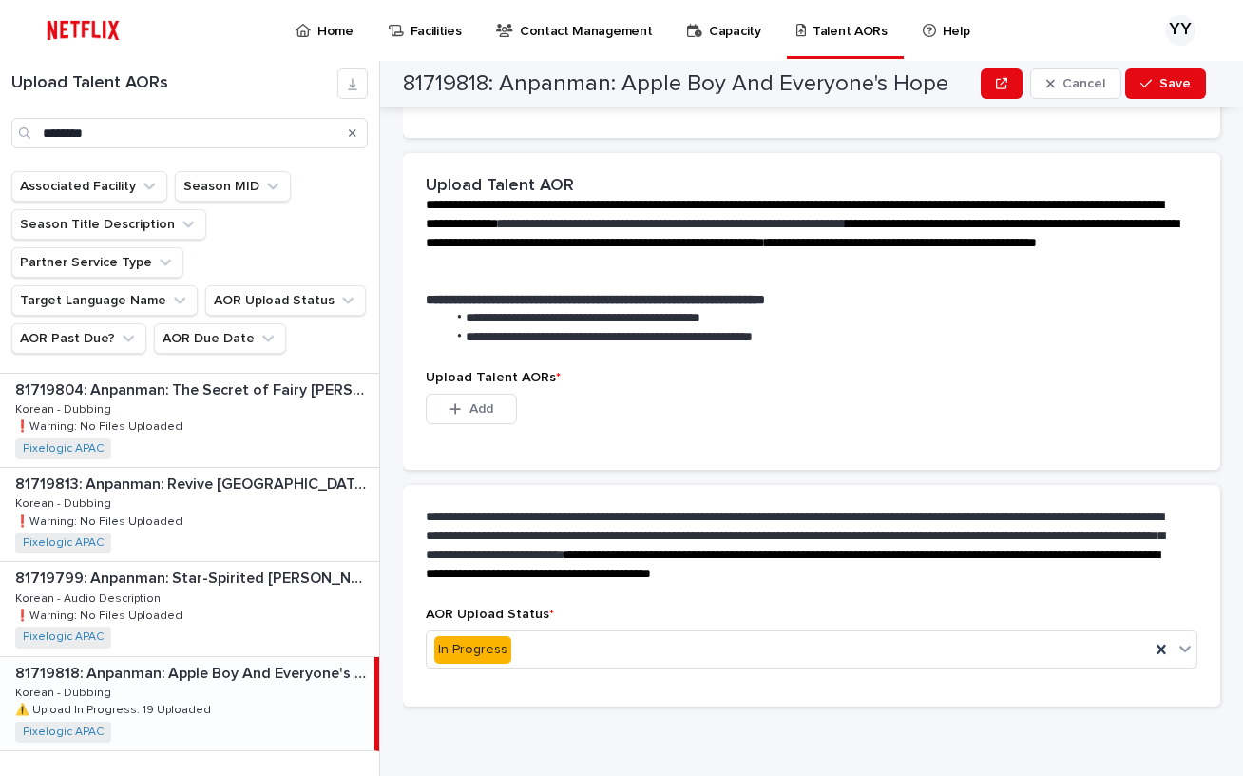
click at [482, 438] on div "Upload Talent AORs * This file cannot be opened Download File Add" at bounding box center [812, 408] width 772 height 77
click at [483, 410] on span "Add" at bounding box center [482, 408] width 24 height 13
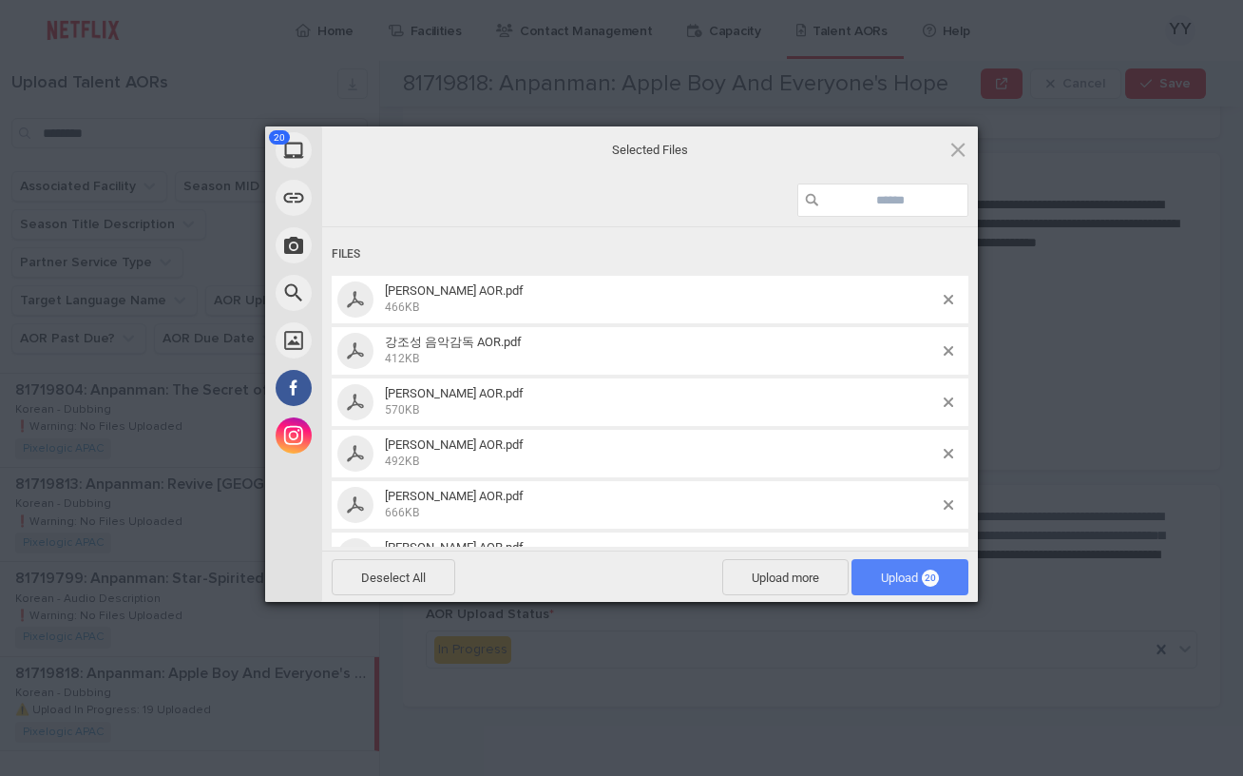
click at [887, 589] on span "Upload 20" at bounding box center [910, 577] width 117 height 36
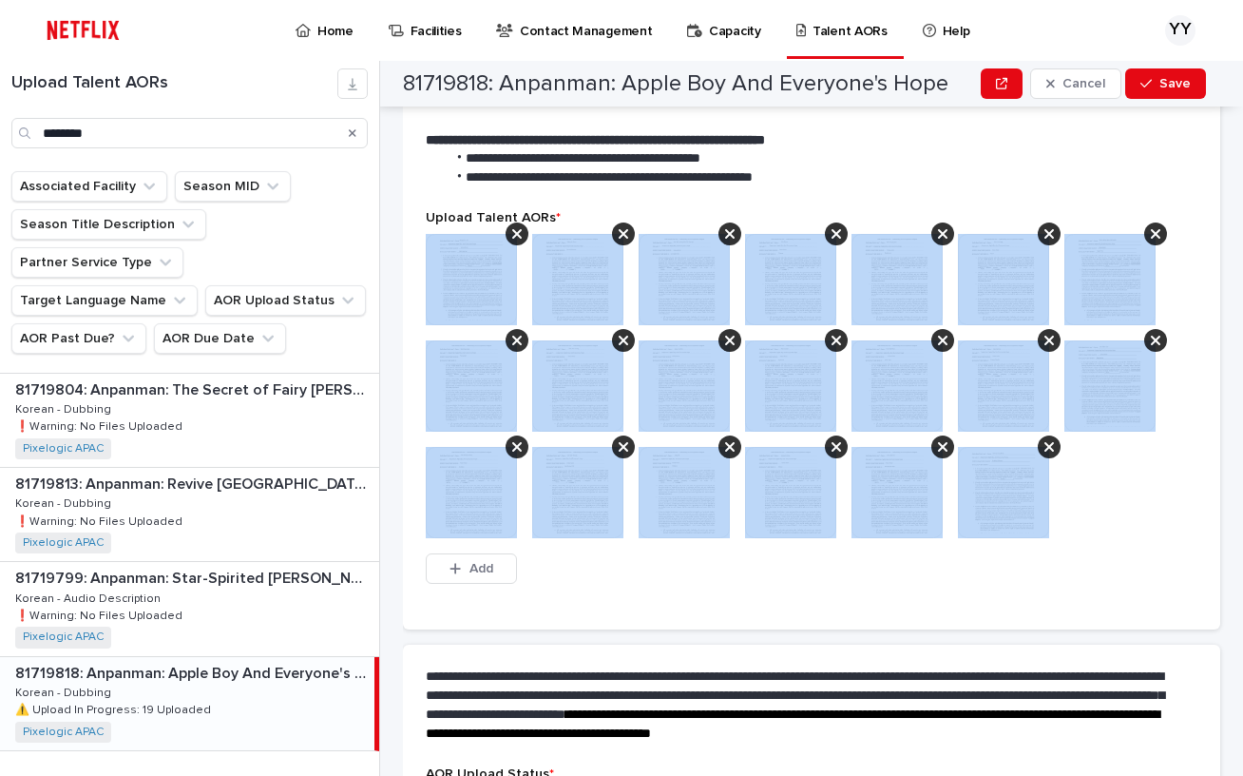
scroll to position [596, 0]
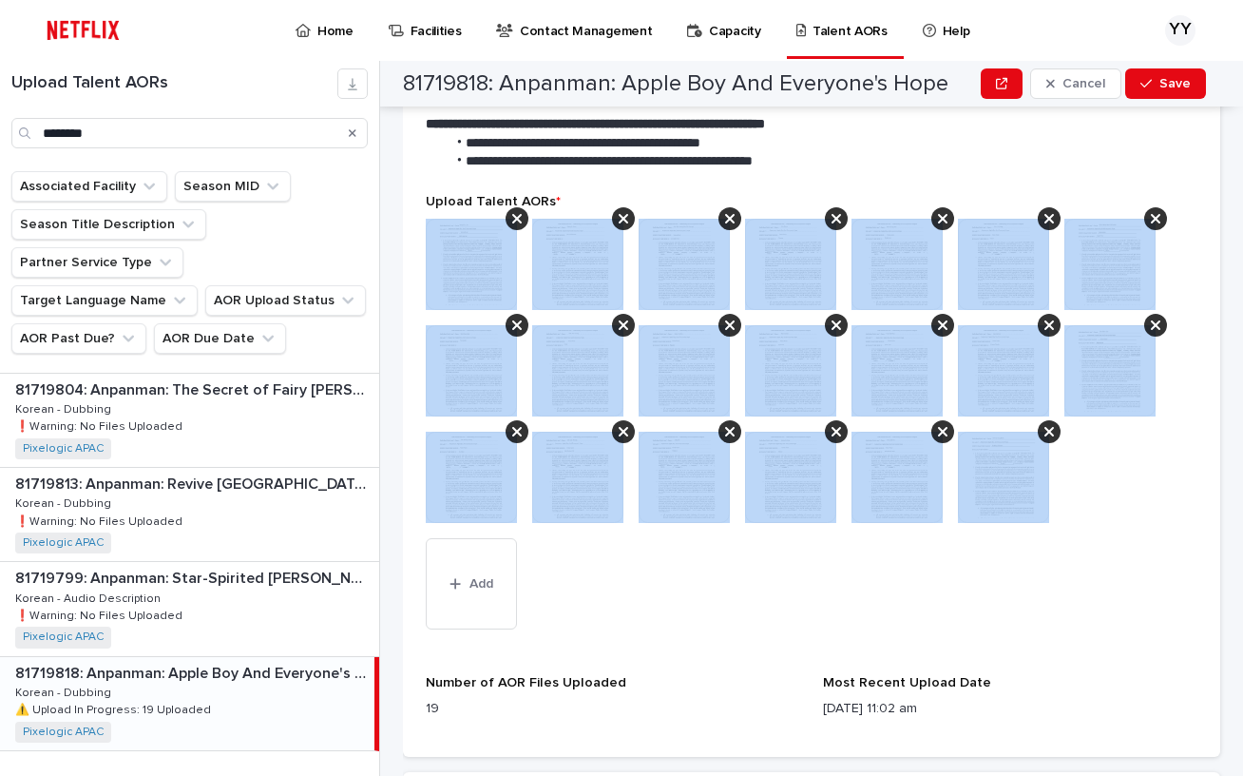
click at [879, 602] on div "This file cannot be opened Download File Add" at bounding box center [812, 428] width 772 height 418
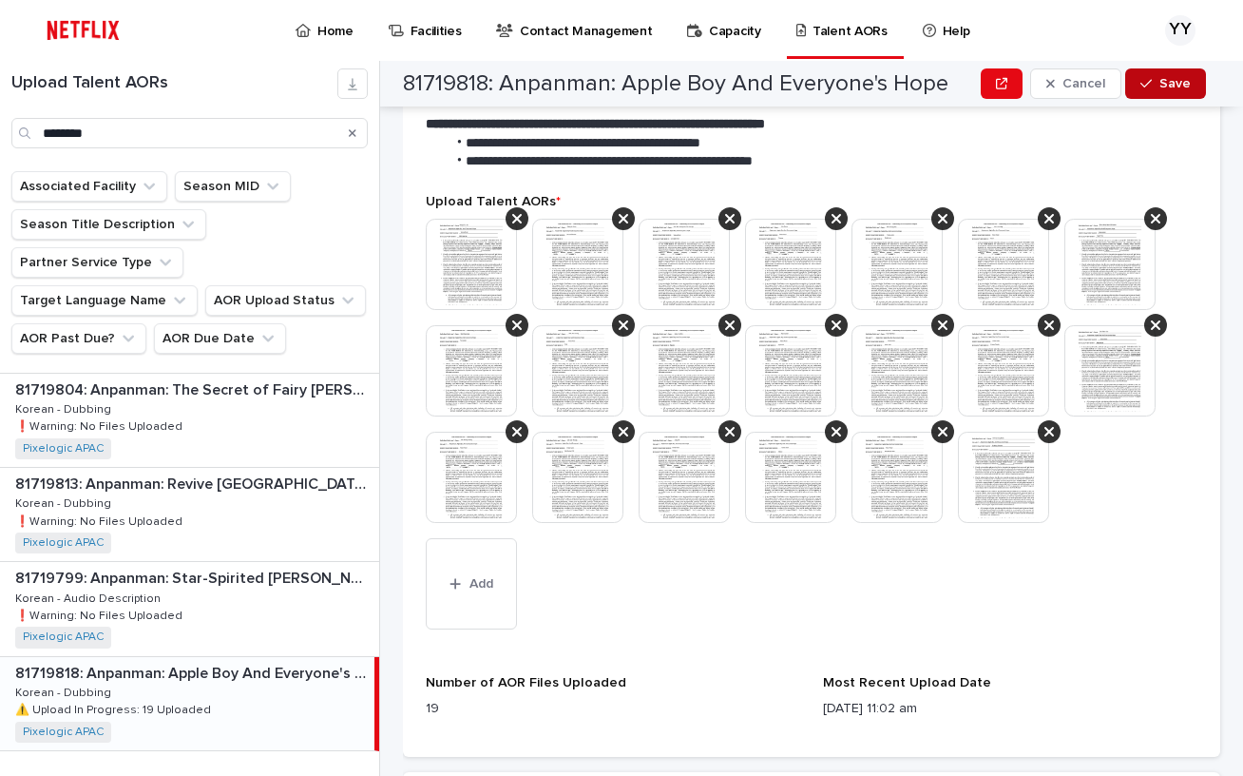
click at [1168, 81] on span "Save" at bounding box center [1175, 83] width 31 height 13
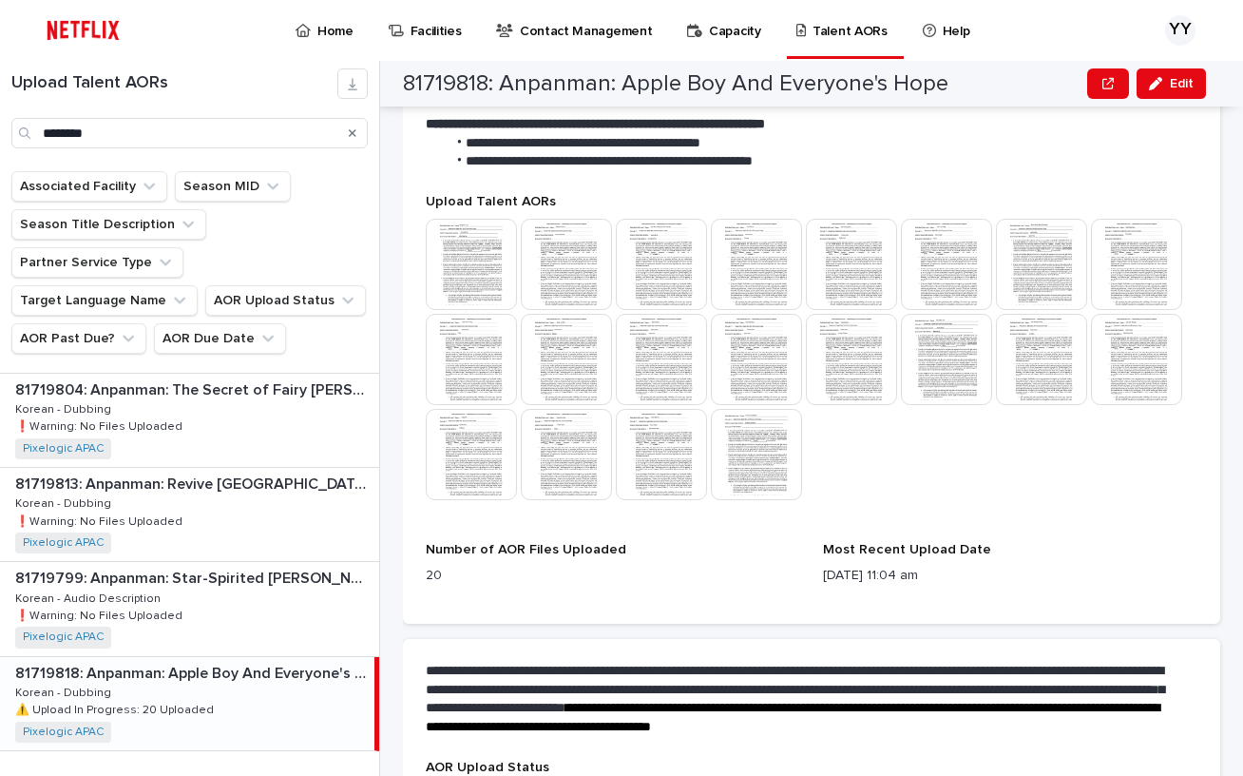
click at [1054, 32] on div "Home Facilities Contact Management Capacity Talent AORs Help" at bounding box center [636, 30] width 996 height 61
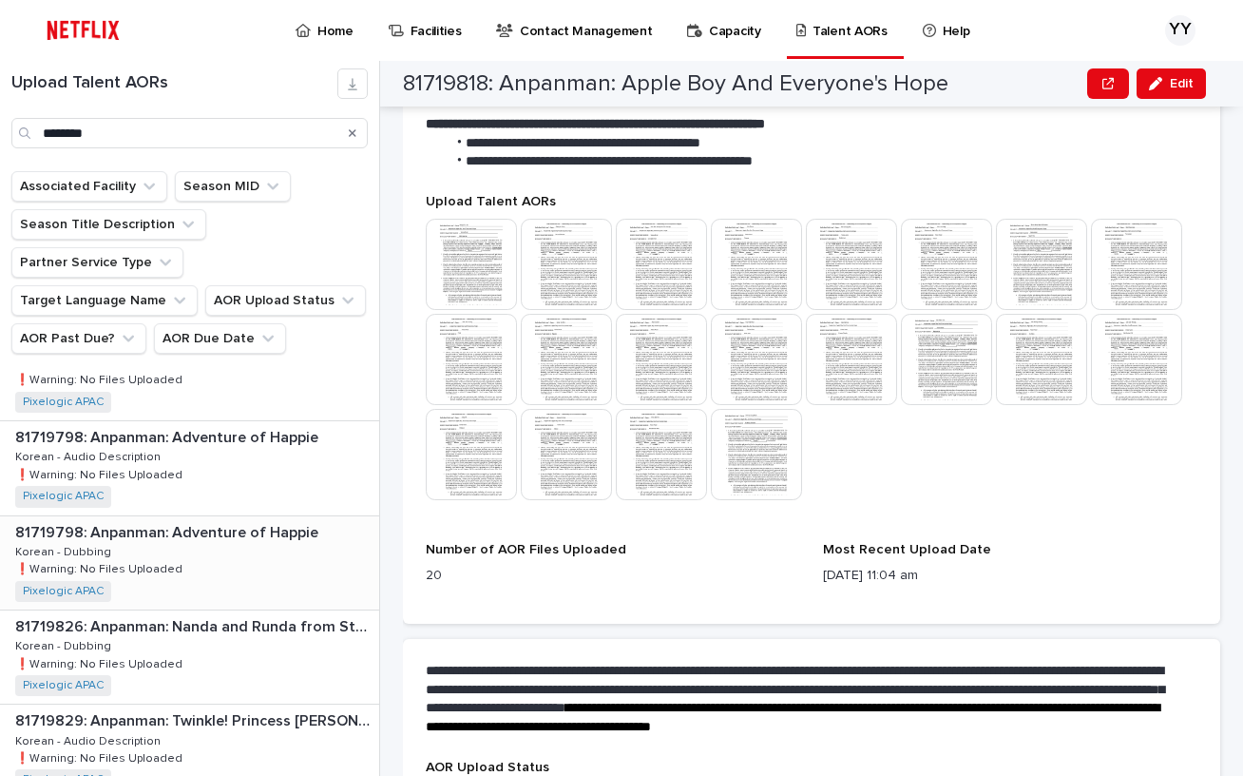
scroll to position [190, 0]
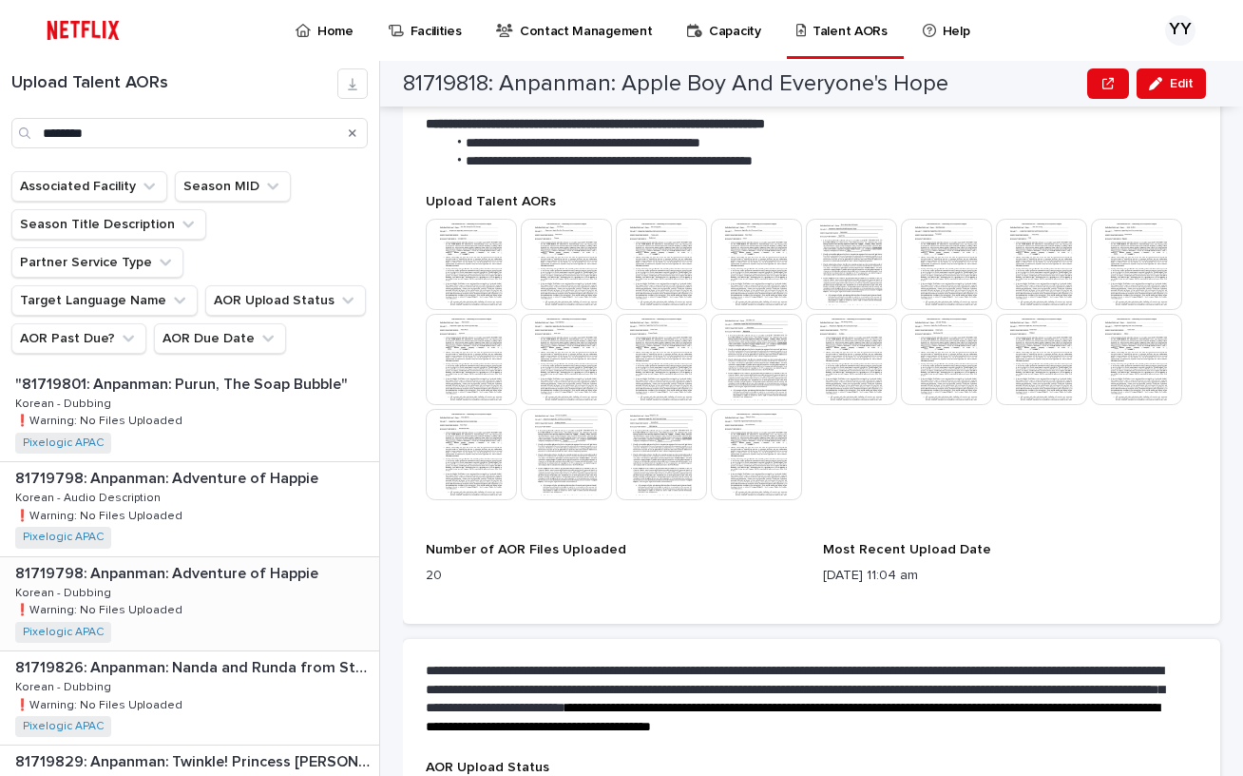
click at [287, 571] on div "81719798: Anpanman: Adventure of Happie 81719798: Anpanman: Adventure of Happie…" at bounding box center [189, 603] width 379 height 93
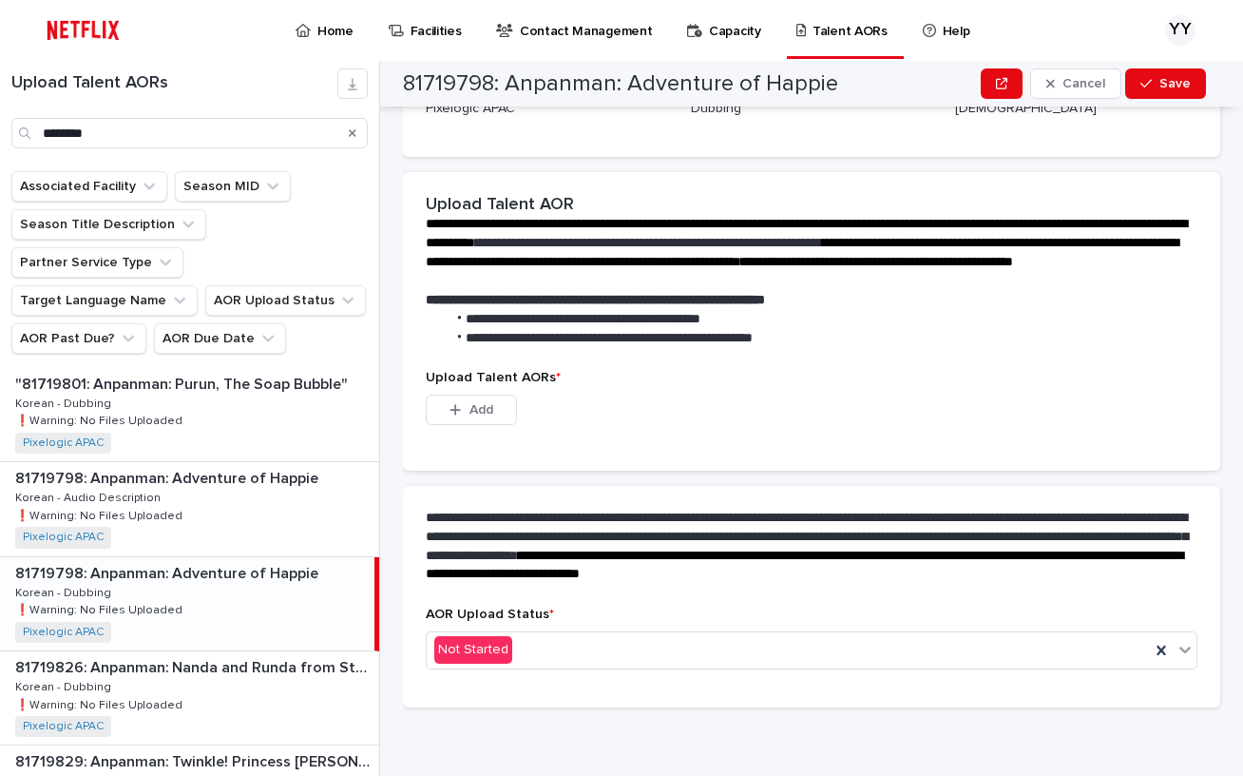
scroll to position [383, 0]
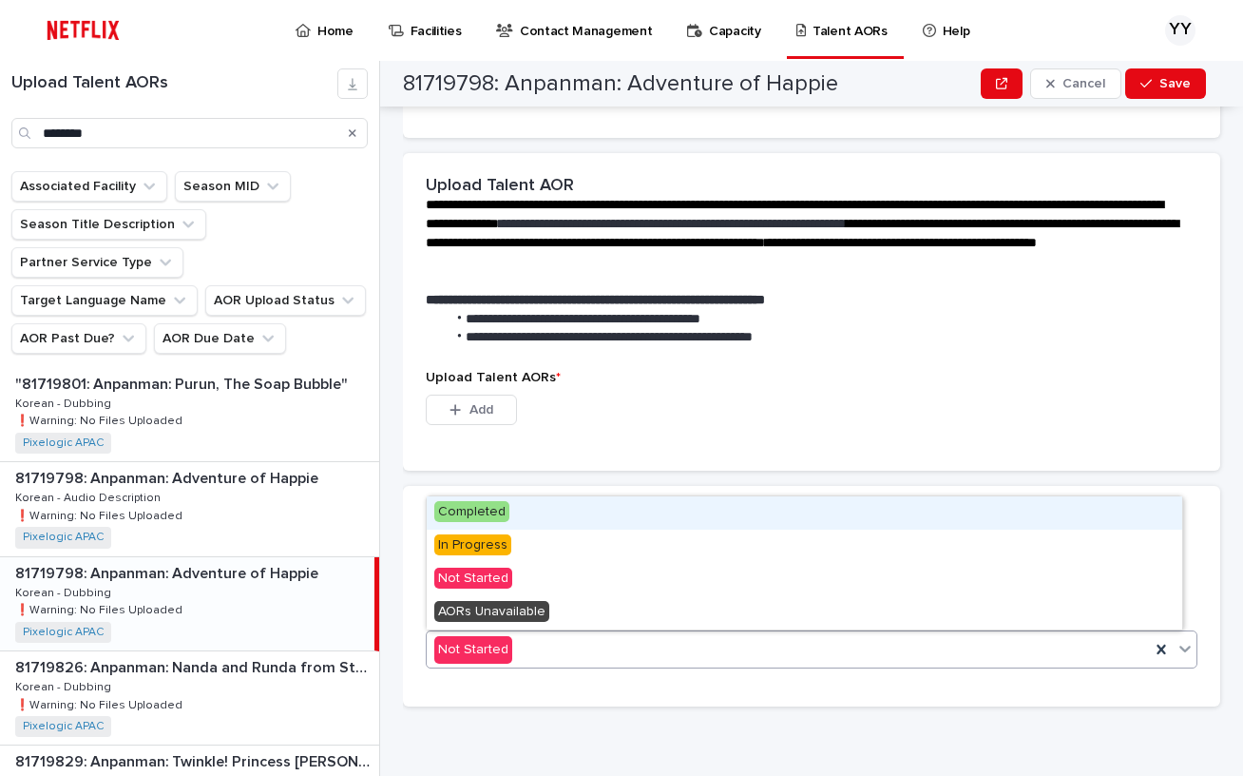
click at [533, 647] on div "Not Started" at bounding box center [788, 649] width 723 height 31
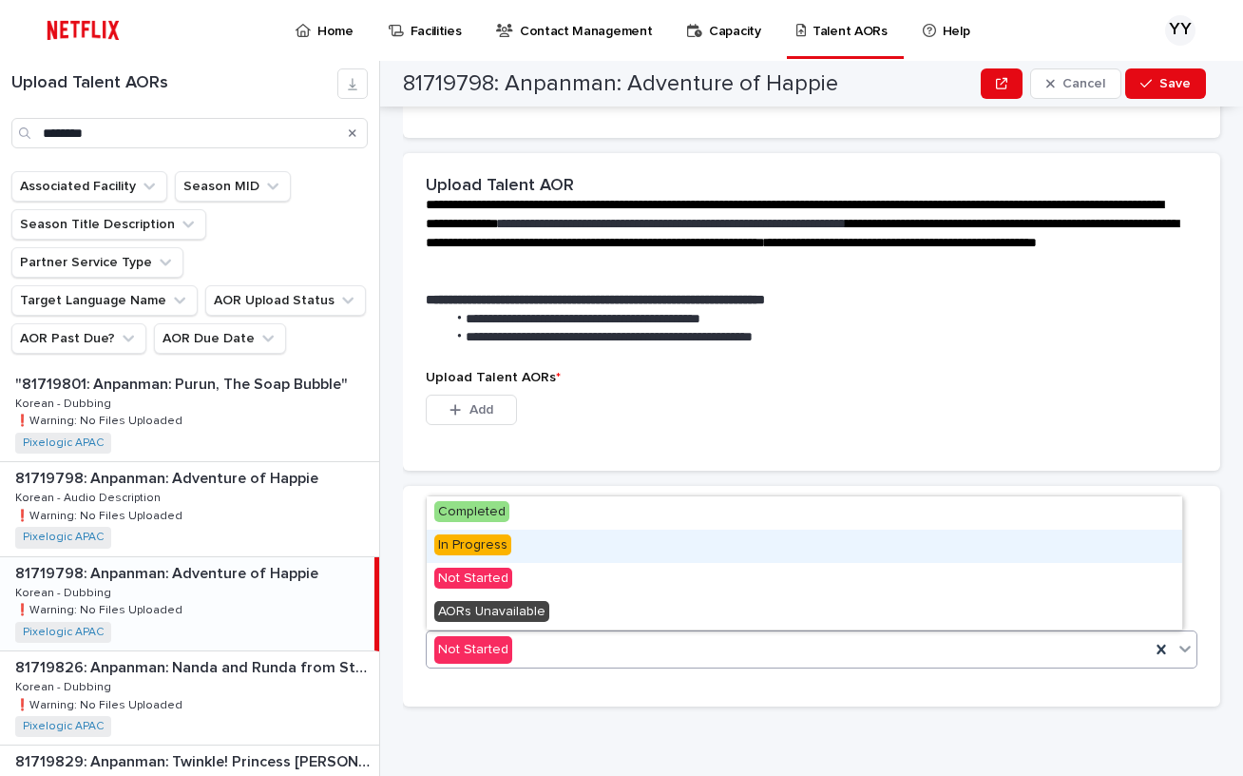
click at [504, 547] on span "In Progress" at bounding box center [472, 544] width 77 height 21
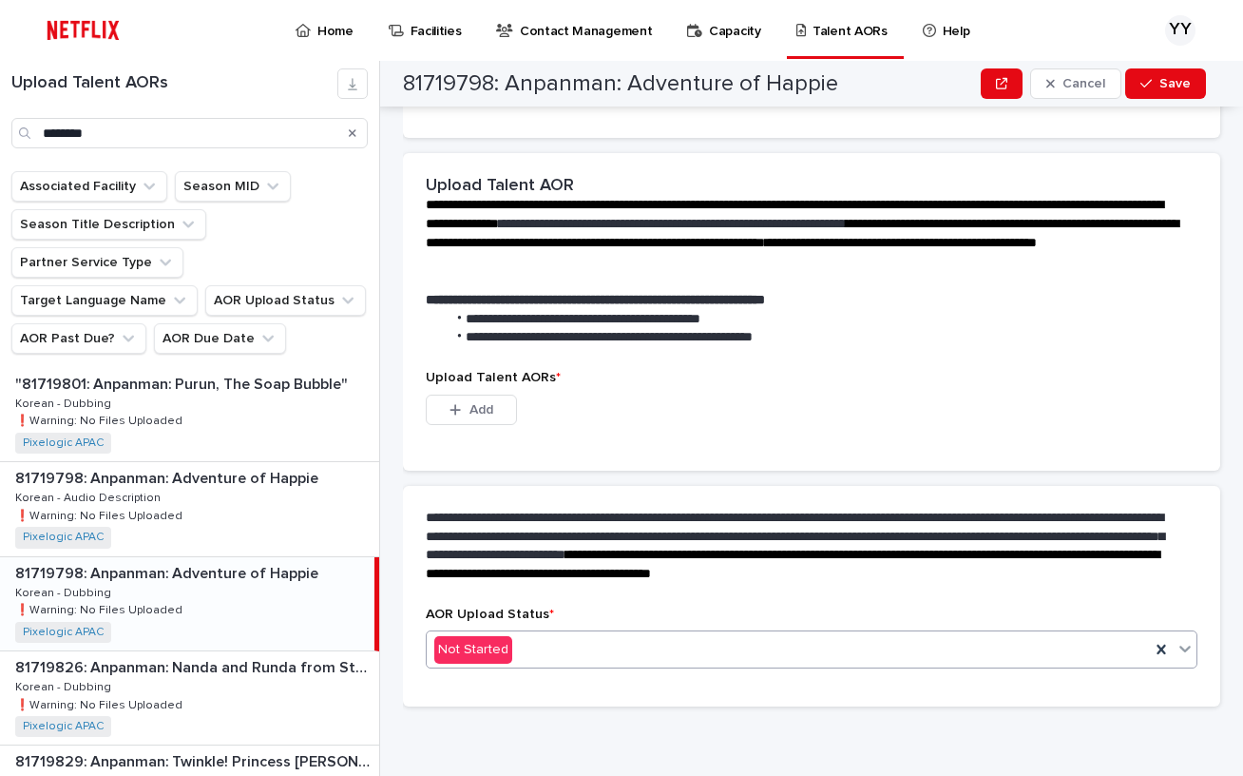
scroll to position [290, 0]
click at [506, 402] on button "Add" at bounding box center [471, 410] width 91 height 30
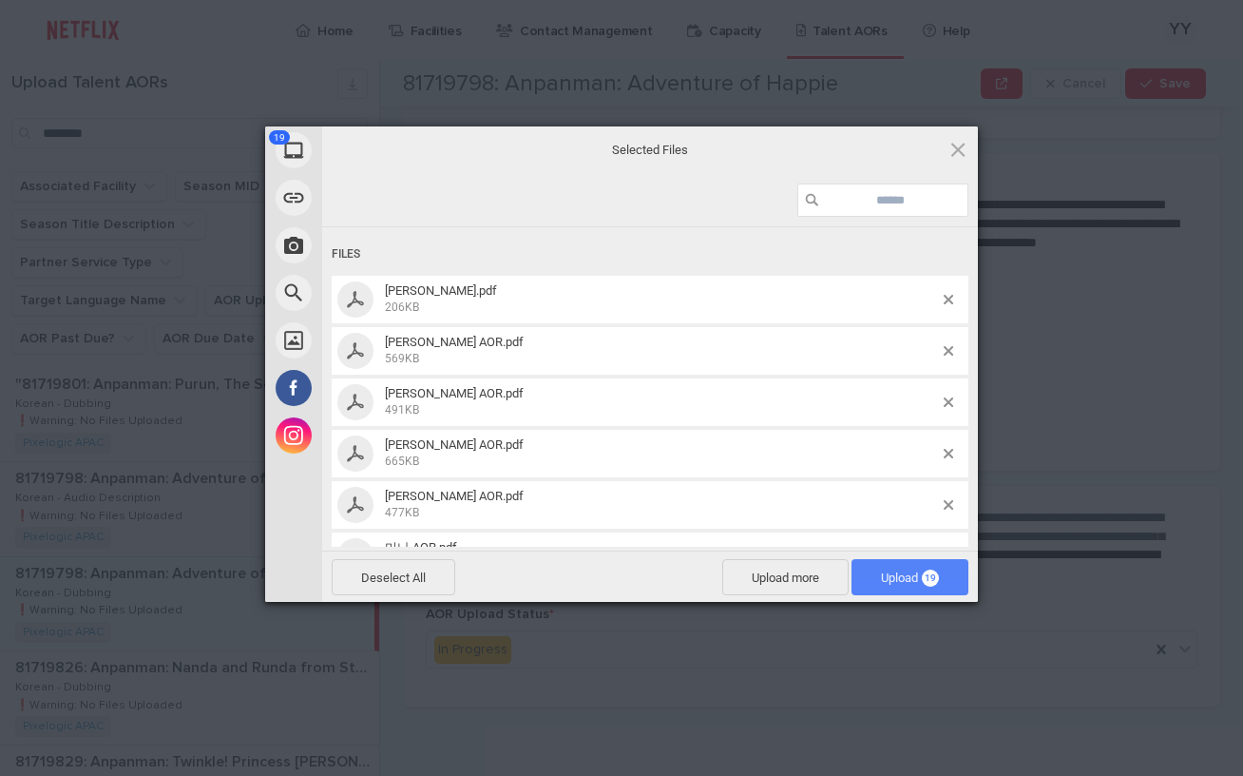
click at [905, 587] on span "Upload 19" at bounding box center [910, 577] width 117 height 36
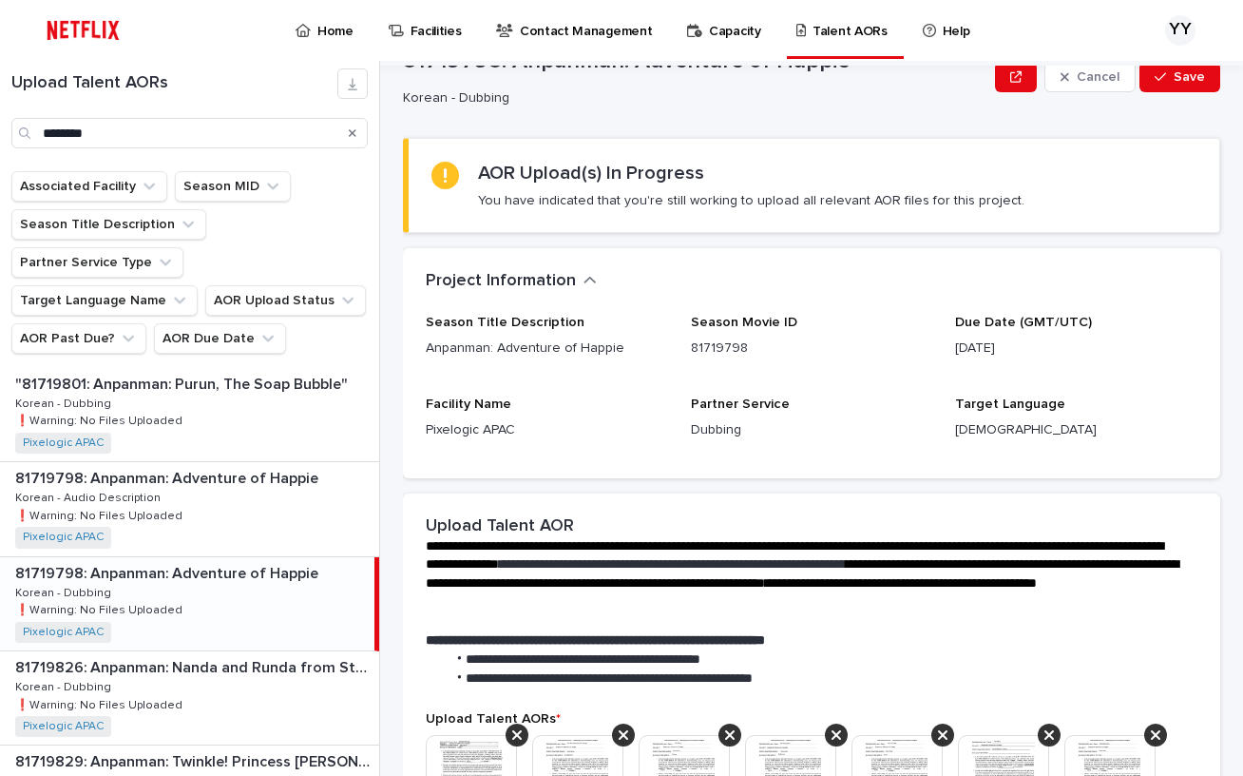
scroll to position [0, 0]
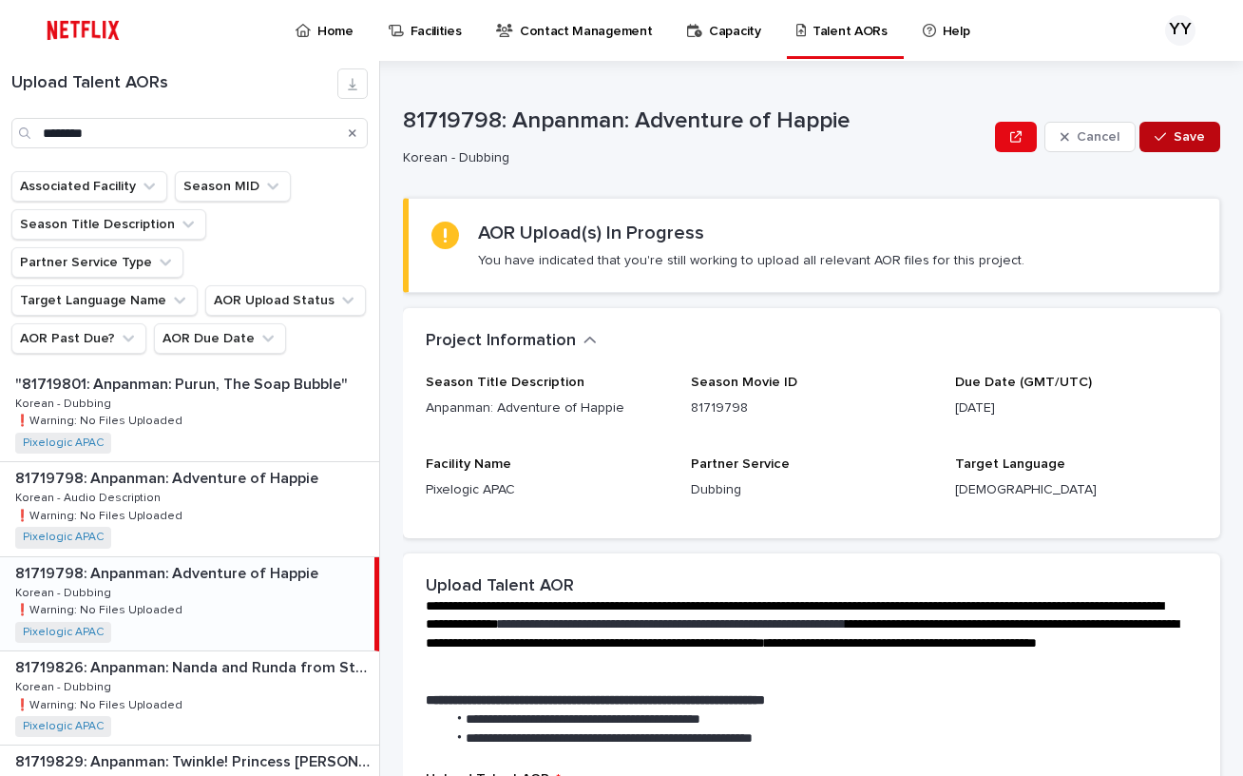
click at [1198, 138] on button "Save" at bounding box center [1180, 137] width 81 height 30
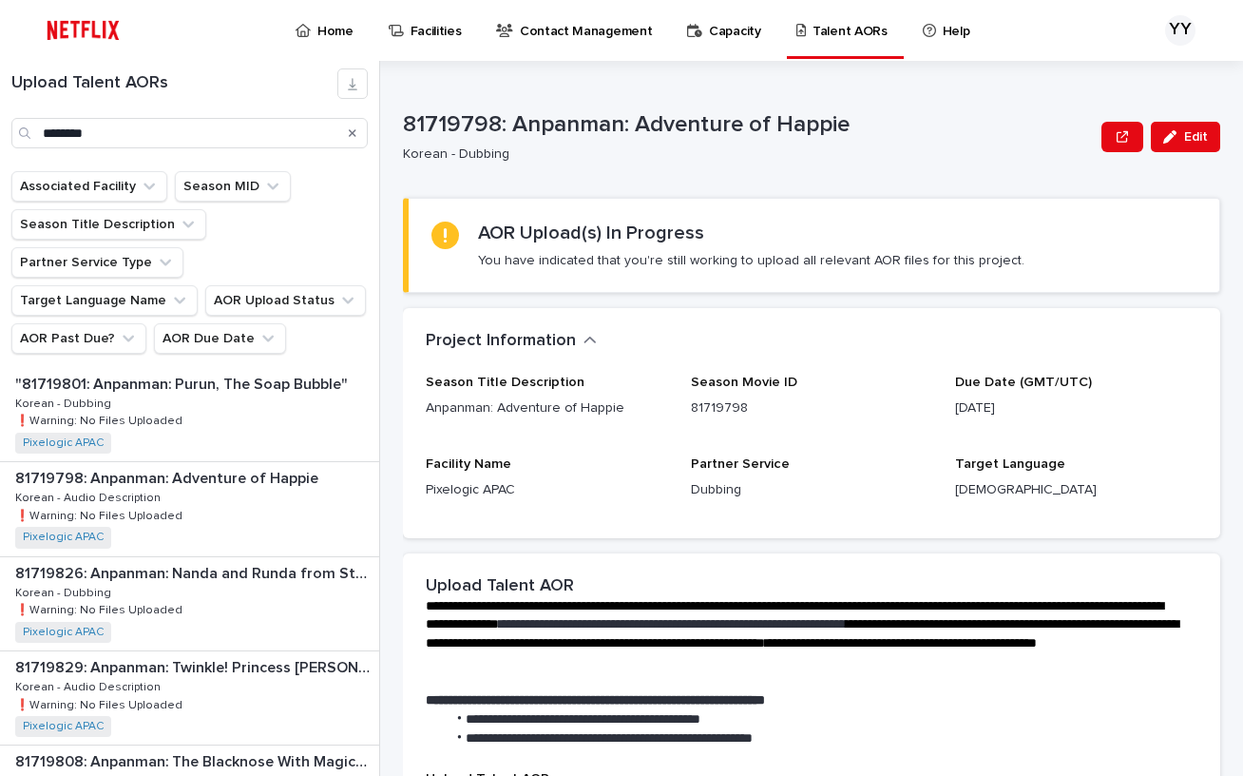
click at [1128, 351] on div "Project Information •••" at bounding box center [808, 341] width 764 height 21
click at [179, 368] on div ""81719801: Anpanman: Purun, The Soap Bubble" "81719801: Anpanman: Purun, The So…" at bounding box center [189, 414] width 379 height 93
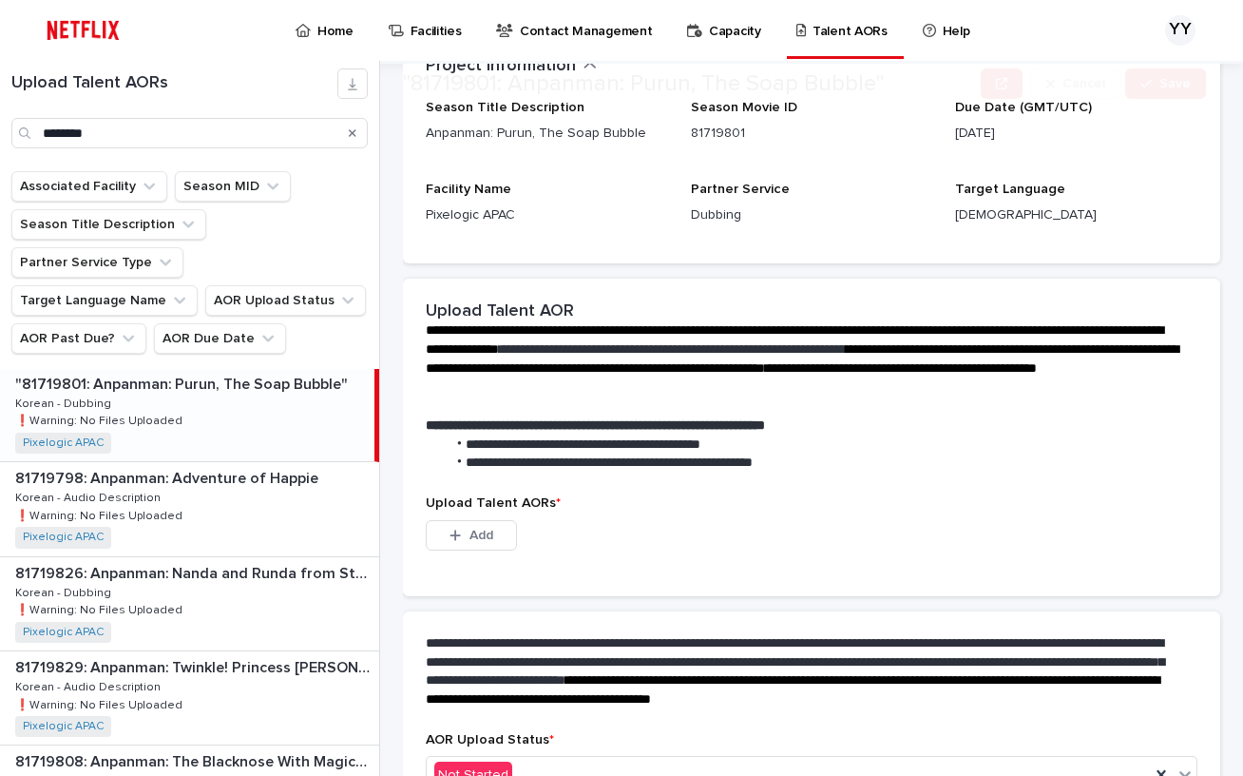
scroll to position [383, 0]
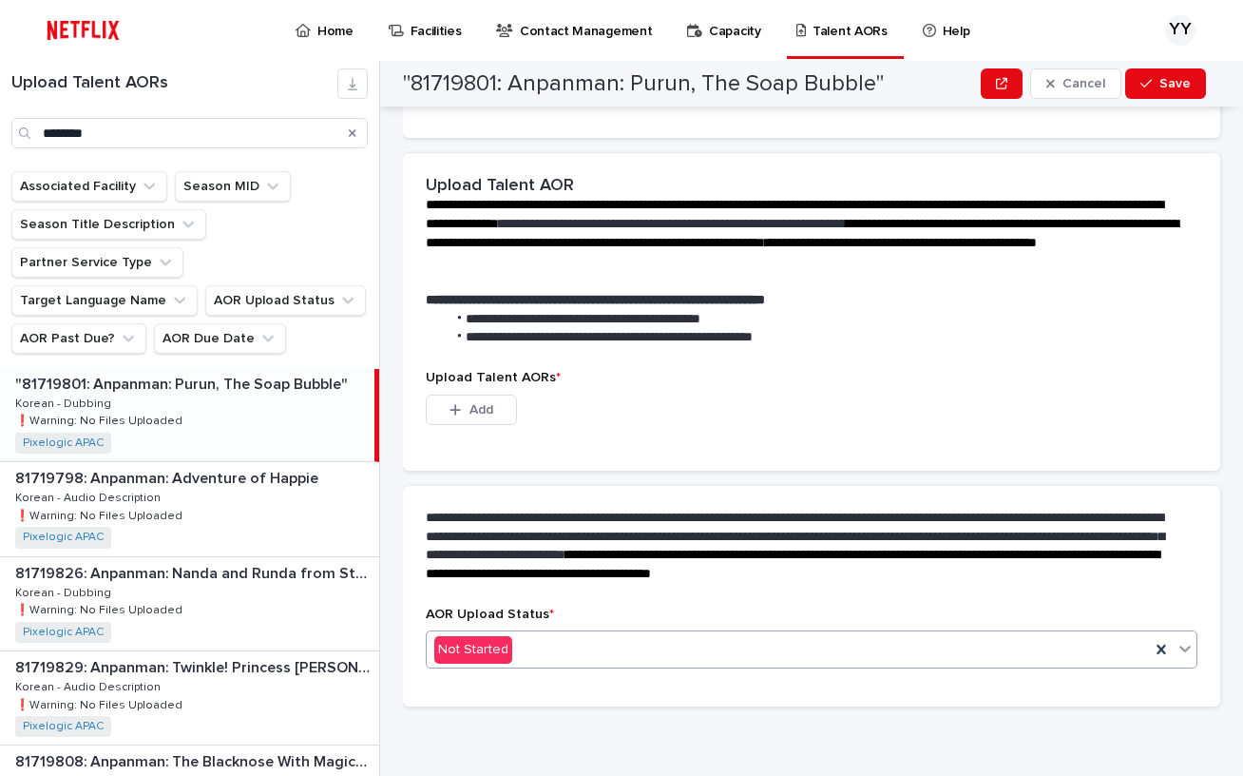
click at [625, 636] on div "Not Started" at bounding box center [788, 649] width 723 height 31
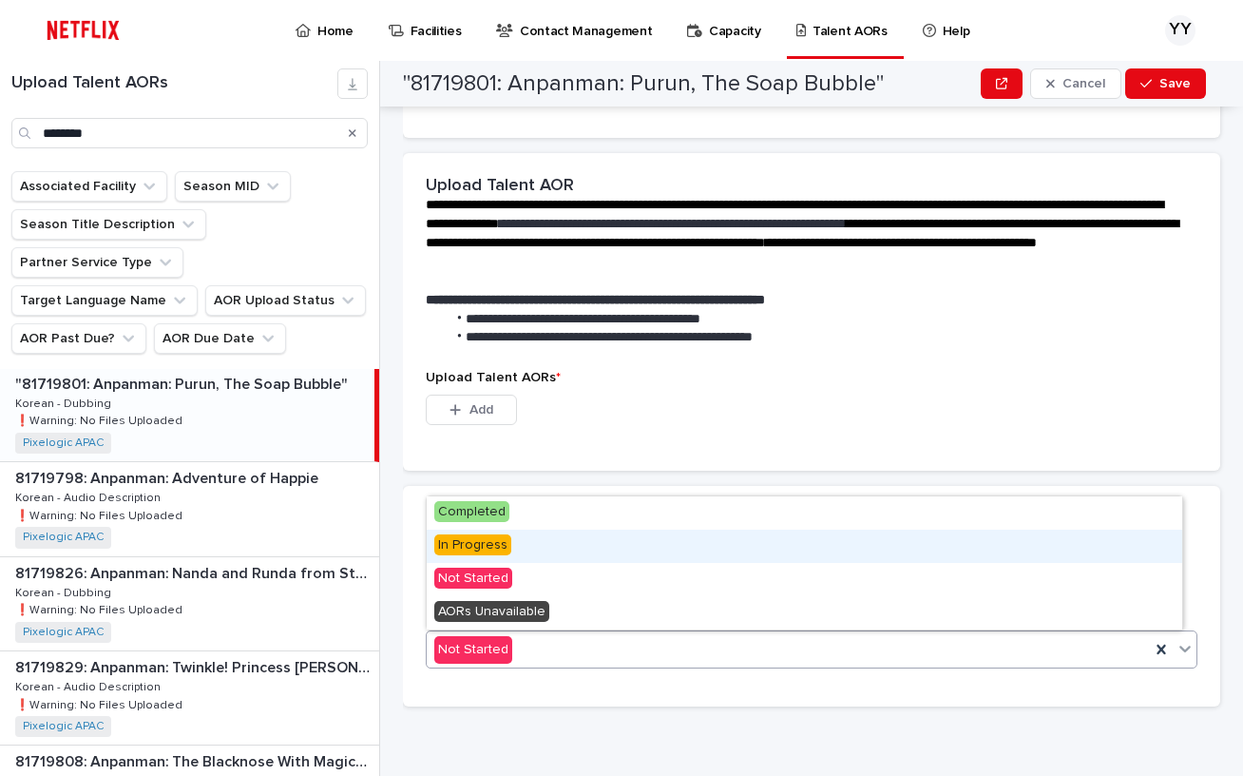
click at [573, 549] on div "In Progress" at bounding box center [805, 546] width 756 height 33
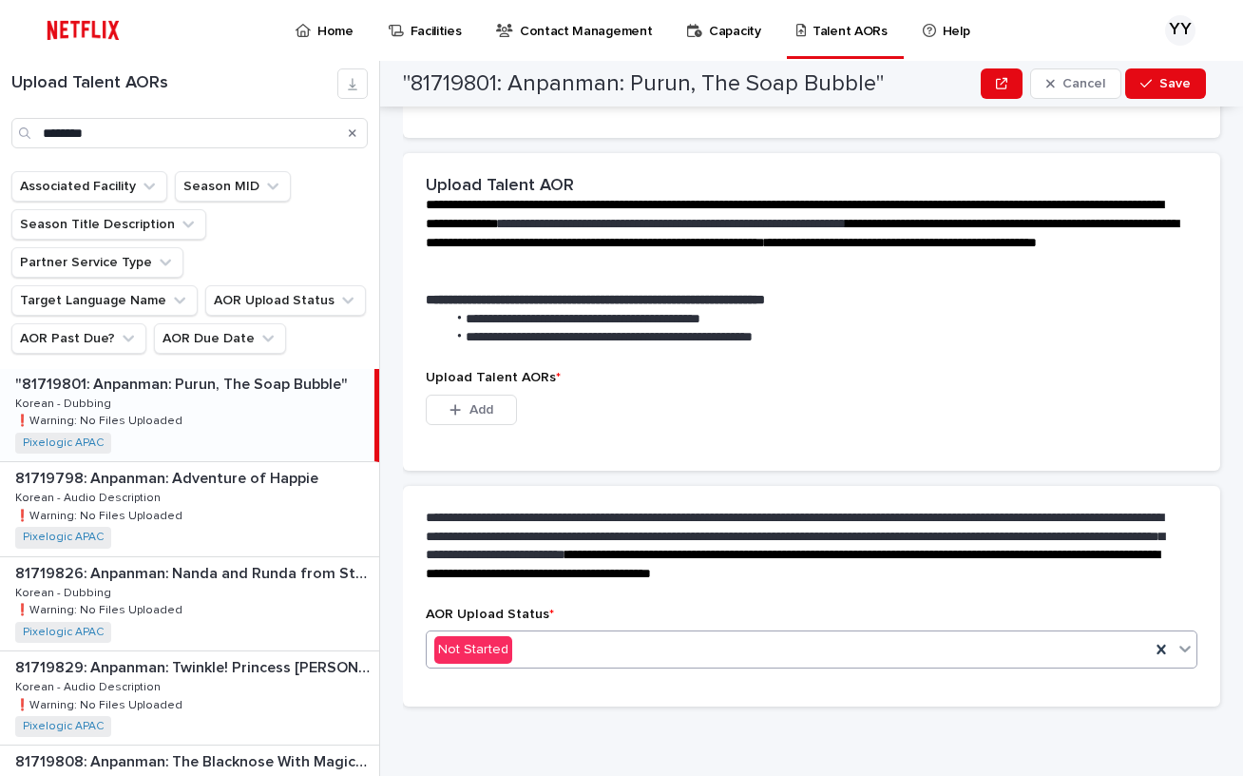
scroll to position [290, 0]
click at [481, 414] on span "Add" at bounding box center [482, 409] width 24 height 13
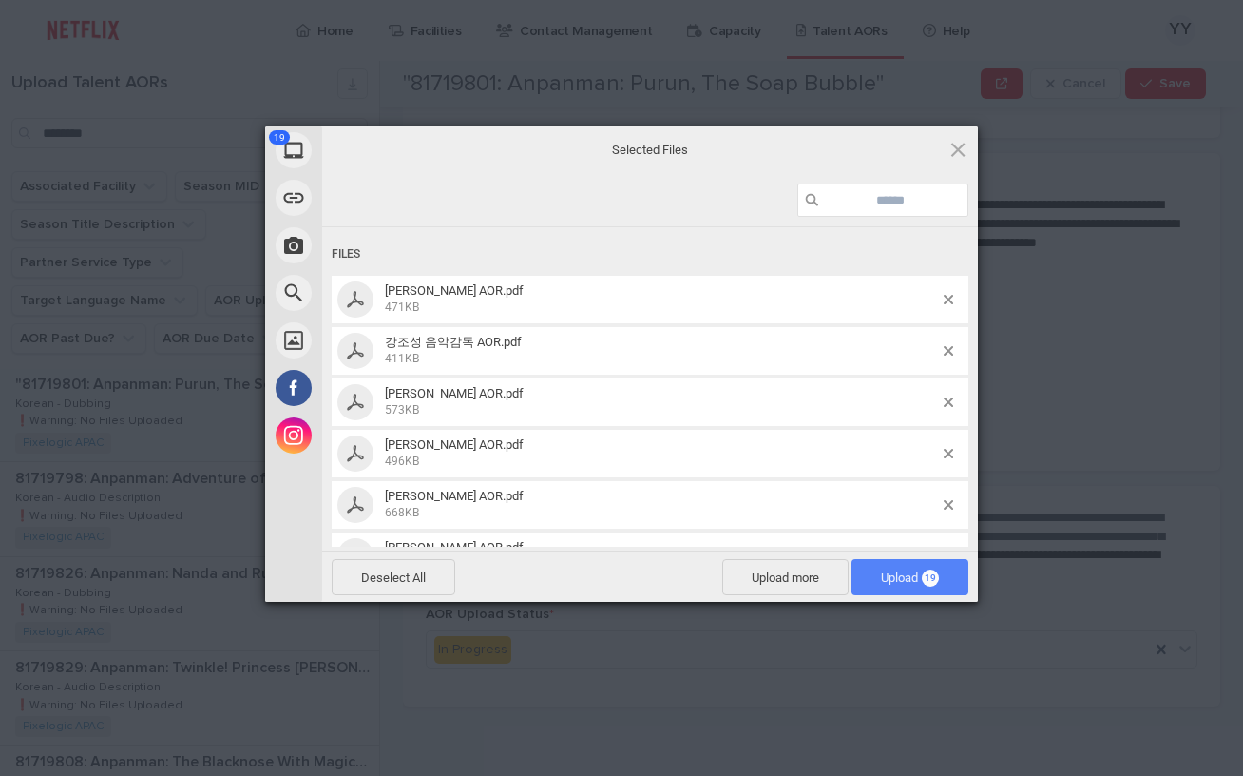
click at [889, 586] on span "Upload 19" at bounding box center [910, 577] width 117 height 36
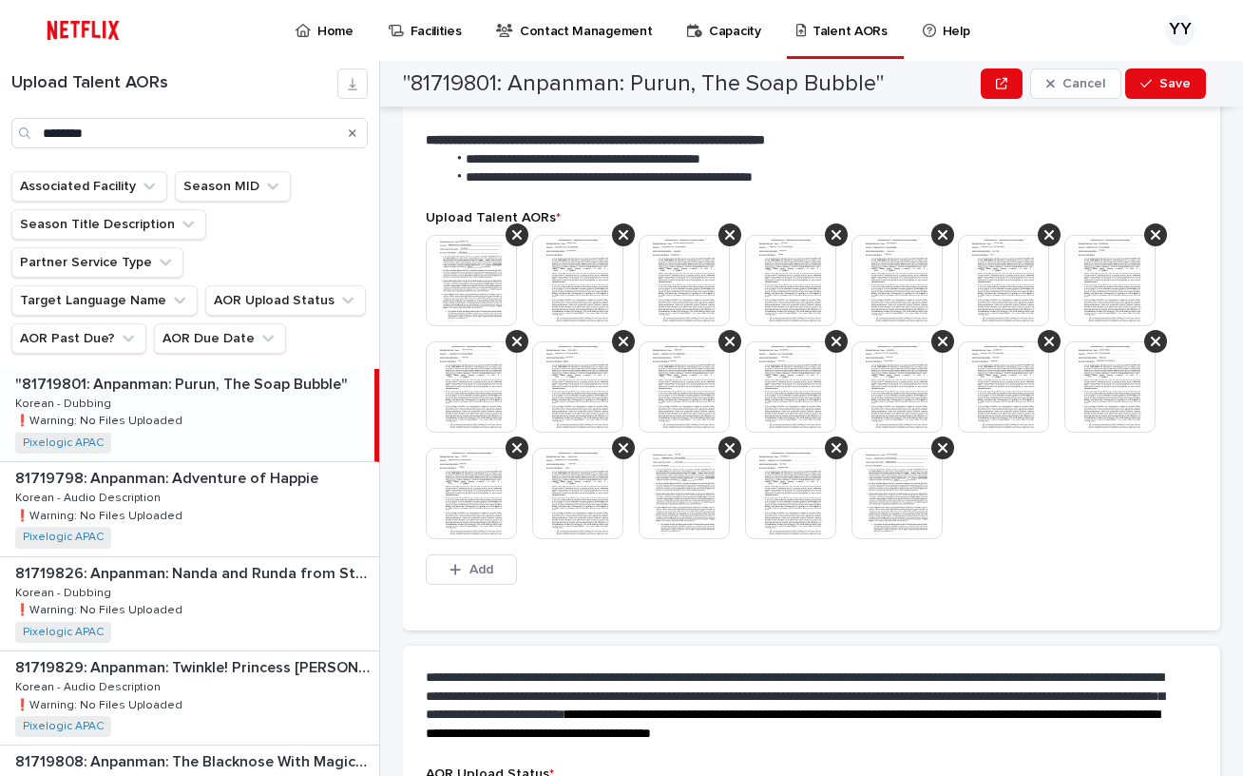
scroll to position [535, 0]
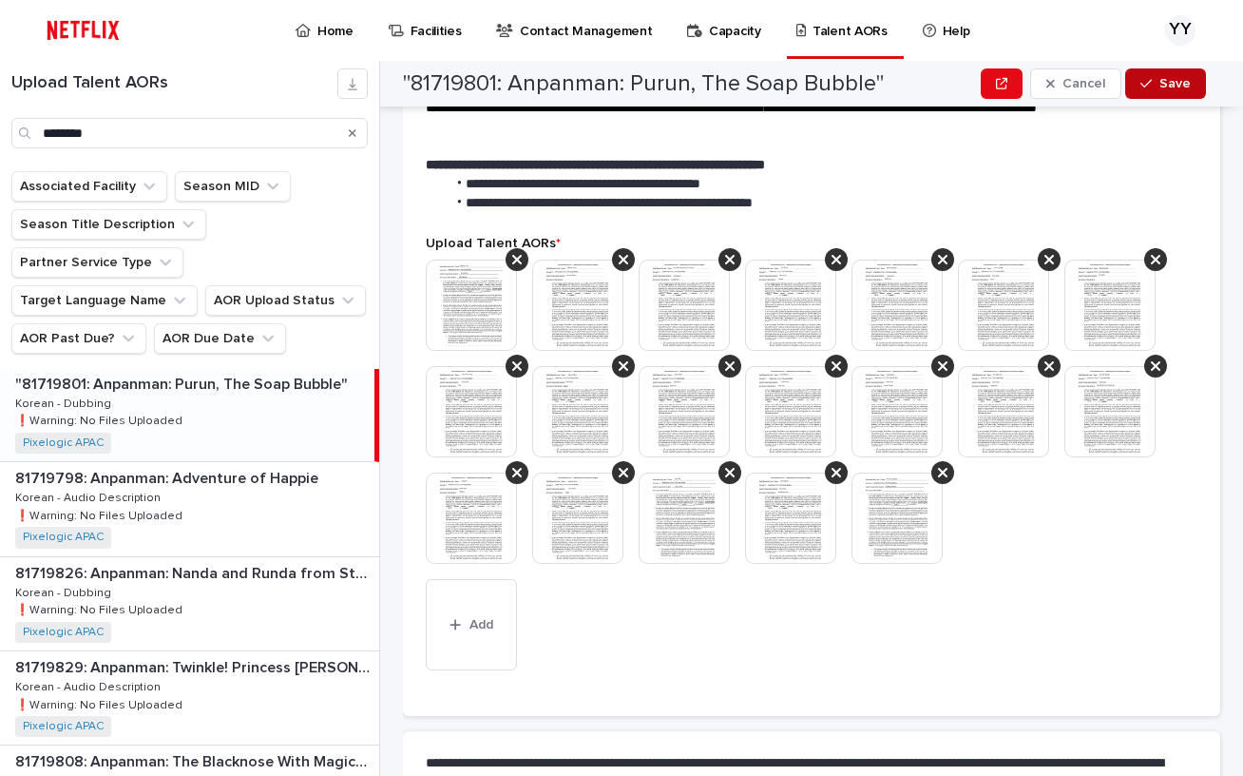
click at [1175, 80] on span "Save" at bounding box center [1175, 83] width 31 height 13
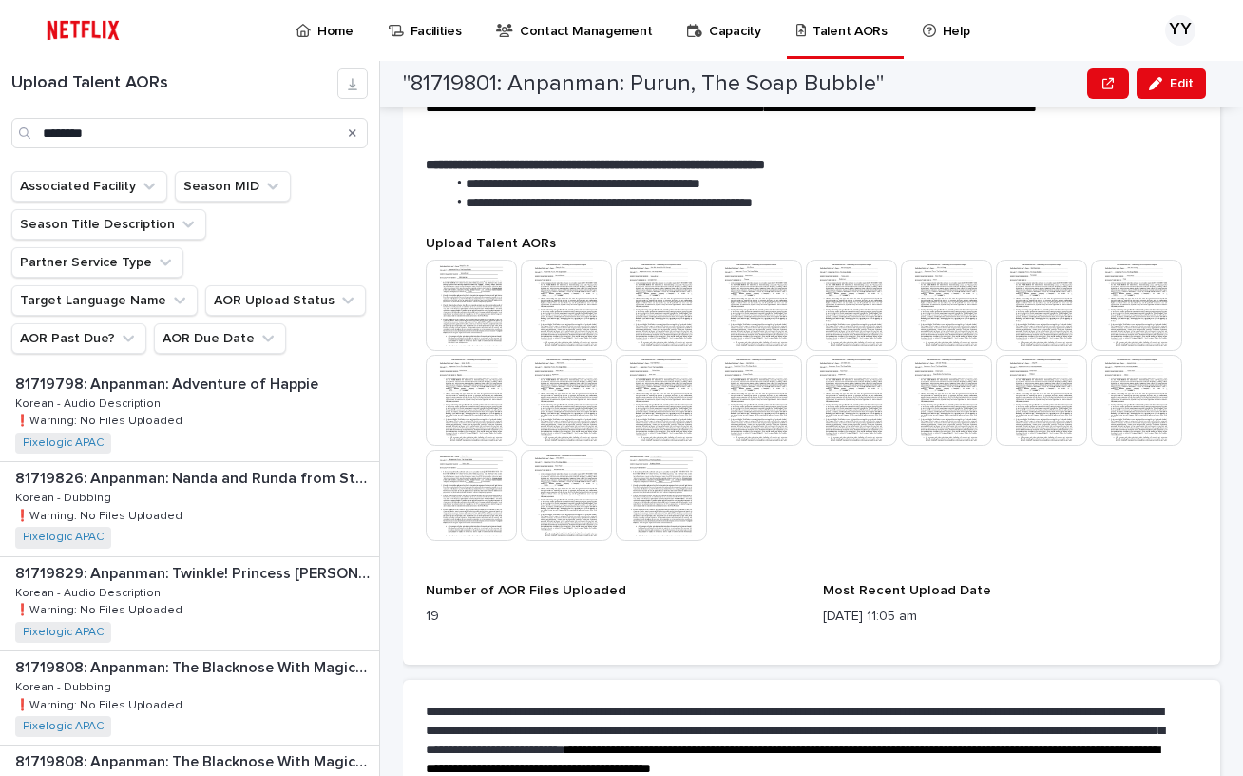
scroll to position [576, 0]
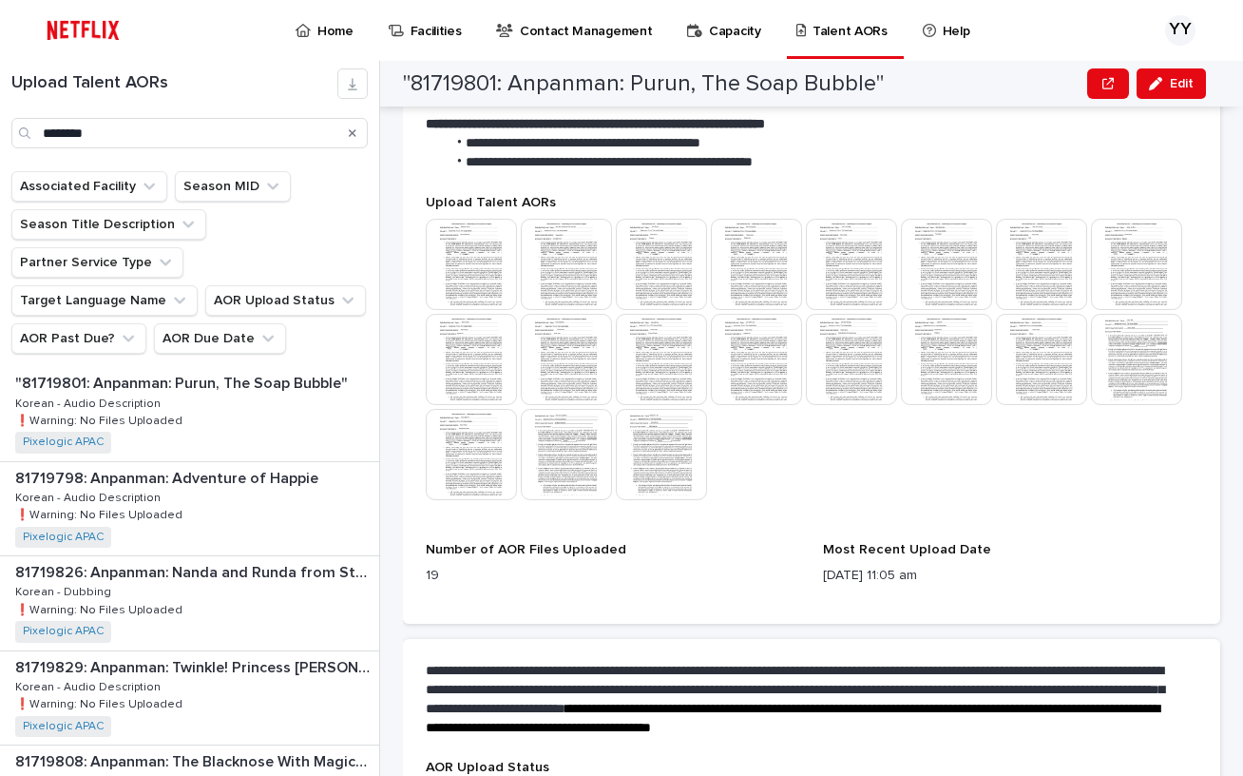
click at [1107, 145] on li "**********" at bounding box center [811, 143] width 730 height 19
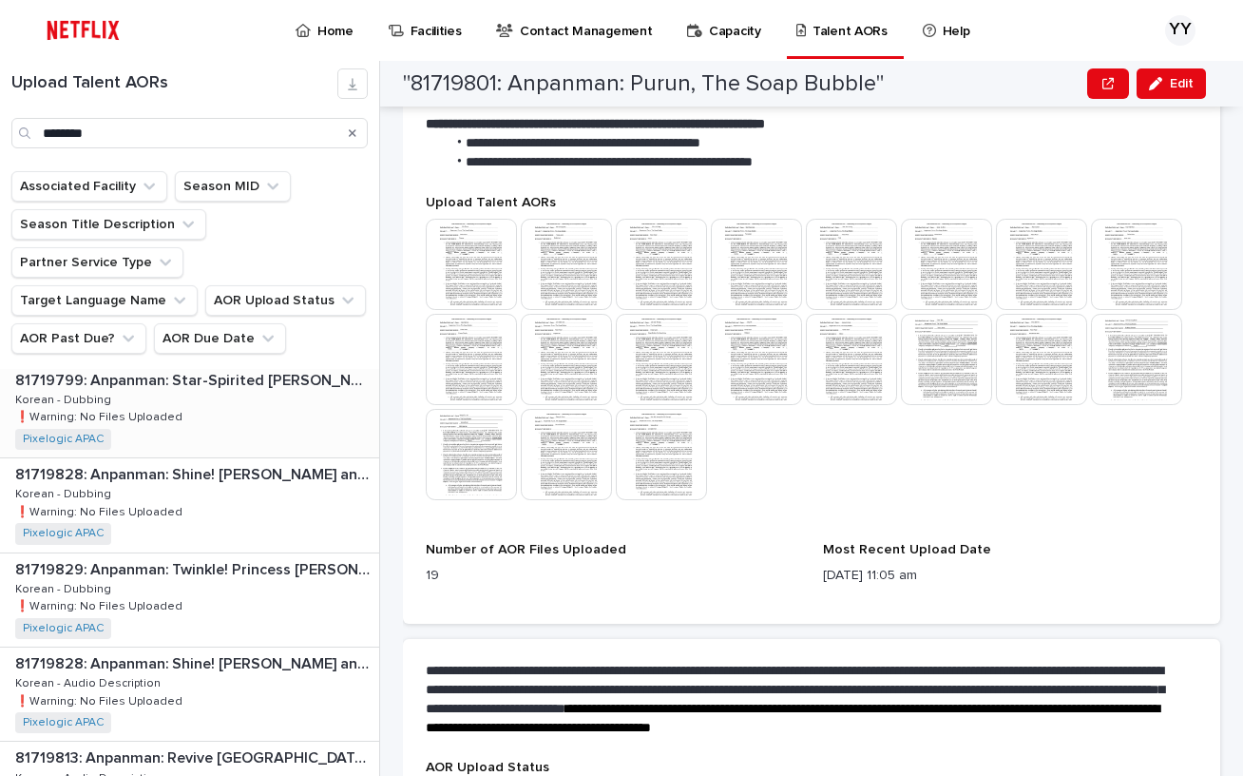
click at [243, 368] on p "81719799: Anpanman: Star-Spirited [PERSON_NAME]" at bounding box center [195, 379] width 360 height 22
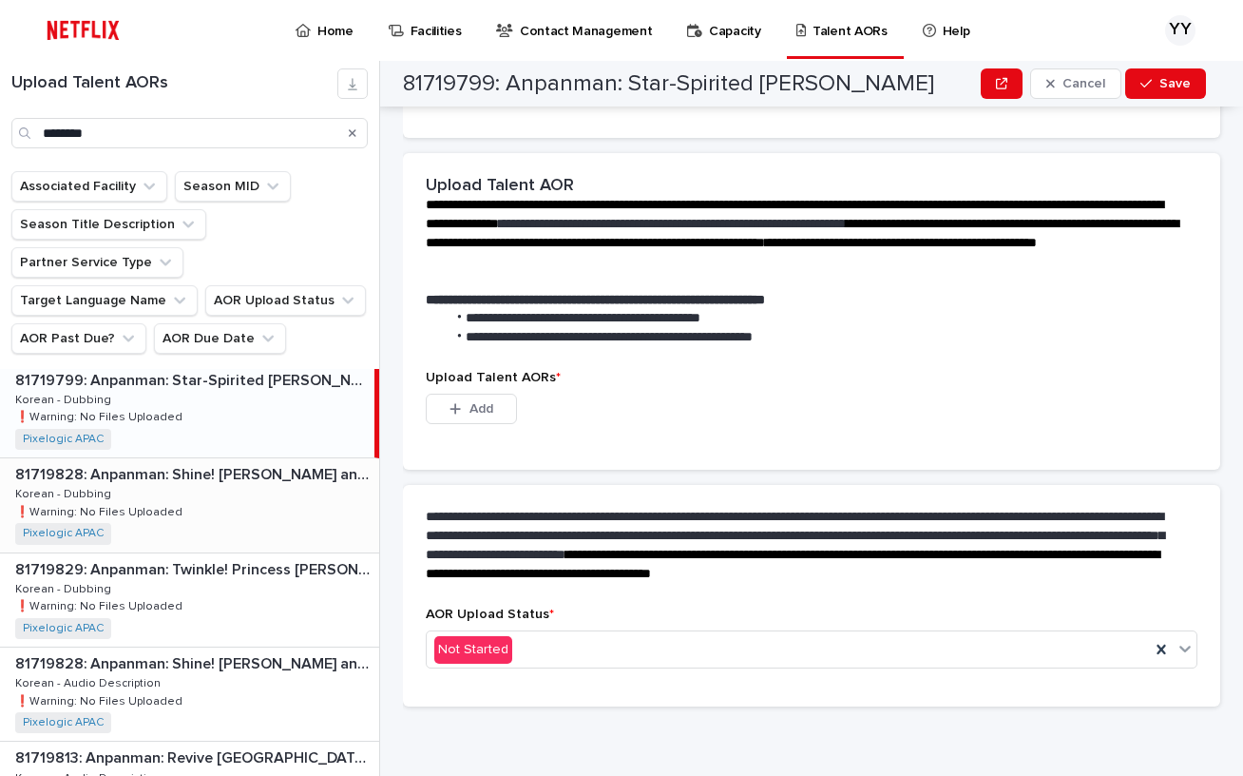
scroll to position [383, 0]
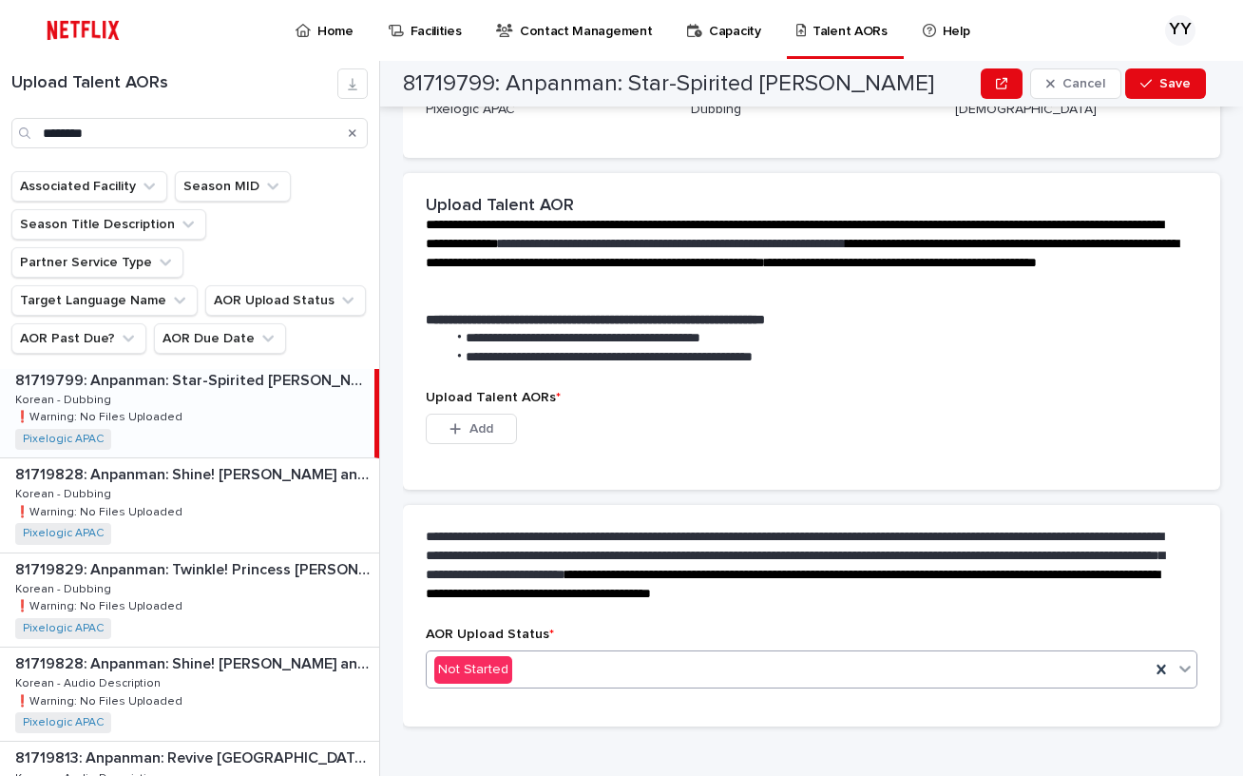
click at [536, 654] on div "Not Started" at bounding box center [788, 669] width 723 height 31
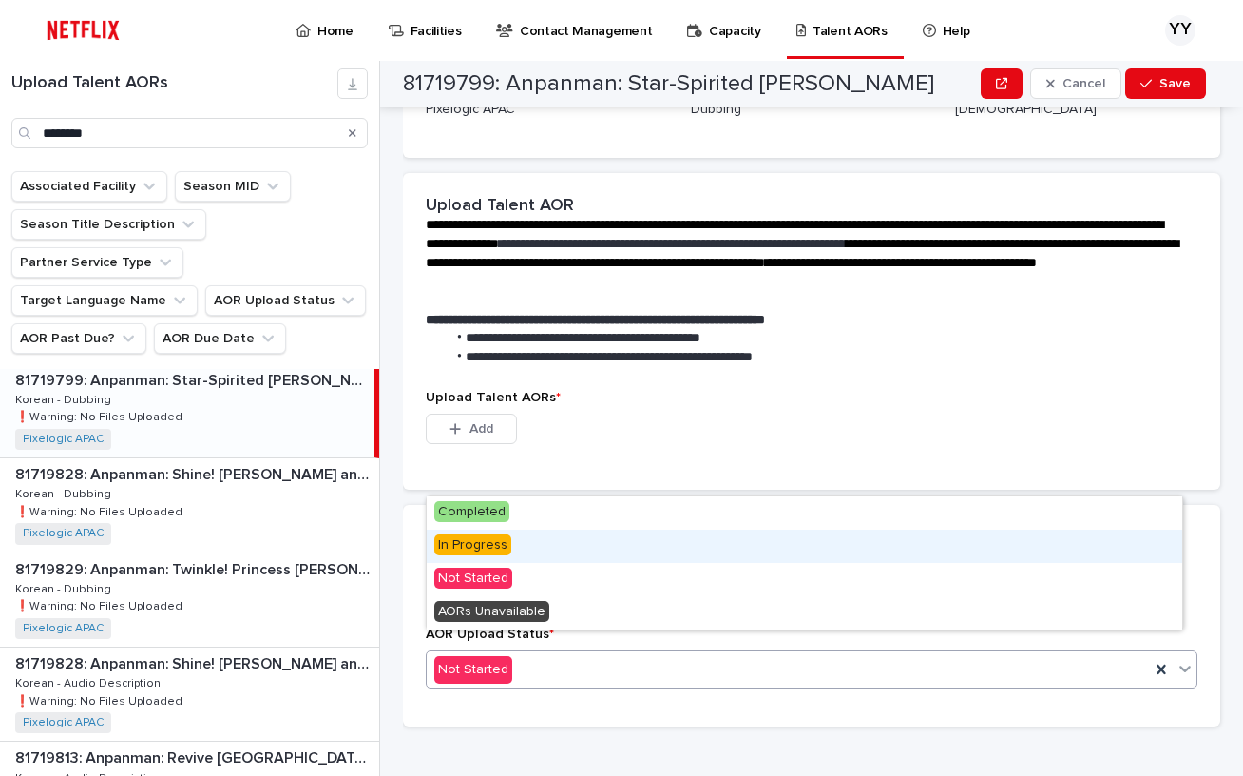
click at [522, 553] on div "In Progress" at bounding box center [805, 546] width 756 height 33
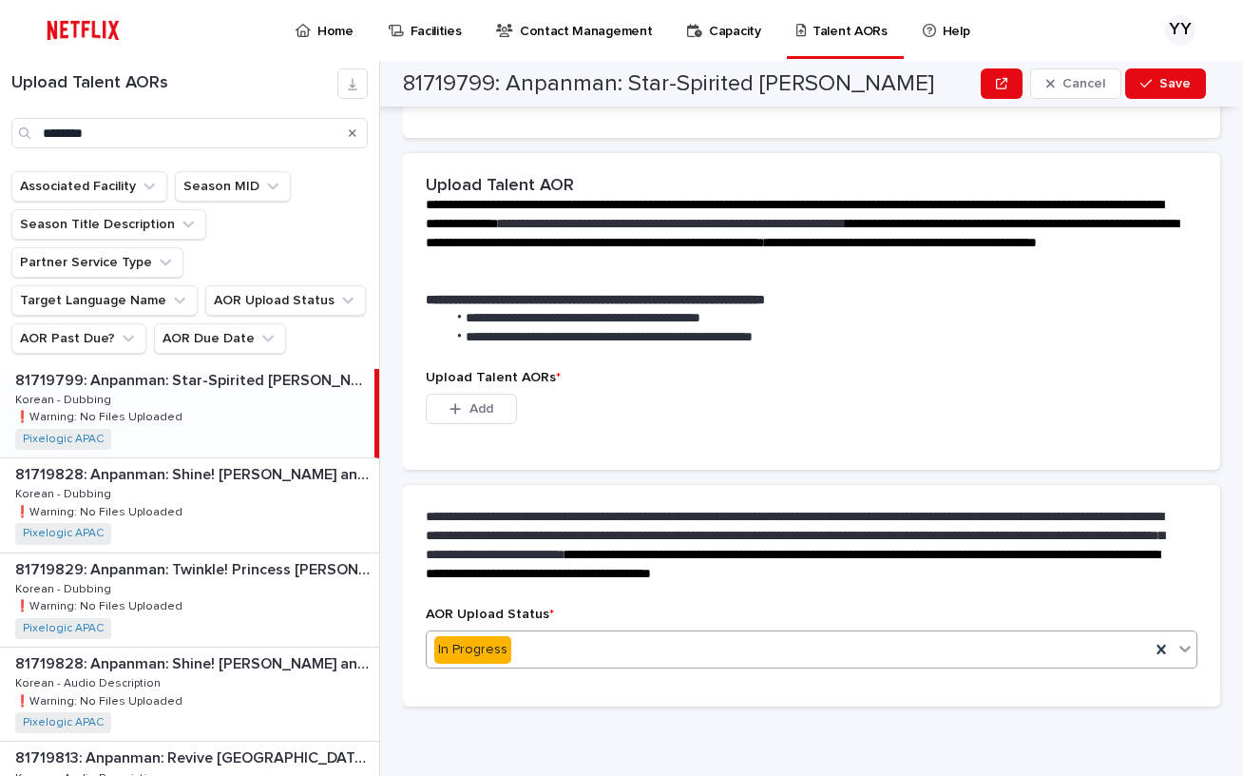
scroll to position [290, 0]
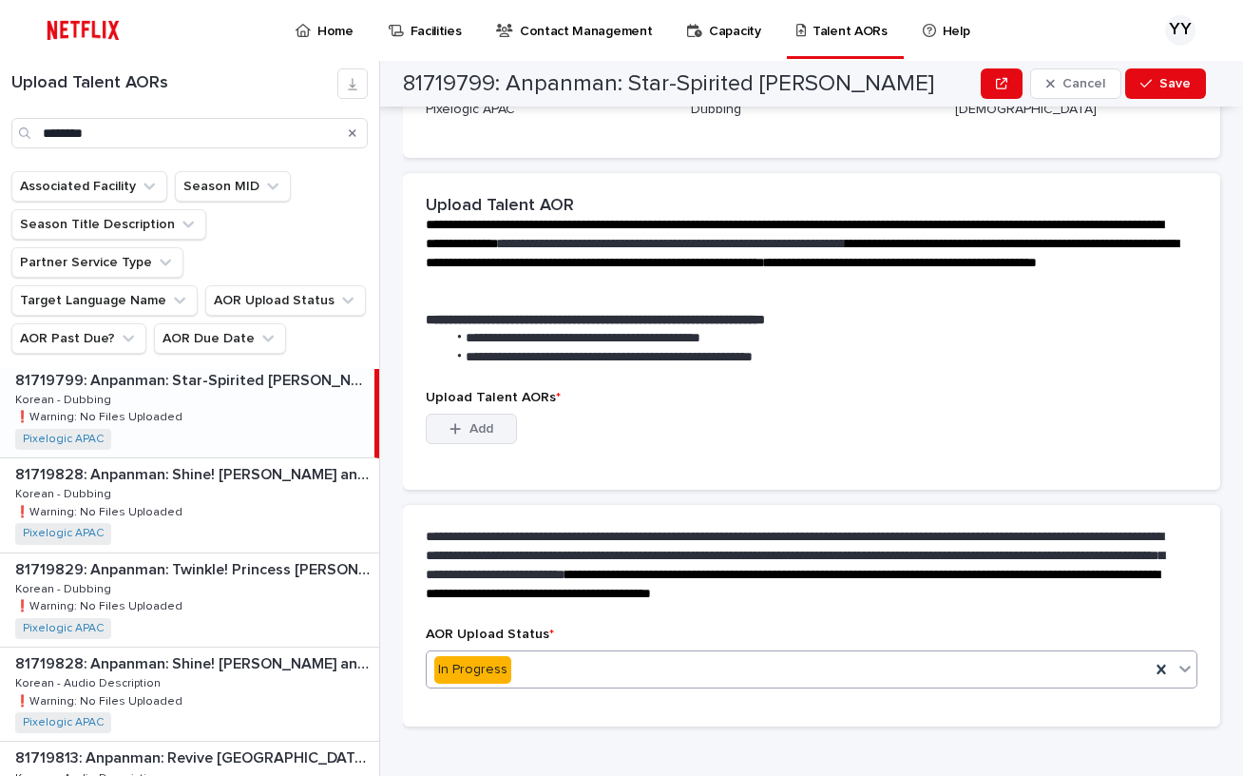
click at [495, 414] on button "Add" at bounding box center [471, 429] width 91 height 30
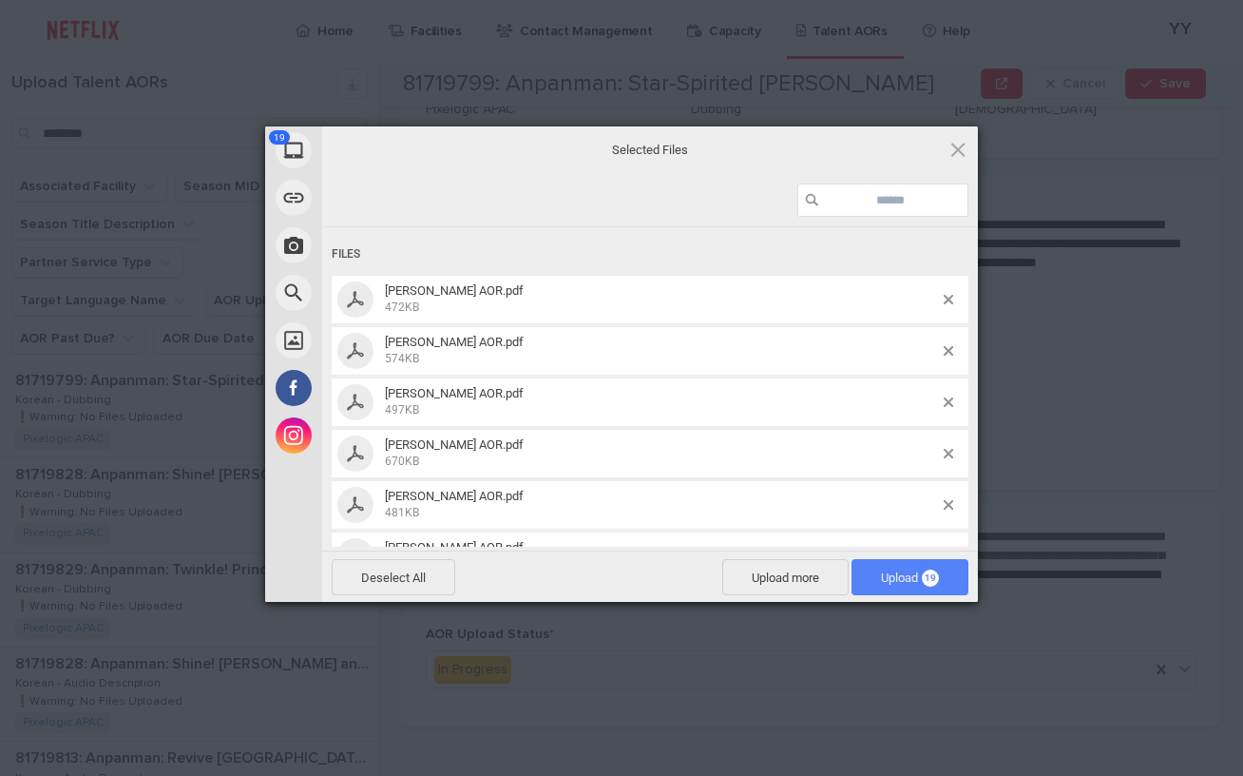
click at [916, 570] on span "Upload 19" at bounding box center [910, 577] width 58 height 14
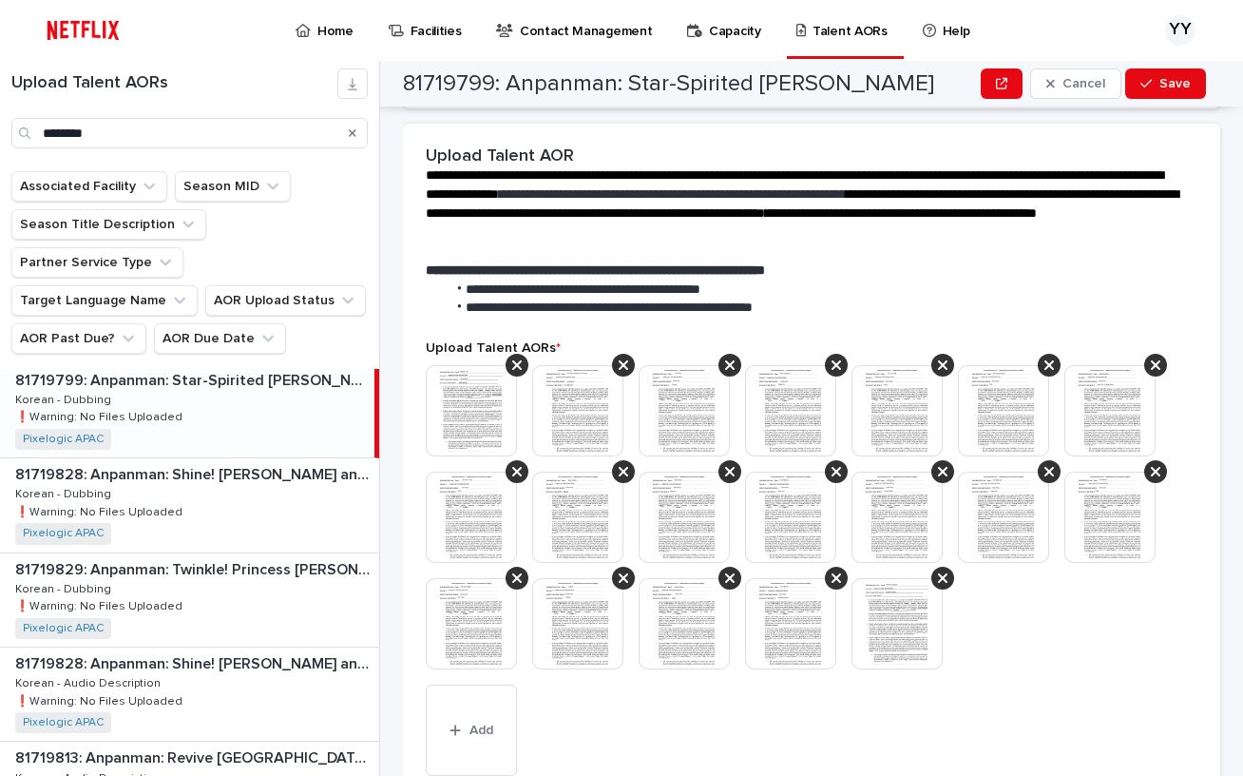
scroll to position [535, 0]
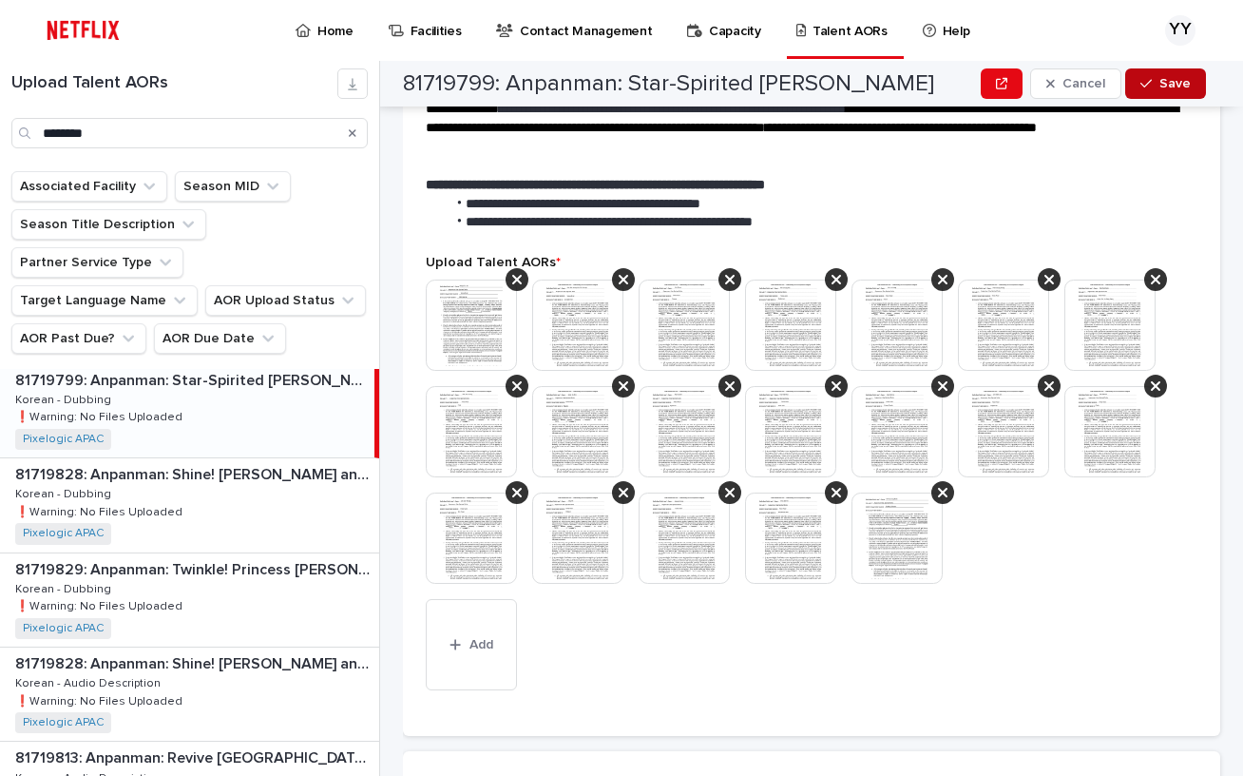
click at [1178, 77] on span "Save" at bounding box center [1175, 83] width 31 height 13
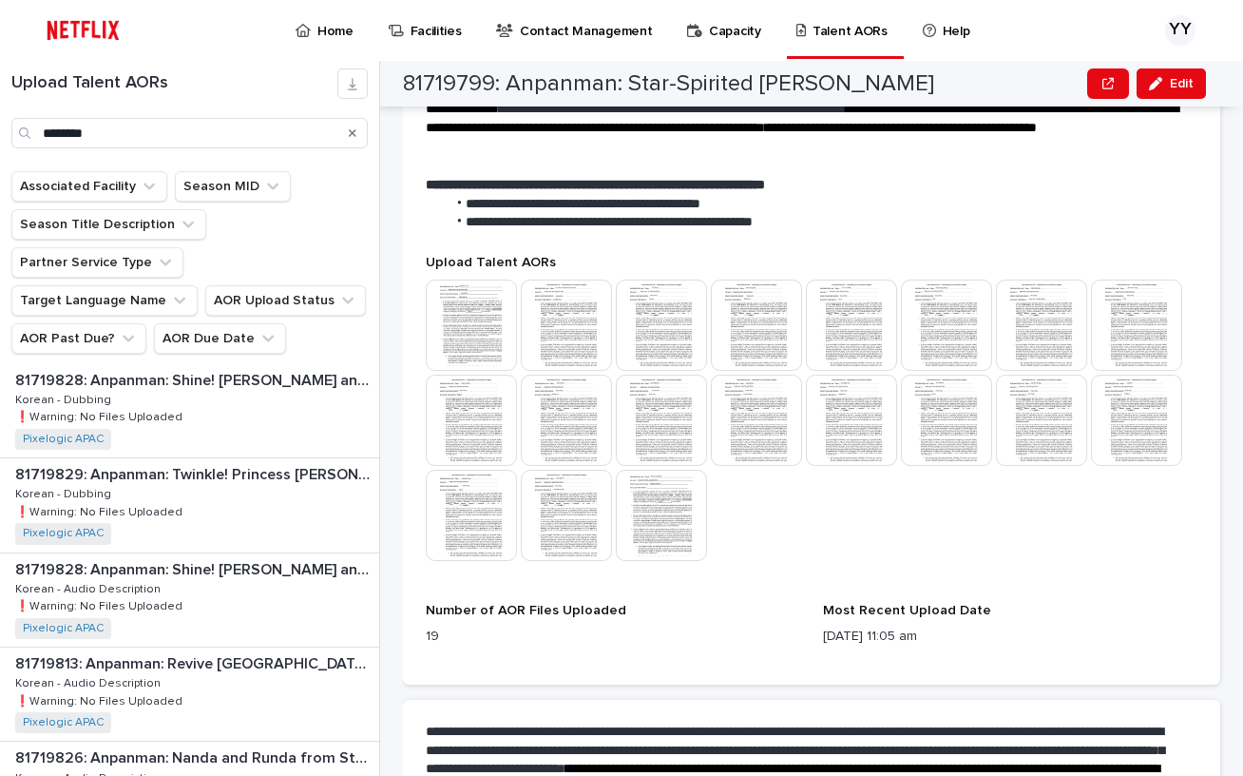
scroll to position [576, 0]
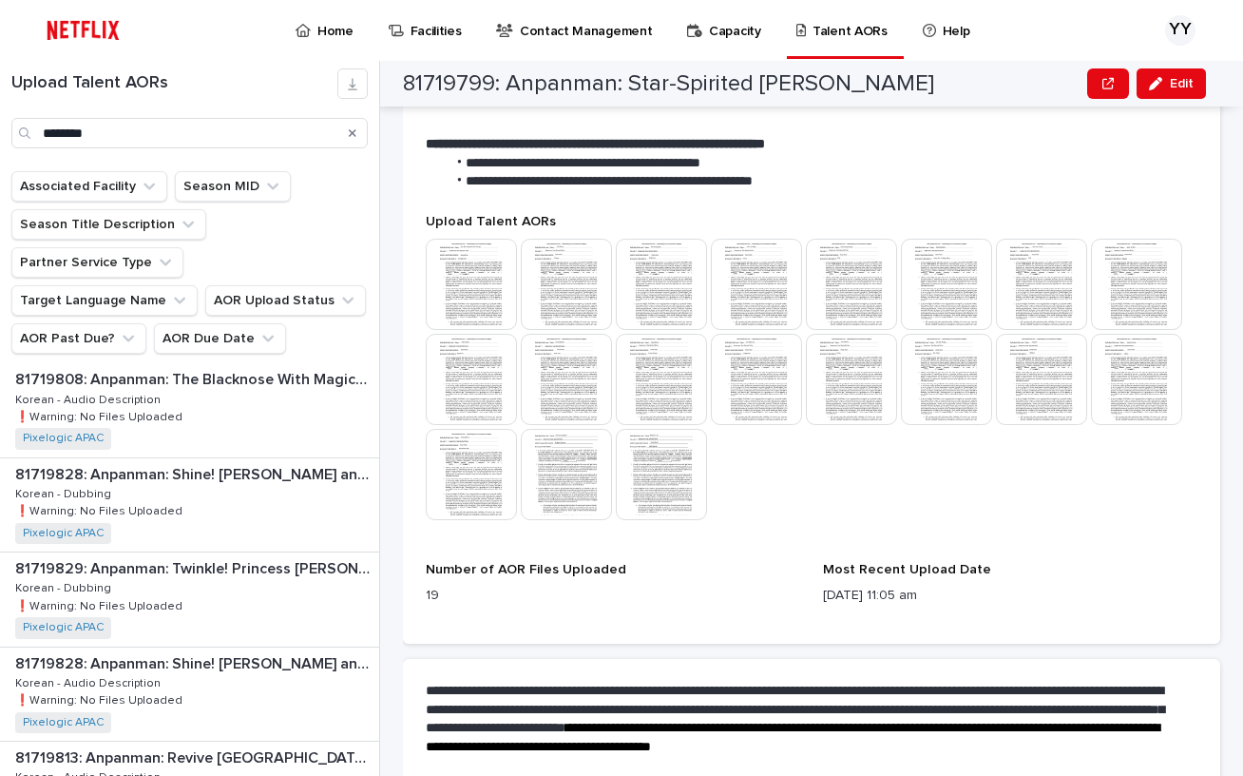
click at [1098, 515] on div "Upload Talent AORs This file cannot be opened Download File" at bounding box center [812, 376] width 772 height 324
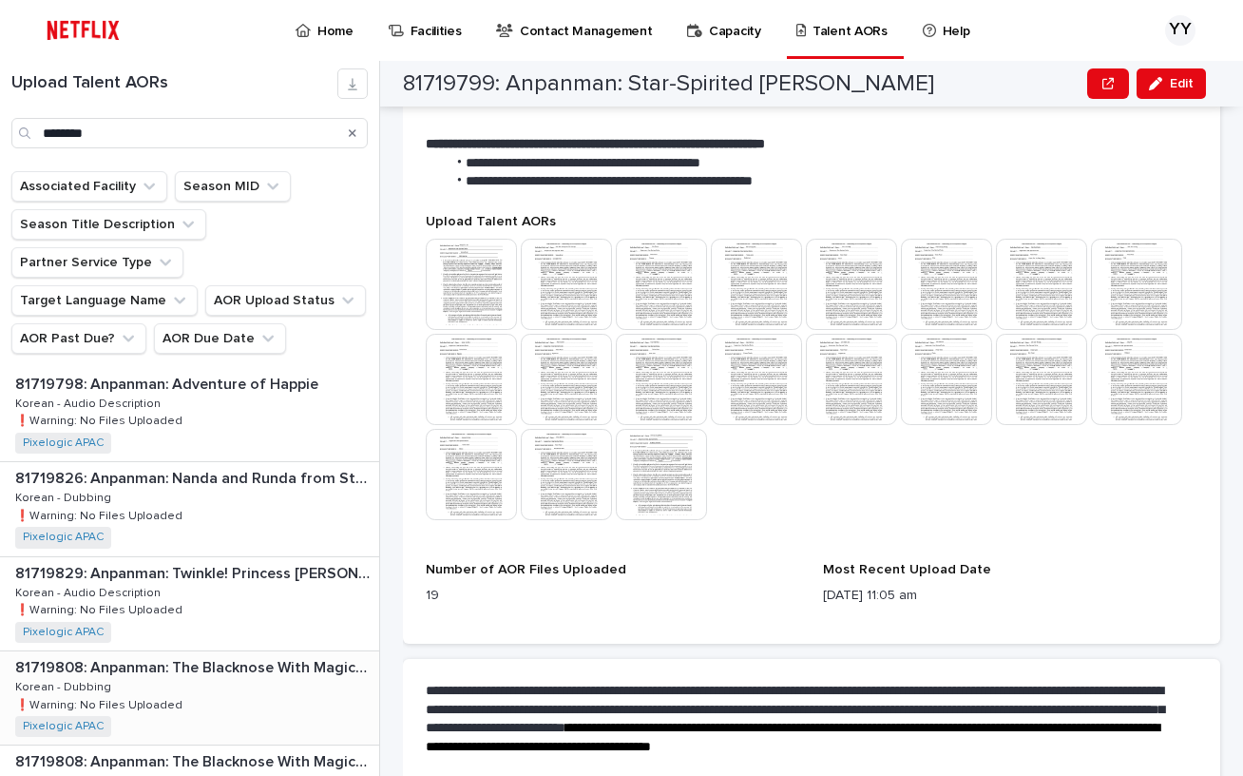
click at [259, 655] on p "81719808: Anpanman: The Blacknose With Magical Song" at bounding box center [195, 666] width 360 height 22
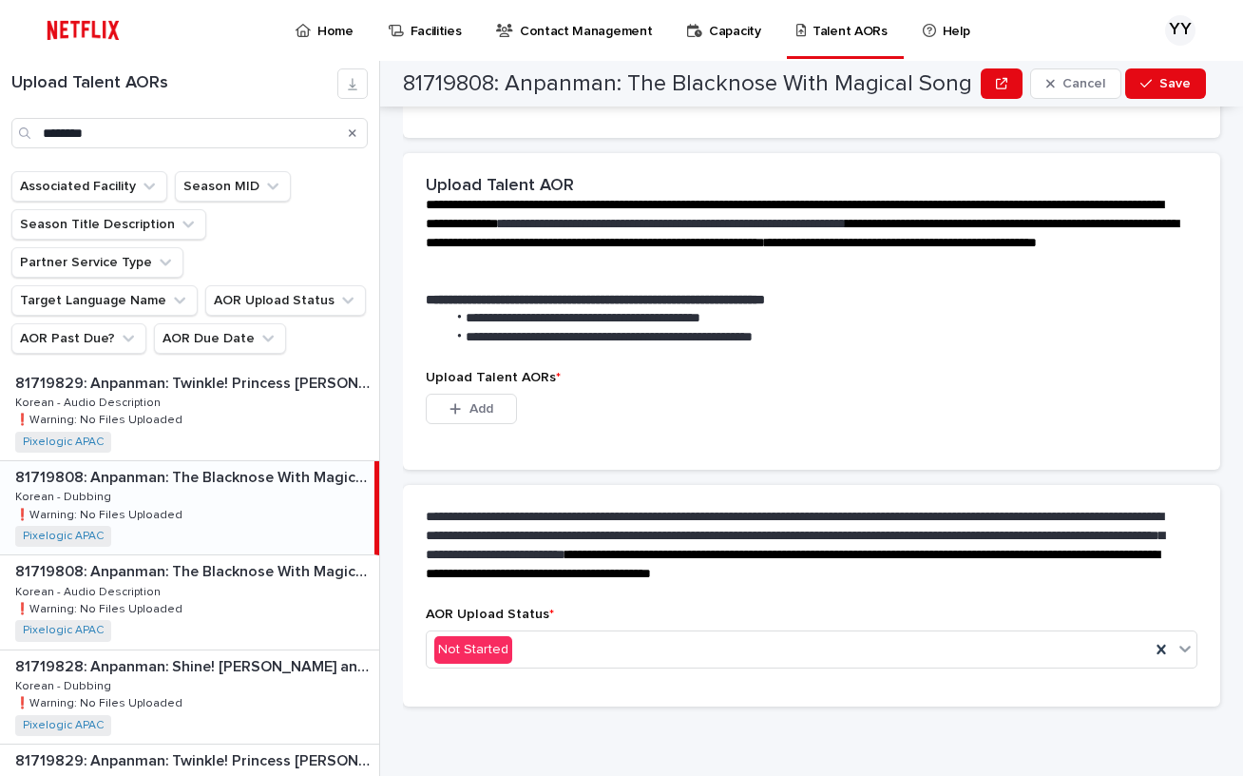
scroll to position [475, 0]
click at [259, 649] on div "81719829: Anpanman: Twinkle! Princess [PERSON_NAME] of Ice Cream Land 81719829:…" at bounding box center [189, 695] width 379 height 93
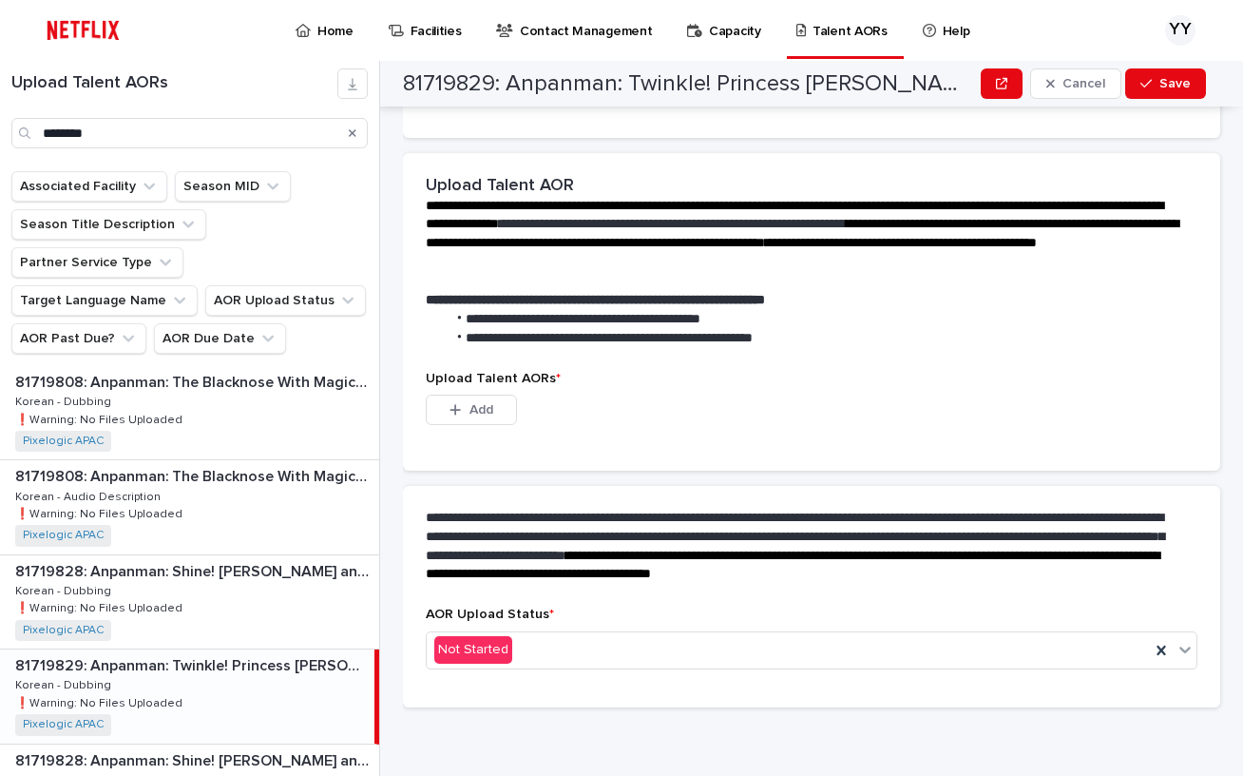
click at [1203, 176] on div "**********" at bounding box center [812, 262] width 818 height 218
drag, startPoint x: 295, startPoint y: 477, endPoint x: 585, endPoint y: 303, distance: 338.1
click at [295, 477] on div "81719808: Anpanman: The Blacknose With Magical Song 81719808: Anpanman: The Bla…" at bounding box center [189, 506] width 379 height 93
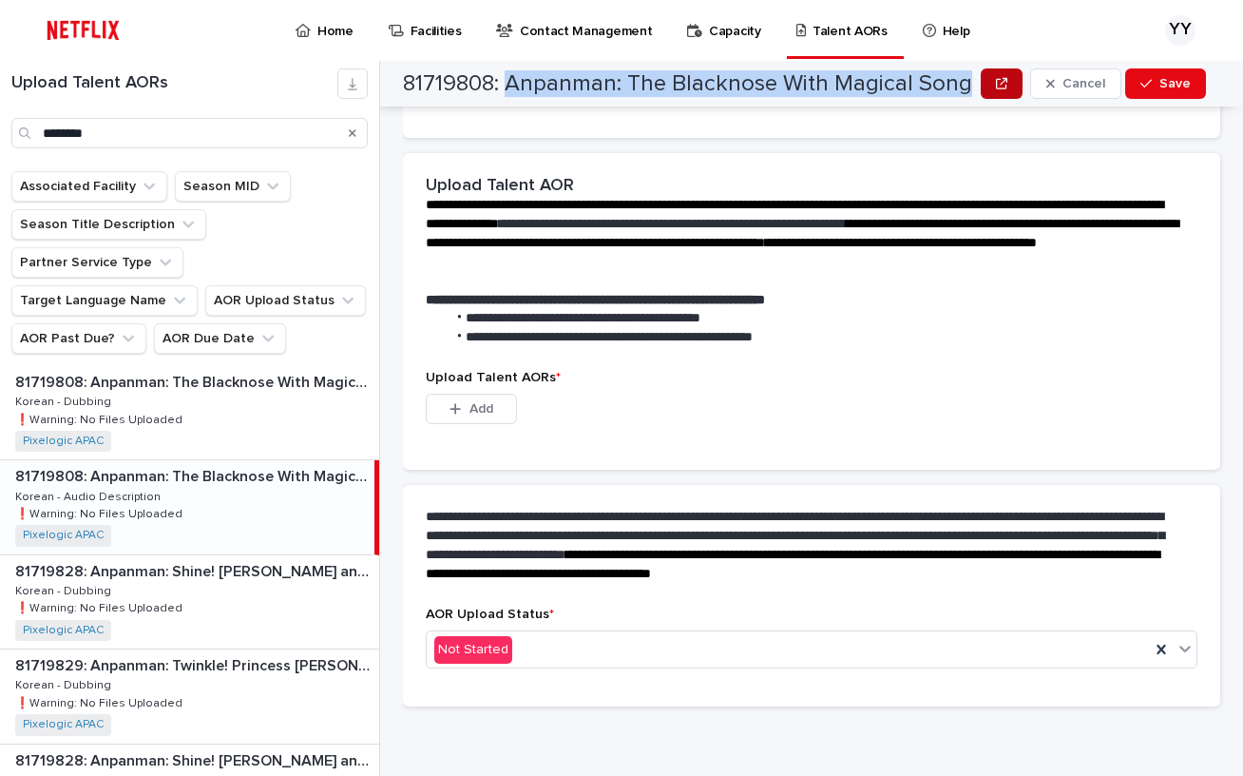
drag, startPoint x: 508, startPoint y: 84, endPoint x: 984, endPoint y: 79, distance: 476.3
click at [984, 79] on div "81719808: Anpanman: The Blacknose With Magical Song Cancel Save" at bounding box center [804, 84] width 803 height 46
copy div "Anpanman: The Blacknose With Magical Song Cancel Save"
